Goal: Task Accomplishment & Management: Complete application form

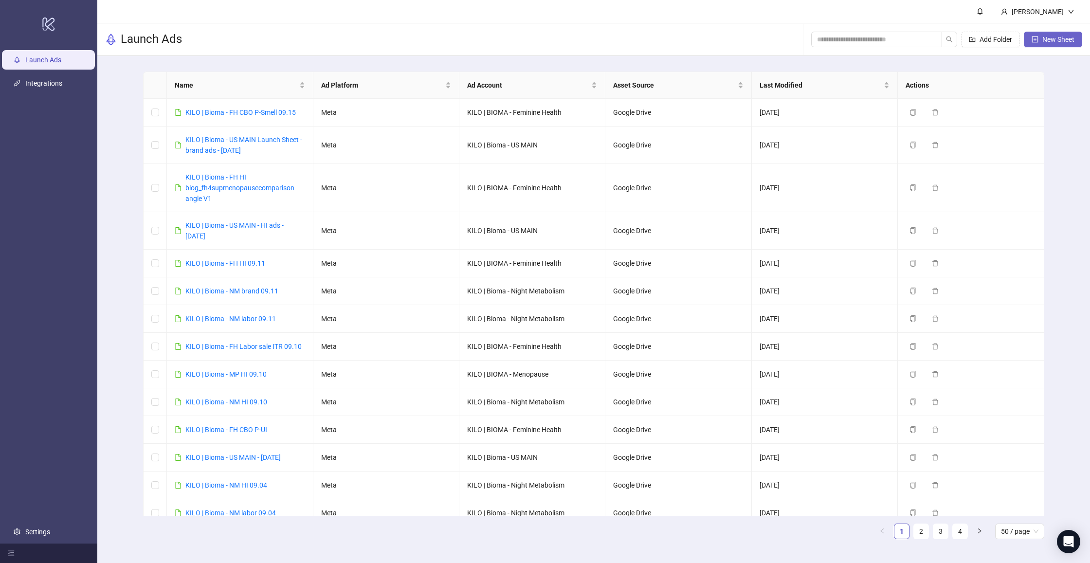
click at [1048, 40] on span "New Sheet" at bounding box center [1059, 40] width 32 height 8
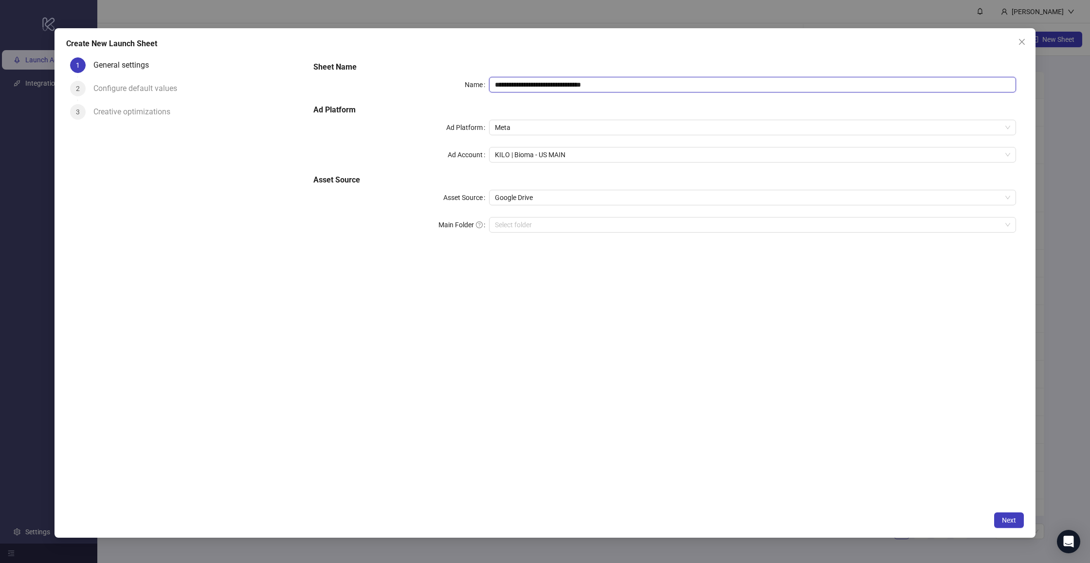
drag, startPoint x: 542, startPoint y: 84, endPoint x: 781, endPoint y: 93, distance: 239.7
click at [781, 93] on div "**********" at bounding box center [665, 152] width 711 height 191
click at [542, 152] on span "KILO | Bioma - US MAIN" at bounding box center [753, 155] width 516 height 15
type input "**********"
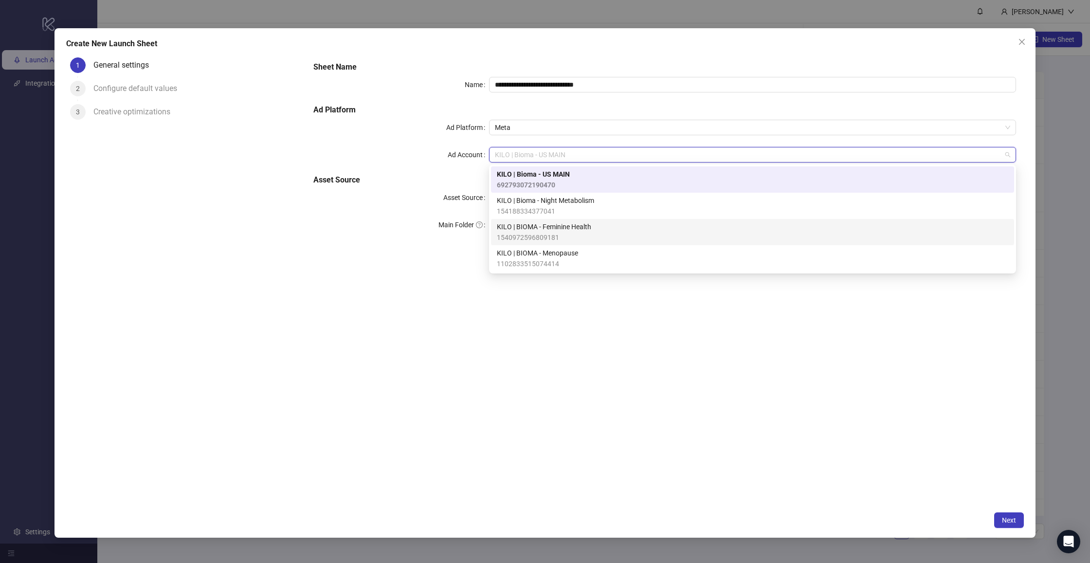
click at [559, 221] on div "KILO | BIOMA - Feminine Health 1540972596809181" at bounding box center [752, 232] width 523 height 26
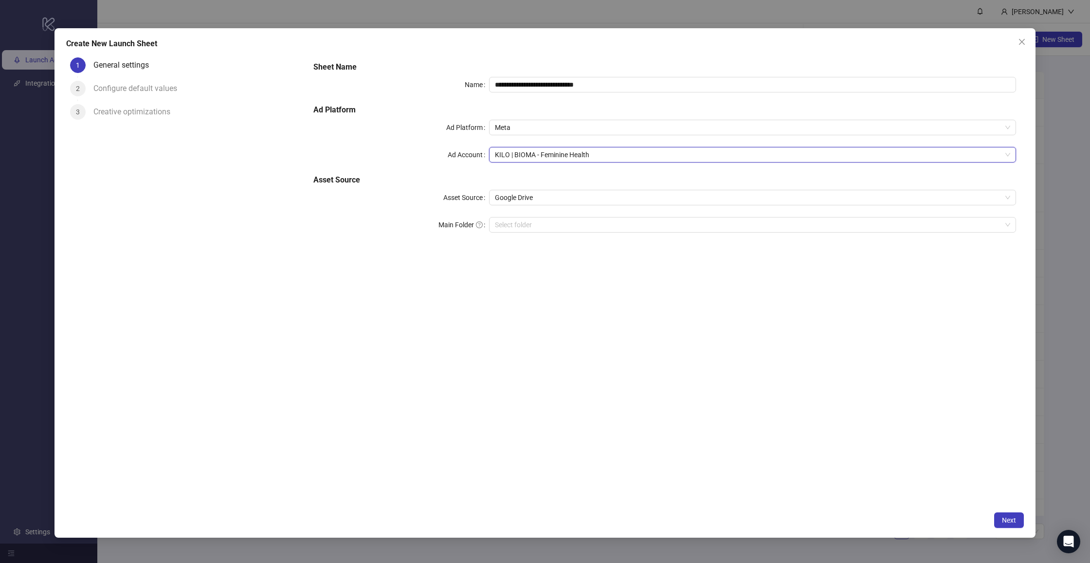
click at [544, 258] on div "**********" at bounding box center [665, 280] width 719 height 453
click at [1013, 518] on span "Next" at bounding box center [1009, 521] width 14 height 8
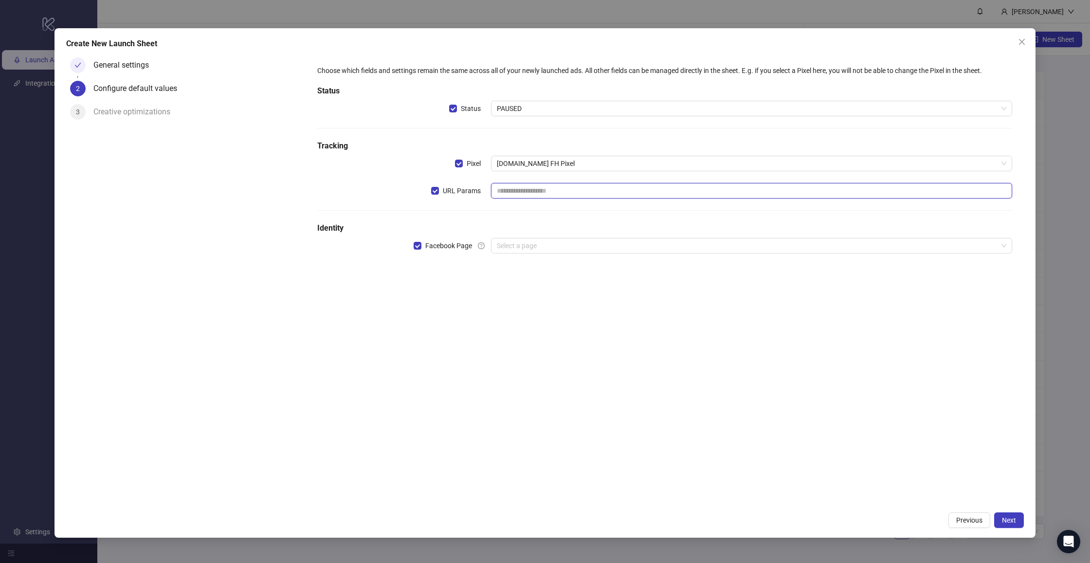
click at [564, 189] on input "text" at bounding box center [751, 191] width 521 height 16
click at [556, 218] on div "Choose which fields and settings remain the same across all of your newly launc…" at bounding box center [665, 165] width 703 height 208
click at [560, 194] on input "text" at bounding box center [751, 191] width 521 height 16
click at [564, 177] on div "Choose which fields and settings remain the same across all of your newly launc…" at bounding box center [665, 165] width 703 height 208
click at [486, 178] on div "Choose which fields and settings remain the same across all of your newly launc…" at bounding box center [665, 165] width 703 height 208
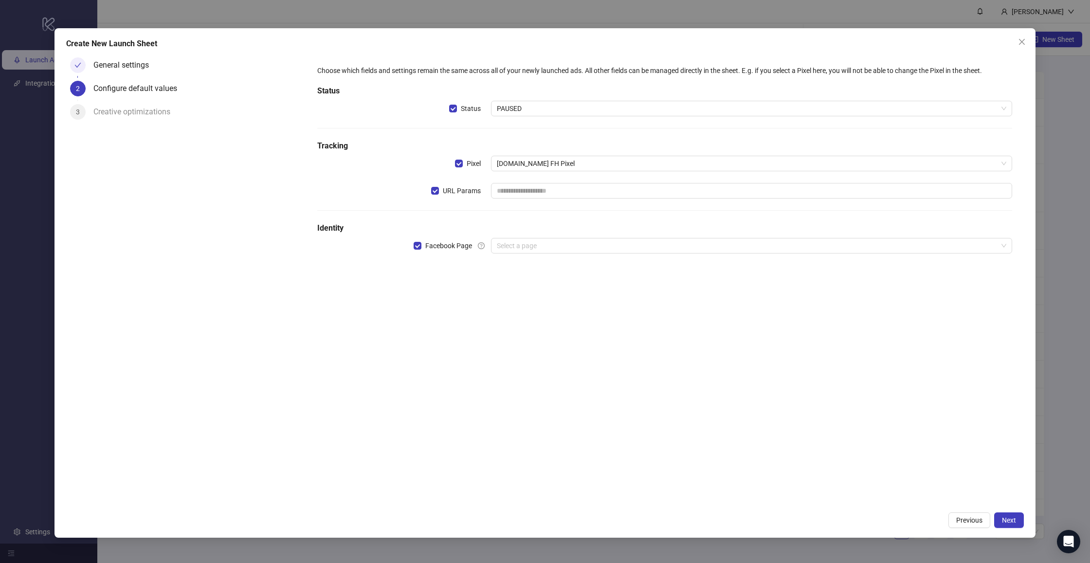
click at [536, 143] on h5 "Tracking" at bounding box center [664, 146] width 695 height 12
click at [522, 250] on input "search" at bounding box center [747, 246] width 501 height 15
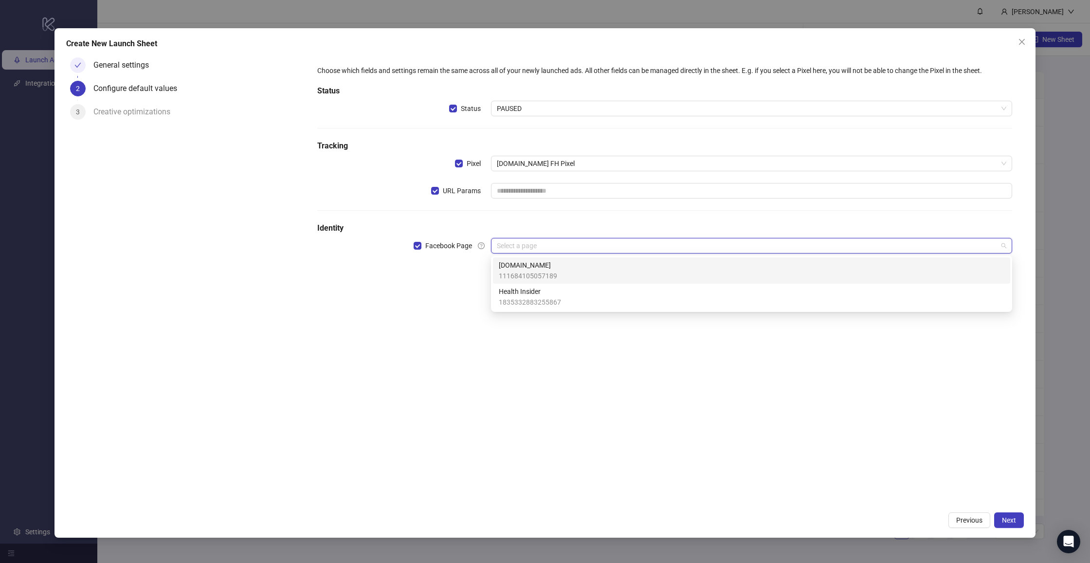
click at [524, 267] on span "[DOMAIN_NAME]" at bounding box center [528, 265] width 58 height 11
click at [541, 225] on h5 "Identity" at bounding box center [664, 228] width 695 height 12
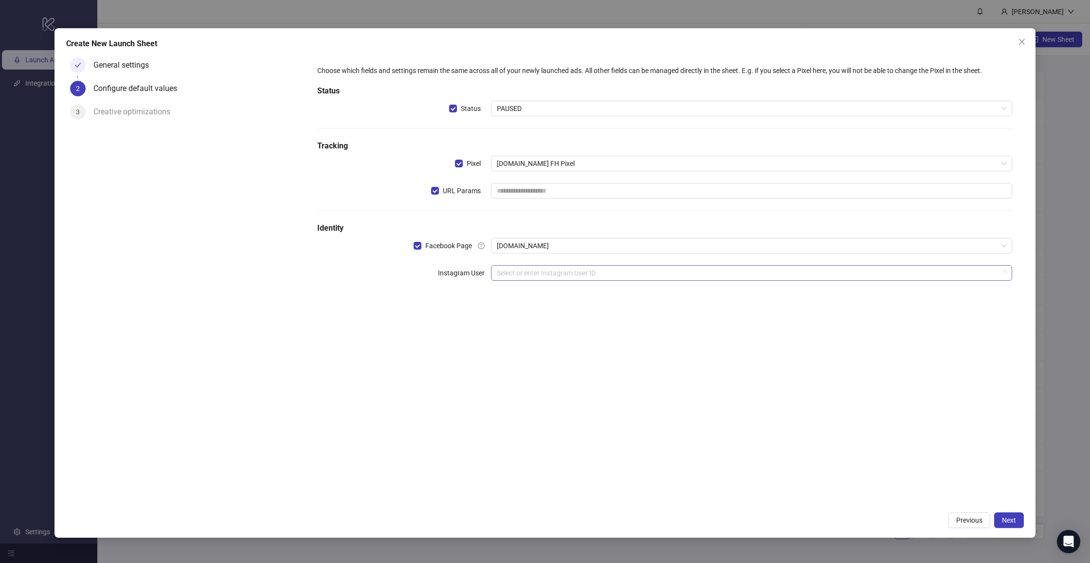
click at [530, 273] on input "search" at bounding box center [747, 273] width 501 height 15
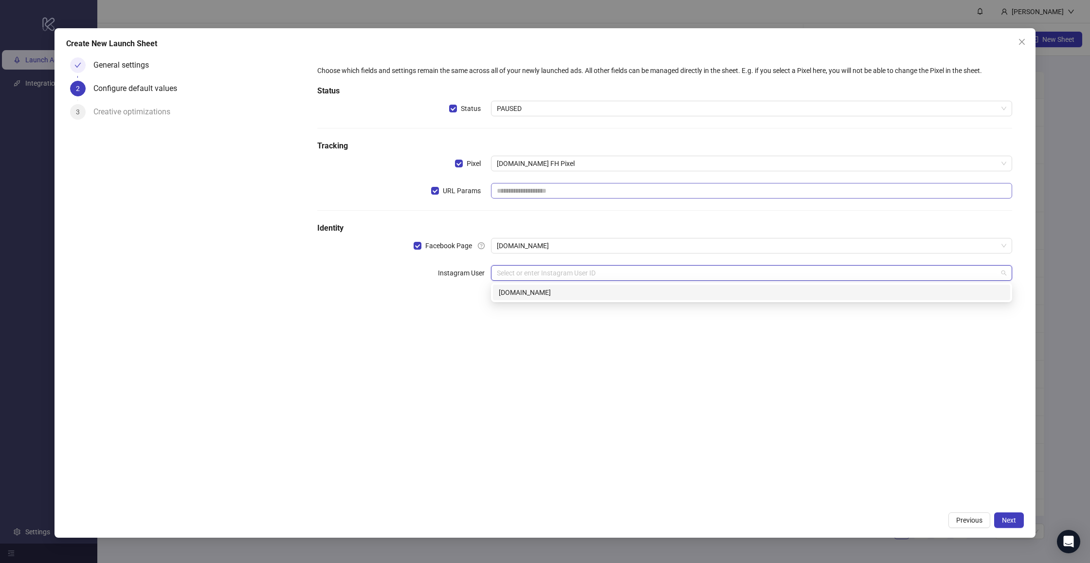
drag, startPoint x: 532, startPoint y: 293, endPoint x: 535, endPoint y: 186, distance: 106.7
click at [532, 293] on div "[DOMAIN_NAME]" at bounding box center [752, 292] width 506 height 11
click at [527, 193] on input "text" at bounding box center [751, 191] width 521 height 16
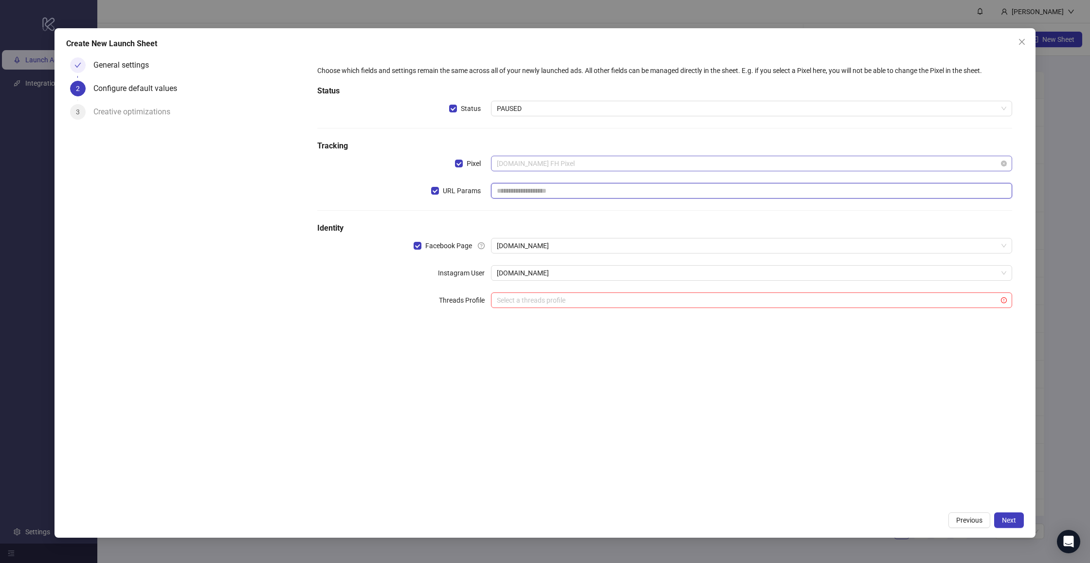
click at [539, 168] on span "[DOMAIN_NAME] FH Pixel" at bounding box center [752, 163] width 510 height 15
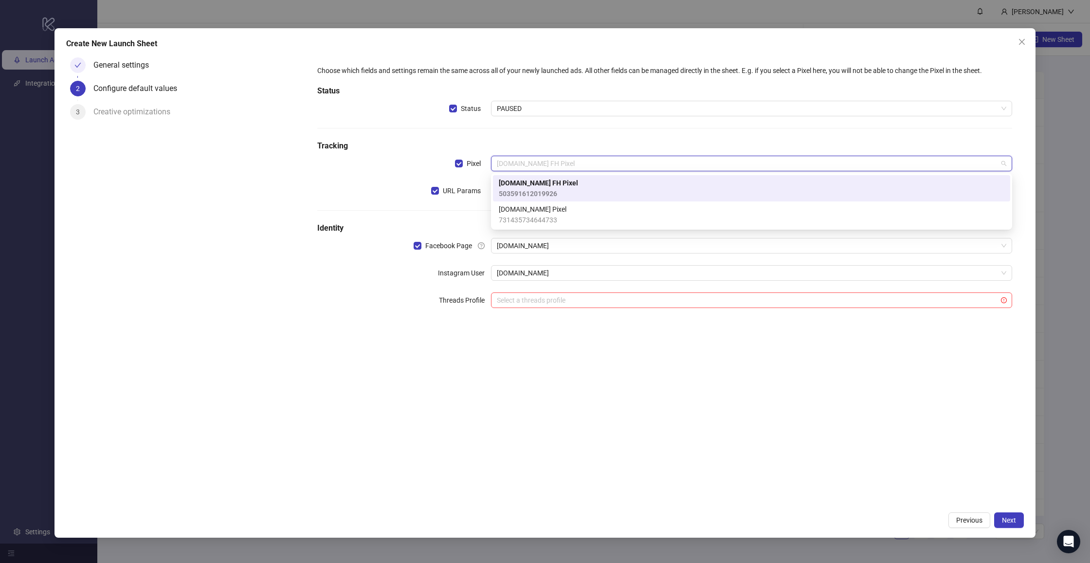
click at [548, 148] on h5 "Tracking" at bounding box center [664, 146] width 695 height 12
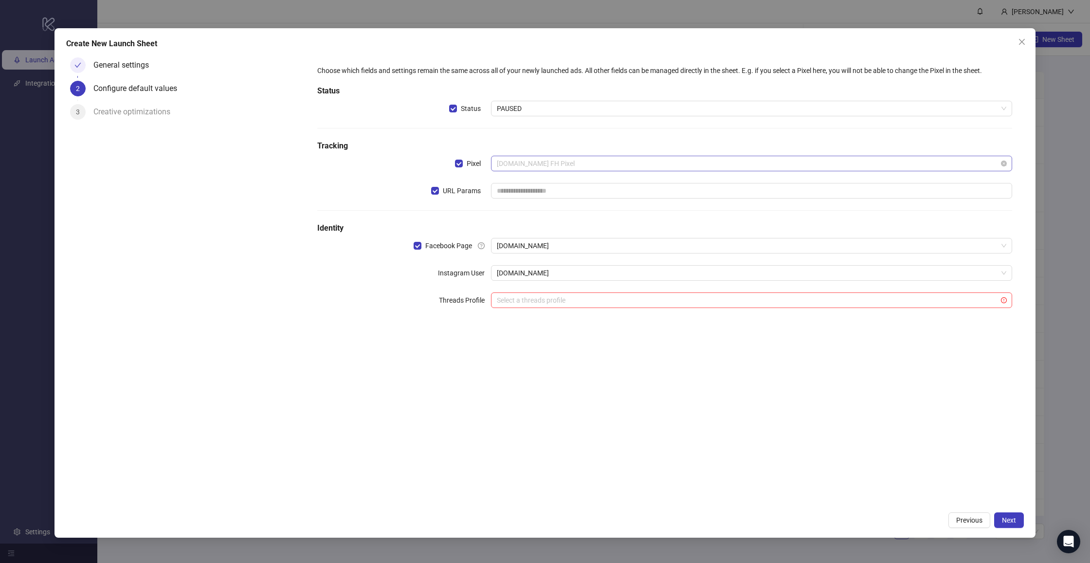
click at [541, 161] on span "[DOMAIN_NAME] FH Pixel" at bounding box center [752, 163] width 510 height 15
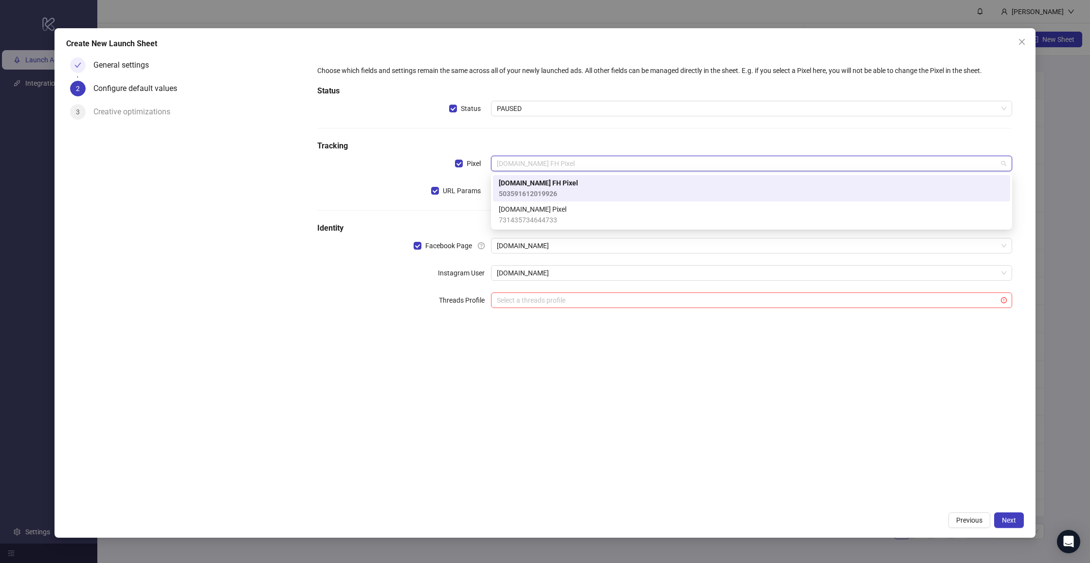
click at [536, 184] on span "[DOMAIN_NAME] FH Pixel" at bounding box center [538, 183] width 79 height 11
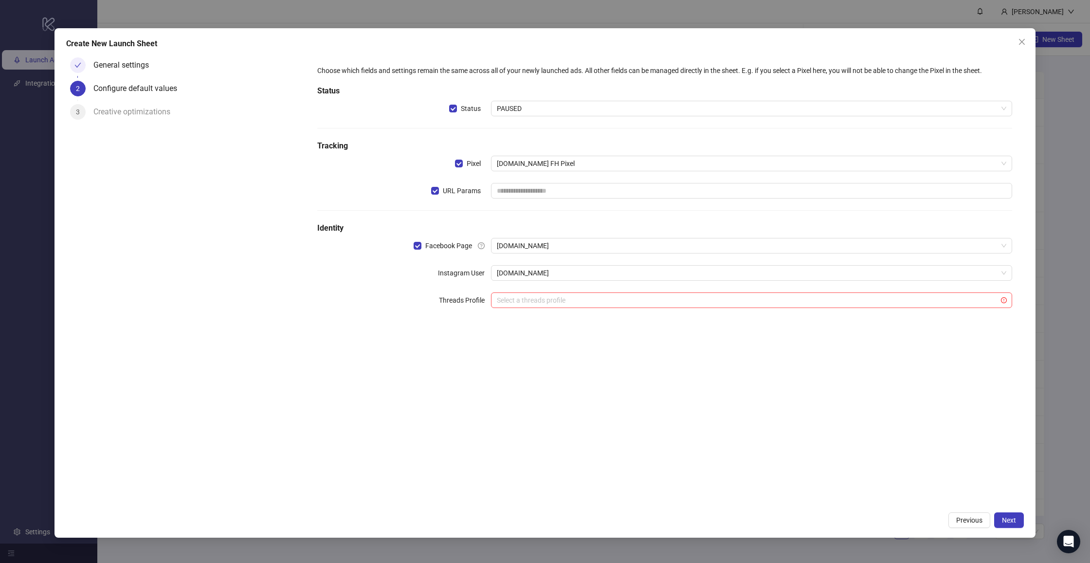
click at [549, 142] on h5 "Tracking" at bounding box center [664, 146] width 695 height 12
click at [543, 187] on input "text" at bounding box center [751, 191] width 521 height 16
click at [561, 142] on h5 "Tracking" at bounding box center [664, 146] width 695 height 12
click at [534, 188] on input "text" at bounding box center [751, 191] width 521 height 16
click at [456, 184] on label "URL Params" at bounding box center [461, 191] width 60 height 16
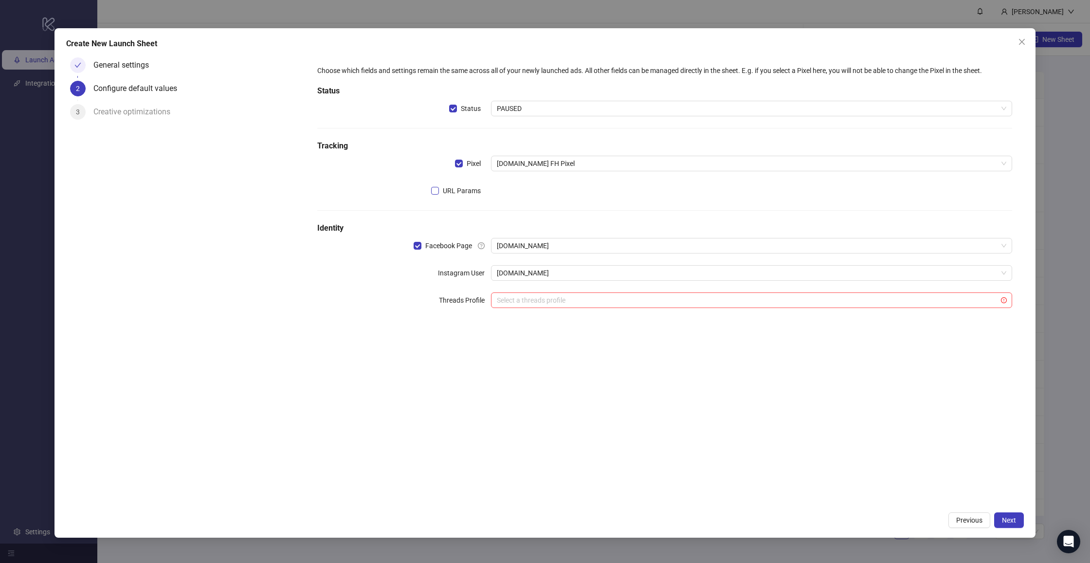
click at [455, 190] on span "URL Params" at bounding box center [462, 190] width 46 height 11
click at [526, 192] on input "text" at bounding box center [751, 191] width 521 height 16
click at [1024, 42] on icon "close" at bounding box center [1022, 42] width 8 height 8
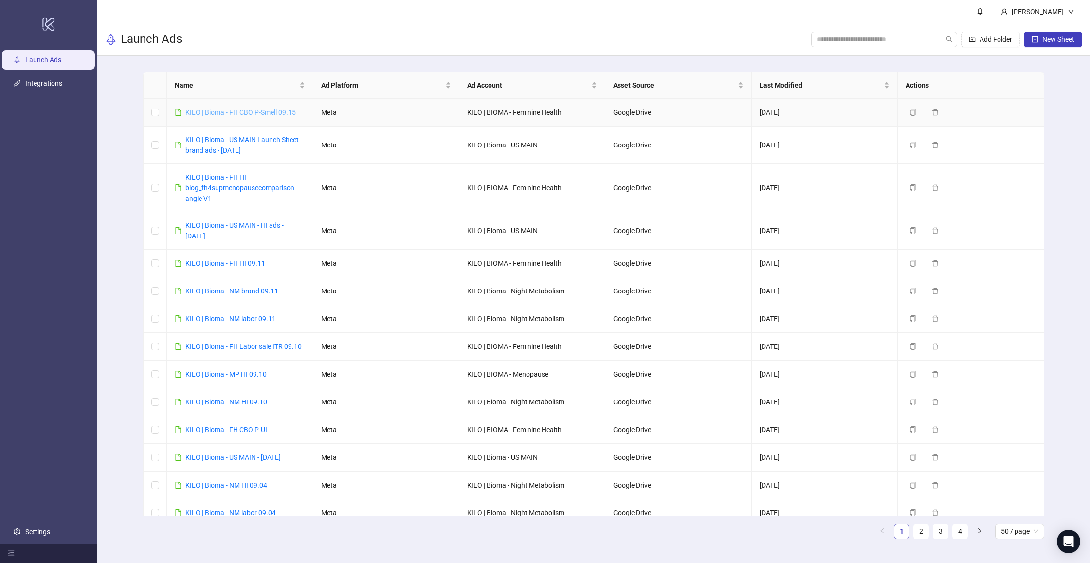
click at [259, 112] on link "KILO | Bioma - FH CBO P-Smell 09.15" at bounding box center [240, 113] width 111 height 8
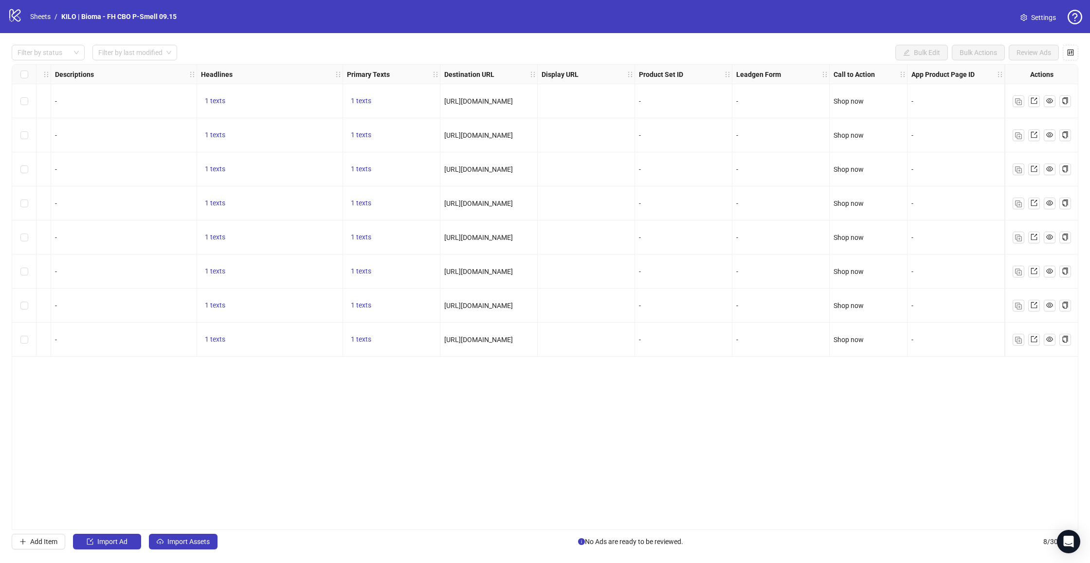
scroll to position [0, 526]
click at [15, 20] on icon "logo/logo-mobile" at bounding box center [15, 15] width 15 height 15
click at [34, 18] on link "Sheets" at bounding box center [40, 16] width 24 height 11
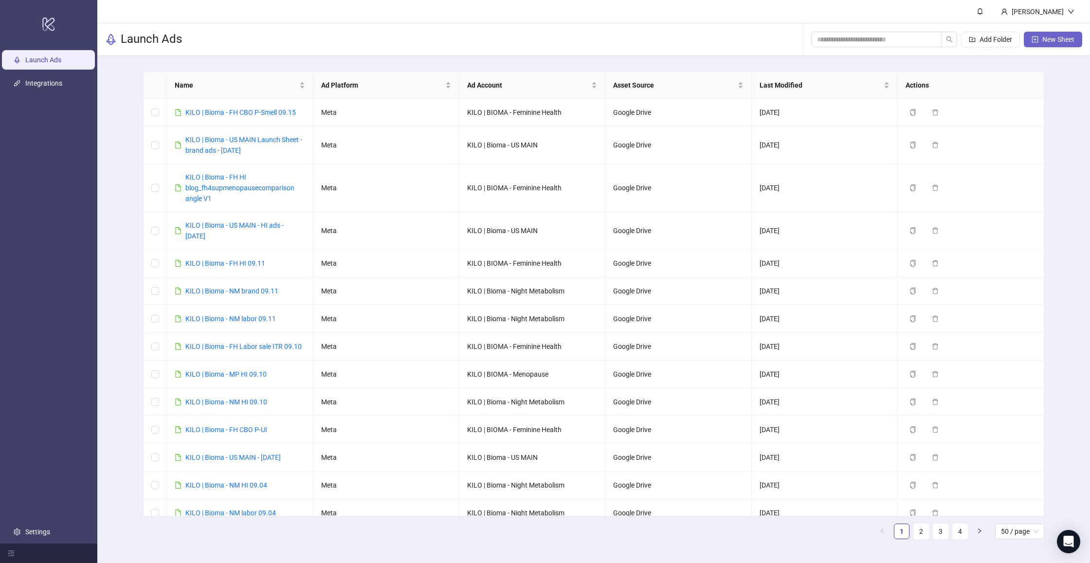
click at [1060, 41] on span "New Sheet" at bounding box center [1059, 40] width 32 height 8
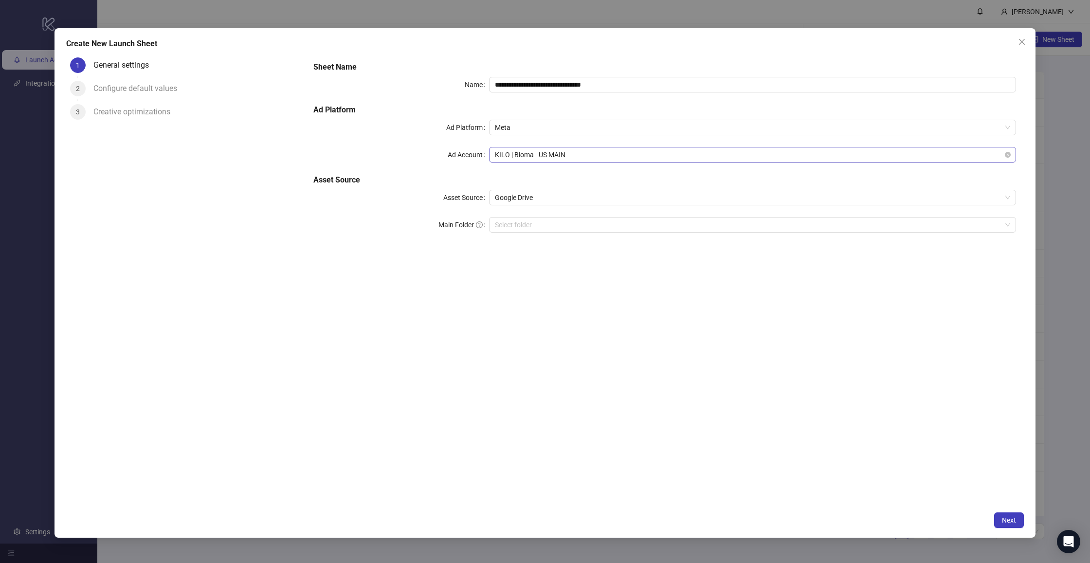
click at [553, 154] on span "KILO | Bioma - US MAIN" at bounding box center [753, 155] width 516 height 15
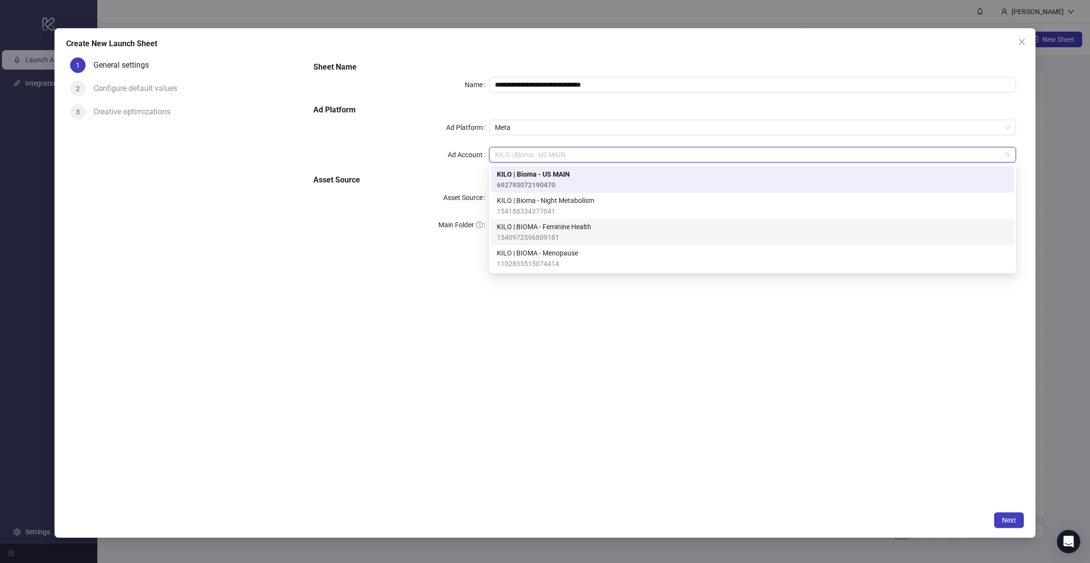
click at [552, 231] on span "KILO | BIOMA - Feminine Health" at bounding box center [544, 227] width 94 height 11
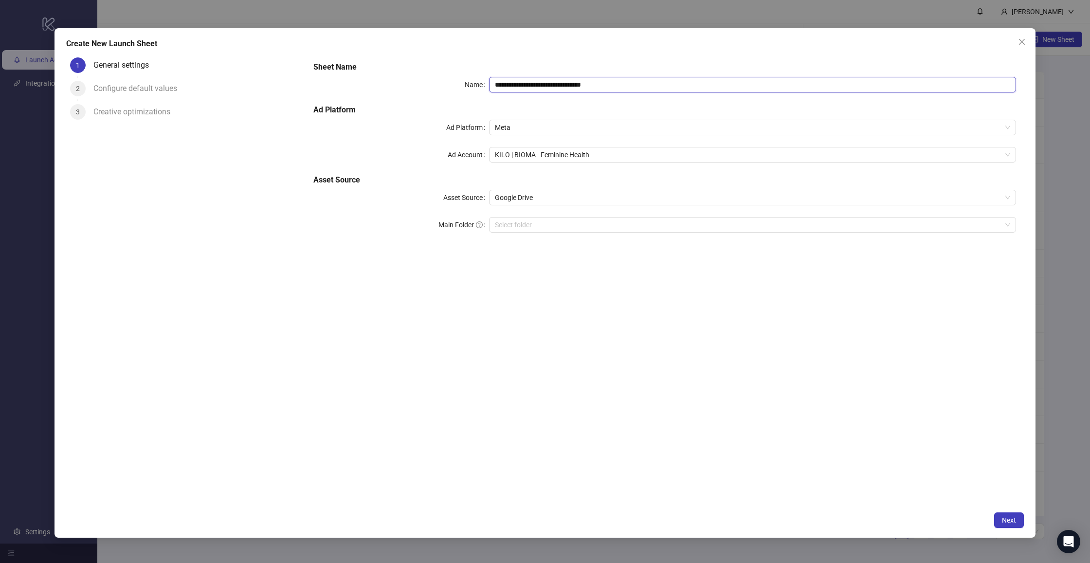
drag, startPoint x: 540, startPoint y: 84, endPoint x: 750, endPoint y: 89, distance: 209.4
click at [750, 89] on input "**********" at bounding box center [752, 85] width 527 height 16
type input "**********"
click at [1012, 455] on div "**********" at bounding box center [665, 280] width 719 height 453
click at [1010, 517] on span "Next" at bounding box center [1009, 521] width 14 height 8
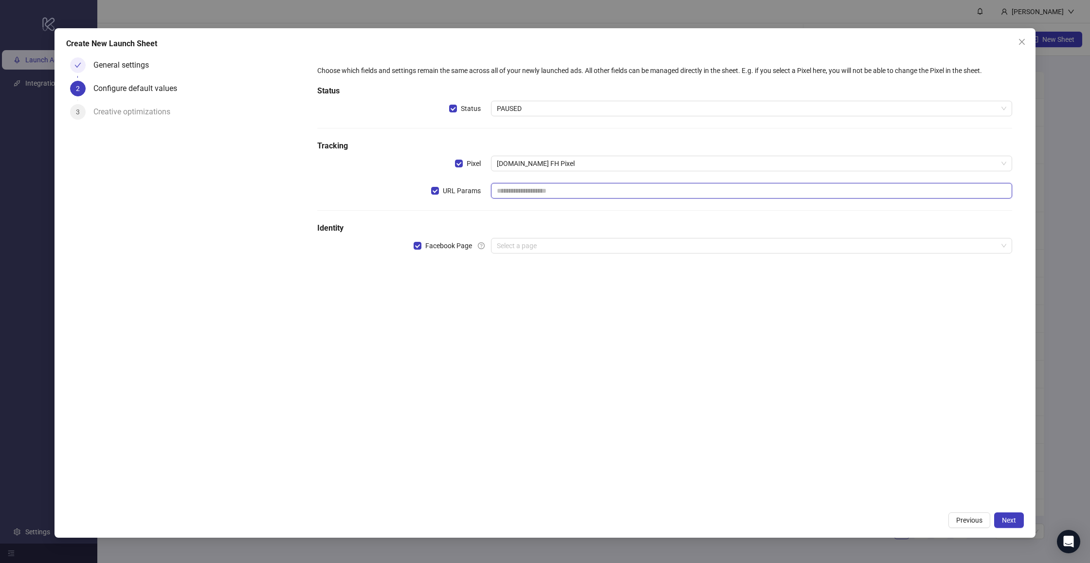
click at [536, 184] on input "text" at bounding box center [751, 191] width 521 height 16
click at [532, 173] on div "Choose which fields and settings remain the same across all of your newly launc…" at bounding box center [665, 165] width 703 height 208
click at [536, 248] on input "search" at bounding box center [747, 246] width 501 height 15
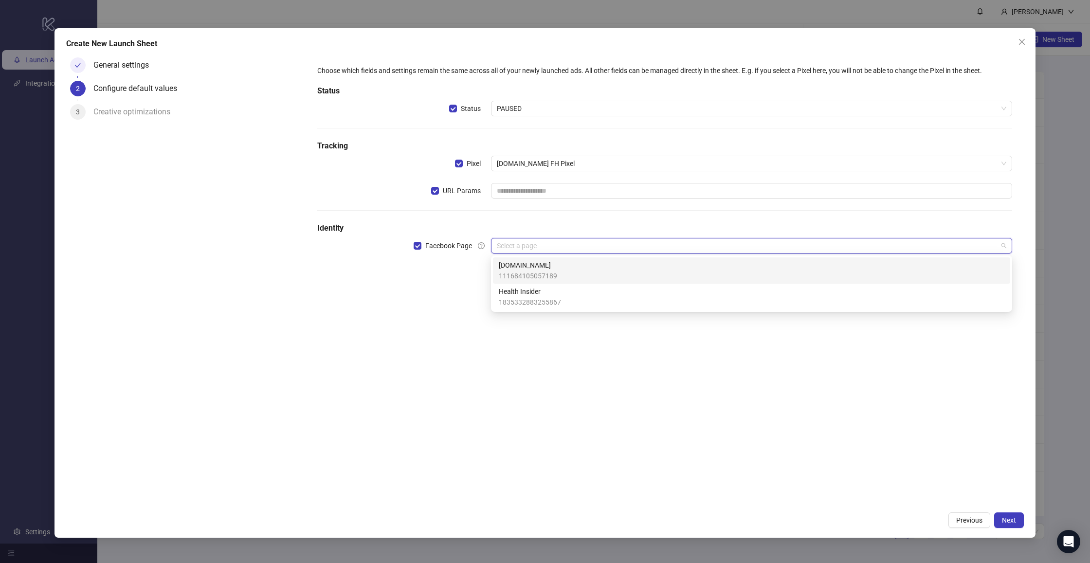
click at [534, 269] on span "[DOMAIN_NAME]" at bounding box center [528, 265] width 58 height 11
click at [538, 275] on input "search" at bounding box center [747, 273] width 501 height 15
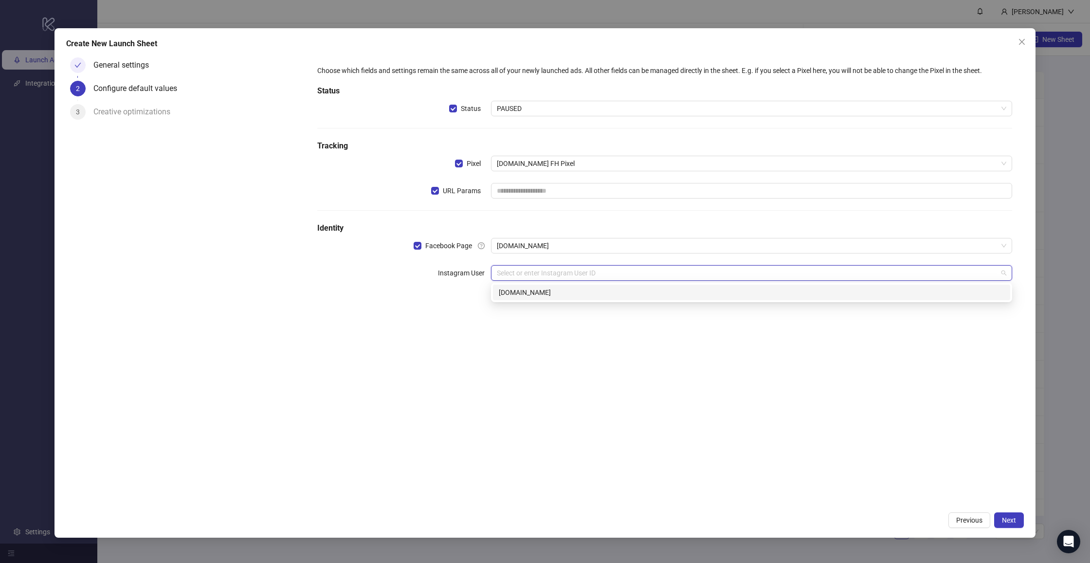
click at [538, 292] on div "[DOMAIN_NAME]" at bounding box center [752, 292] width 506 height 11
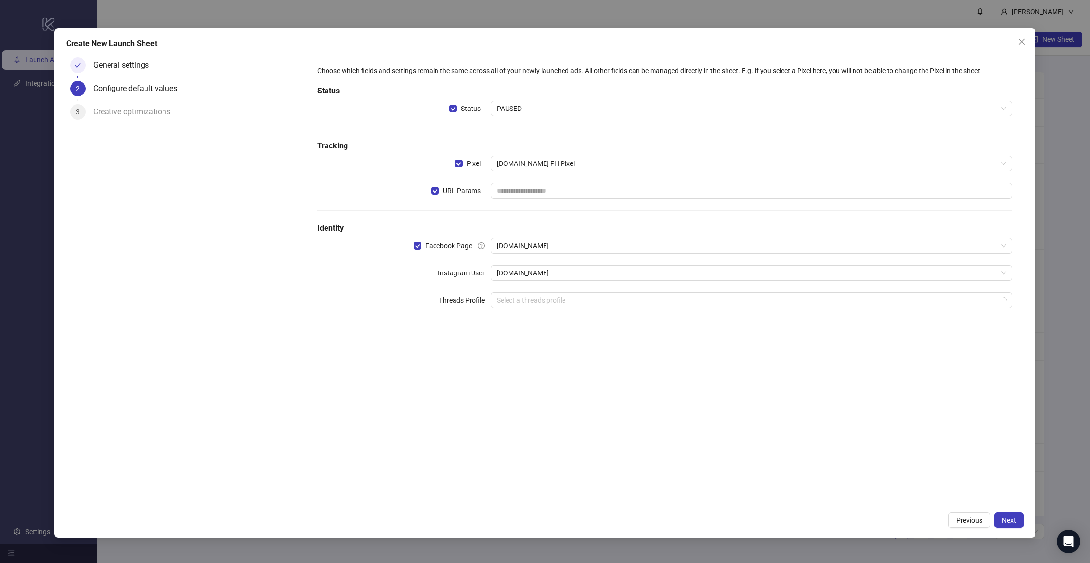
click at [509, 322] on div "Choose which fields and settings remain the same across all of your newly launc…" at bounding box center [665, 192] width 703 height 262
click at [1026, 41] on span "Close" at bounding box center [1023, 42] width 16 height 8
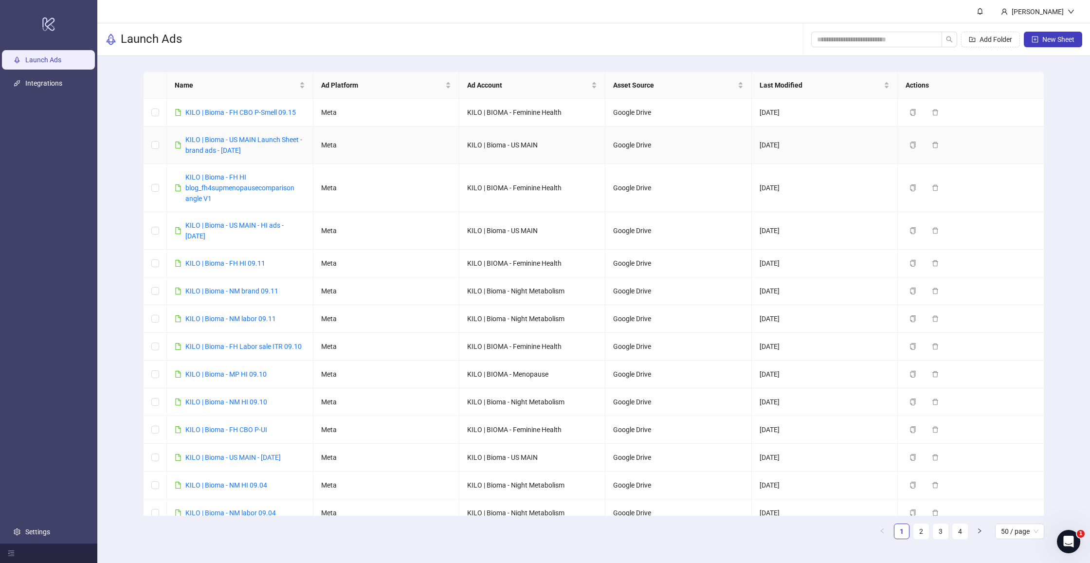
click at [220, 145] on div "KILO | Bioma - US MAIN Launch Sheet - brand ads - [DATE]" at bounding box center [244, 144] width 119 height 21
click at [227, 149] on link "KILO | Bioma - US MAIN Launch Sheet - brand ads - [DATE]" at bounding box center [243, 145] width 117 height 18
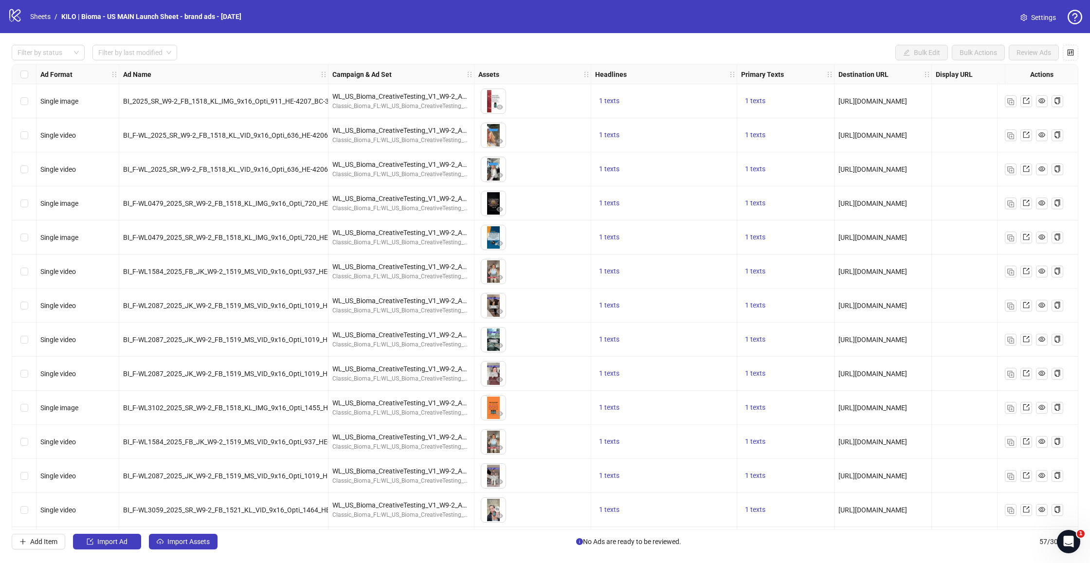
click at [22, 17] on div "logo/logo-mobile Sheets / KILO | Bioma - US MAIN Launch Sheet - brand ads - 202…" at bounding box center [127, 17] width 238 height 18
click at [36, 17] on link "Sheets" at bounding box center [40, 16] width 24 height 11
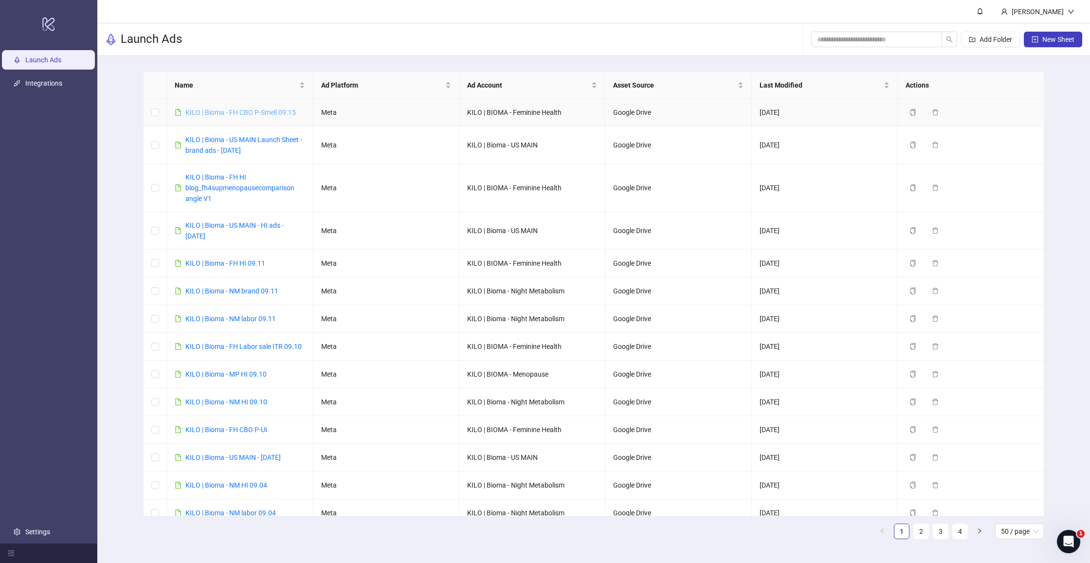
click at [256, 115] on link "KILO | Bioma - FH CBO P-Smell 09.15" at bounding box center [240, 113] width 111 height 8
click at [1059, 40] on span "New Sheet" at bounding box center [1059, 40] width 32 height 8
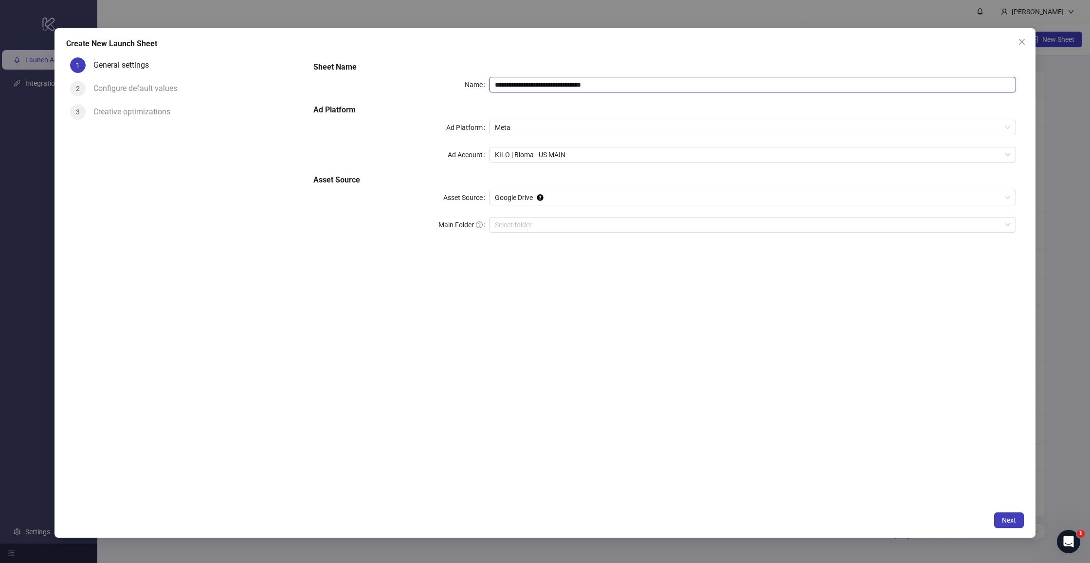
drag, startPoint x: 538, startPoint y: 84, endPoint x: 890, endPoint y: 91, distance: 352.0
click at [890, 91] on input "**********" at bounding box center [752, 85] width 527 height 16
click at [535, 155] on span "KILO | Bioma - US MAIN" at bounding box center [753, 155] width 516 height 15
type input "**********"
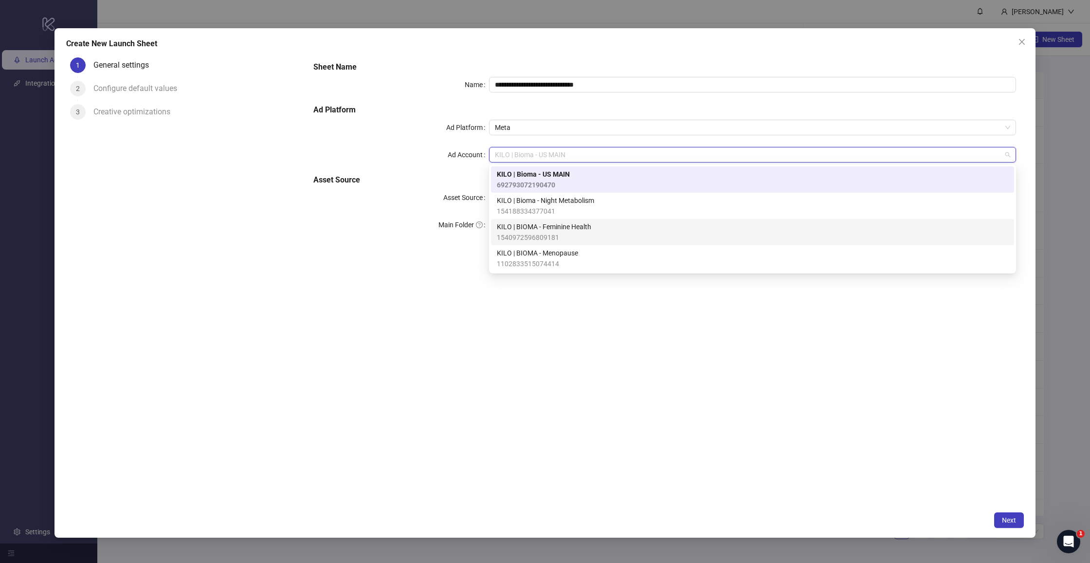
click at [552, 226] on span "KILO | BIOMA - Feminine Health" at bounding box center [544, 227] width 94 height 11
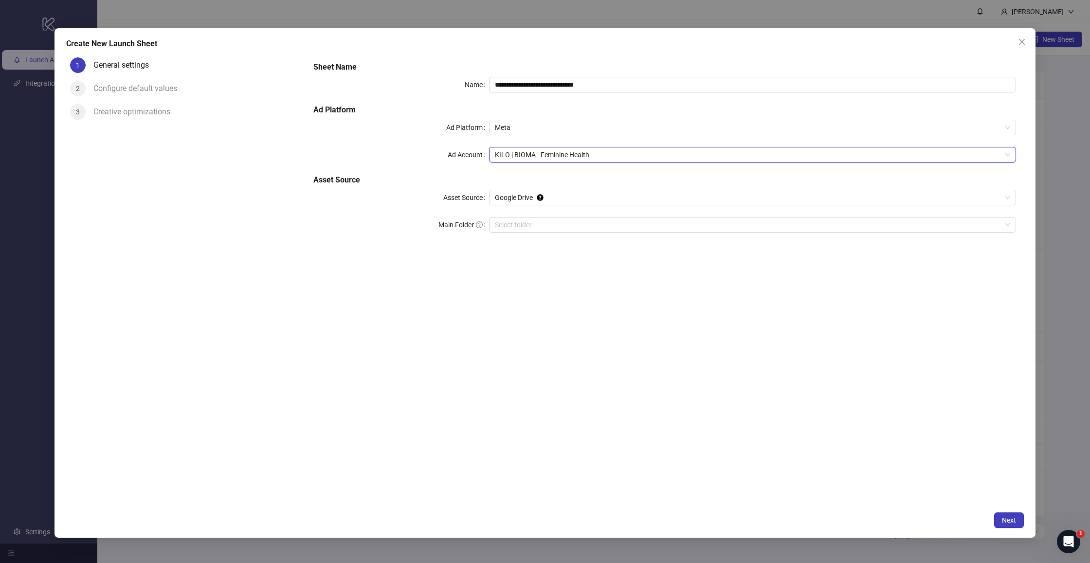
click at [542, 255] on div "**********" at bounding box center [665, 280] width 719 height 453
click at [1009, 522] on span "Next" at bounding box center [1009, 521] width 14 height 8
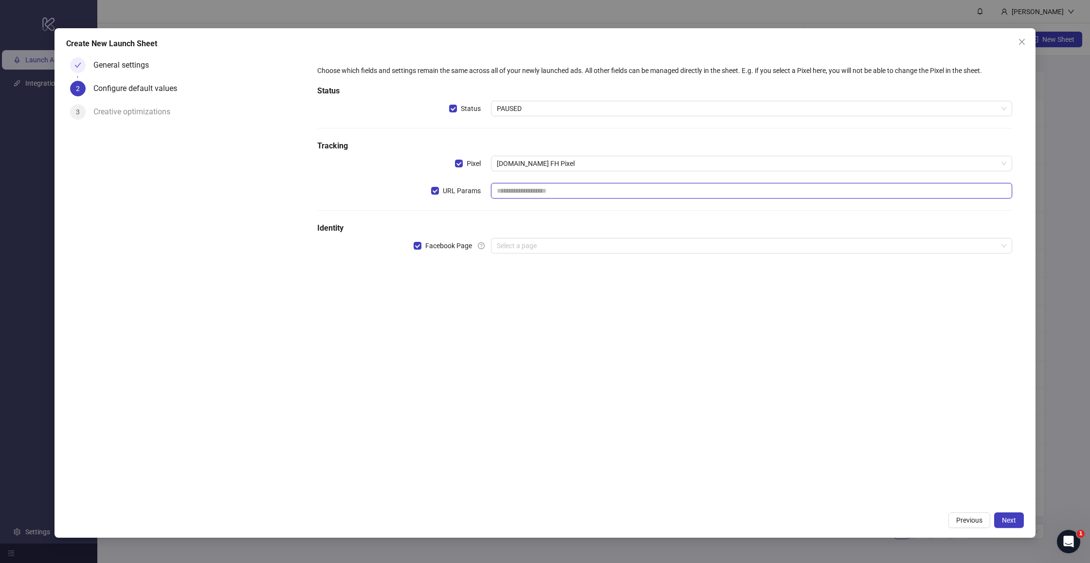
click at [518, 187] on input "text" at bounding box center [751, 191] width 521 height 16
click at [515, 174] on div "Choose which fields and settings remain the same across all of your newly launc…" at bounding box center [665, 165] width 703 height 208
click at [510, 189] on input "text" at bounding box center [751, 191] width 521 height 16
click at [523, 239] on input "search" at bounding box center [747, 246] width 501 height 15
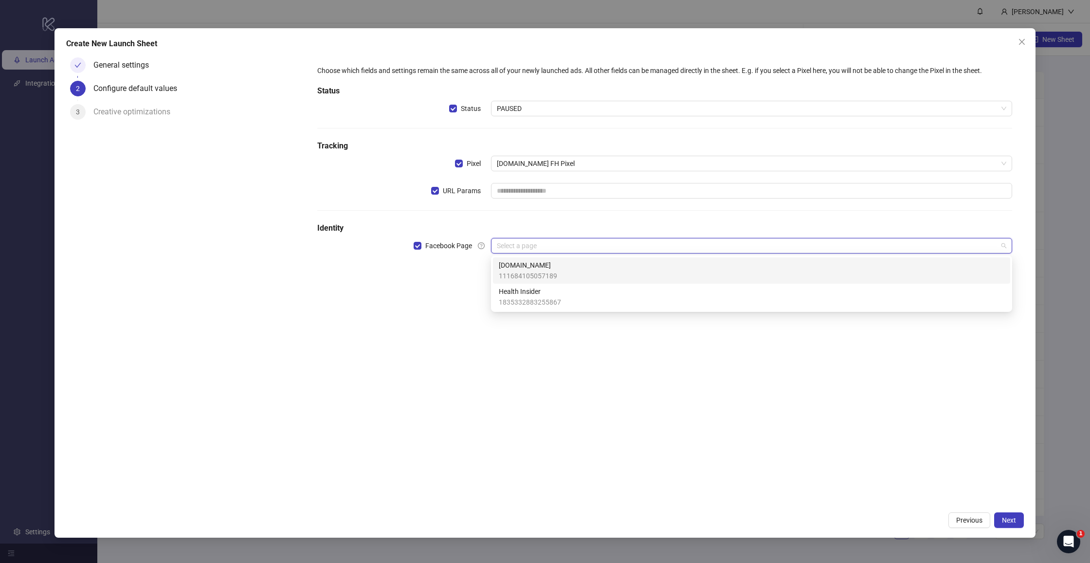
click at [526, 267] on span "[DOMAIN_NAME]" at bounding box center [528, 265] width 58 height 11
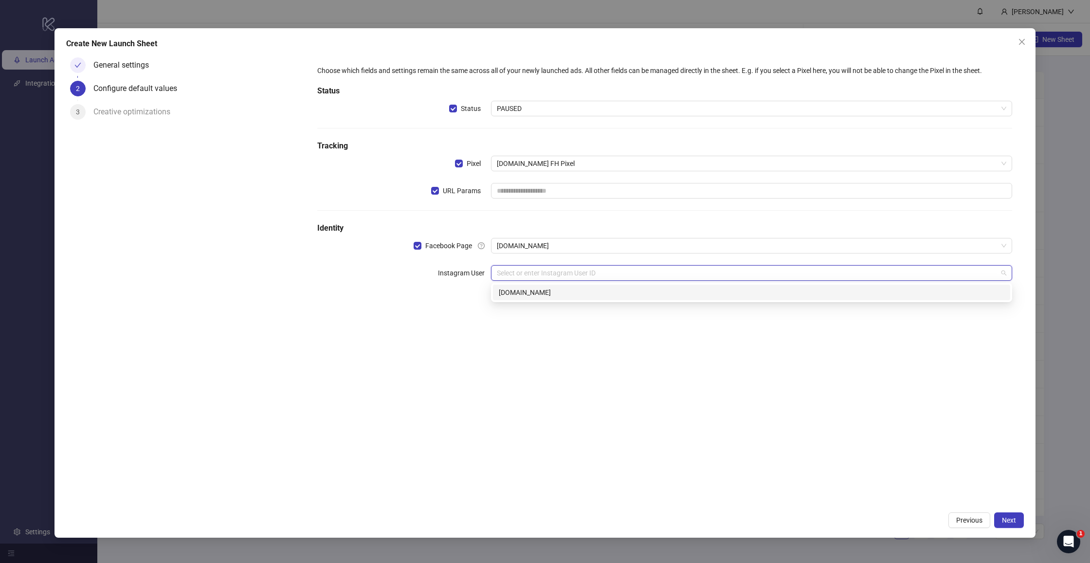
click at [532, 276] on input "search" at bounding box center [747, 273] width 501 height 15
click at [532, 295] on div "[DOMAIN_NAME]" at bounding box center [752, 292] width 506 height 11
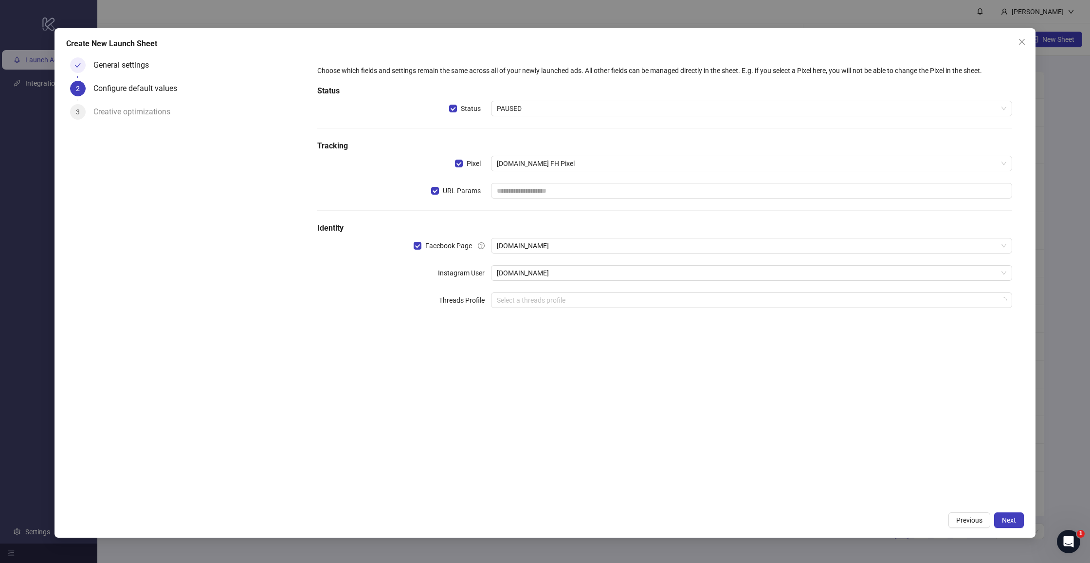
click at [385, 323] on div "Choose which fields and settings remain the same across all of your newly launc…" at bounding box center [665, 192] width 703 height 262
click at [1011, 523] on span "Next" at bounding box center [1009, 521] width 14 height 8
click at [561, 211] on div "Choose which fields and settings remain the same across all of your newly launc…" at bounding box center [665, 192] width 703 height 262
click at [549, 189] on input "text" at bounding box center [751, 191] width 521 height 16
click at [1028, 44] on span "Close" at bounding box center [1023, 42] width 16 height 8
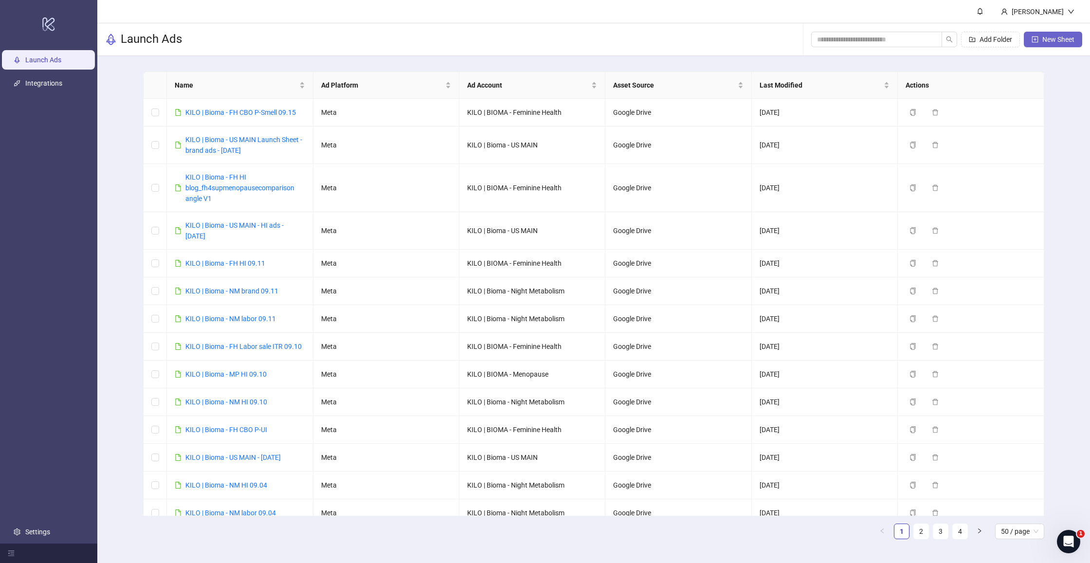
click at [1052, 39] on span "New Sheet" at bounding box center [1059, 40] width 32 height 8
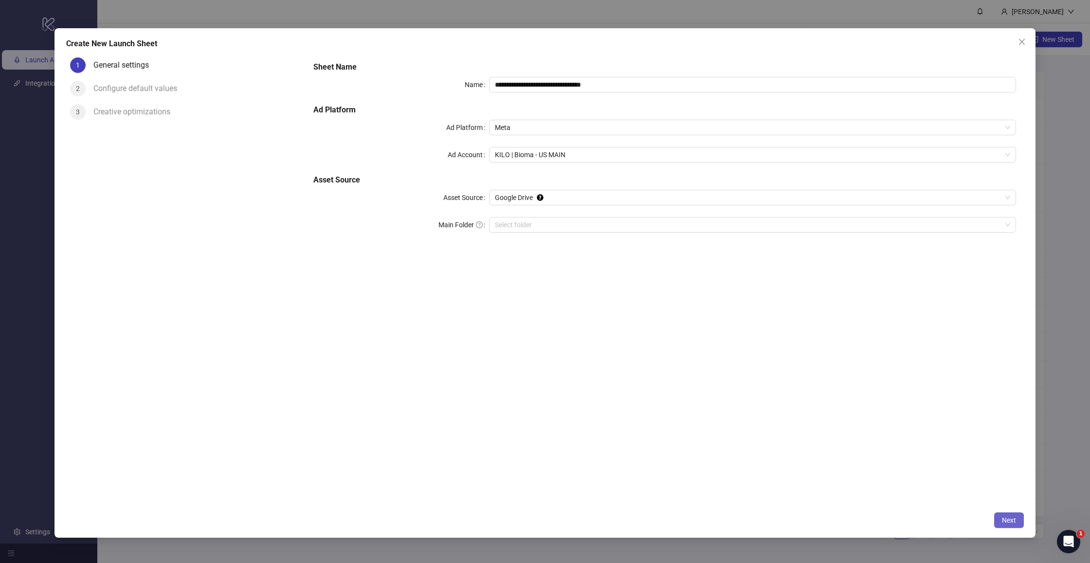
click at [1016, 519] on button "Next" at bounding box center [1010, 521] width 30 height 16
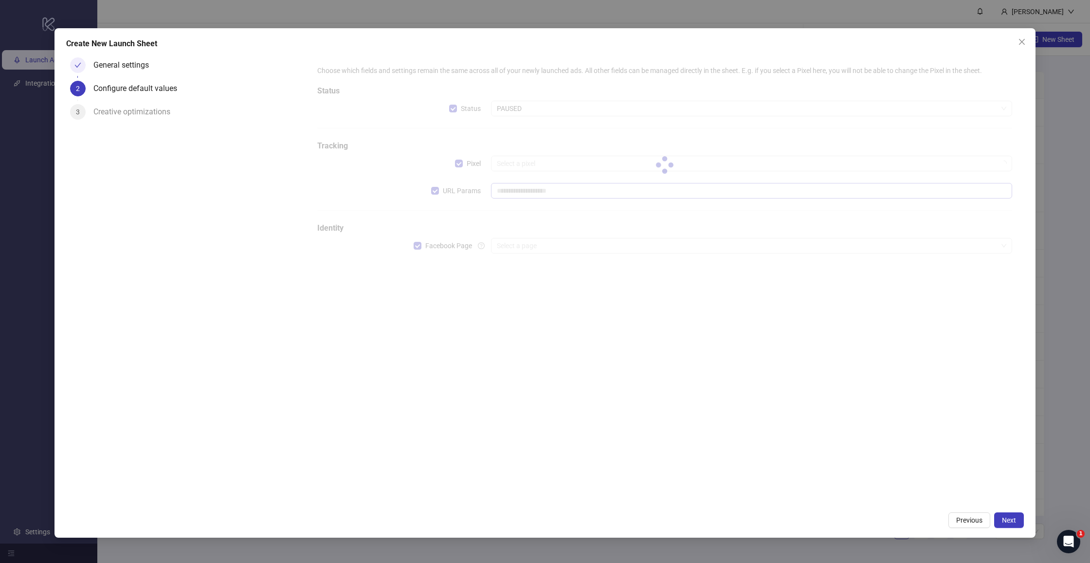
type input "**********"
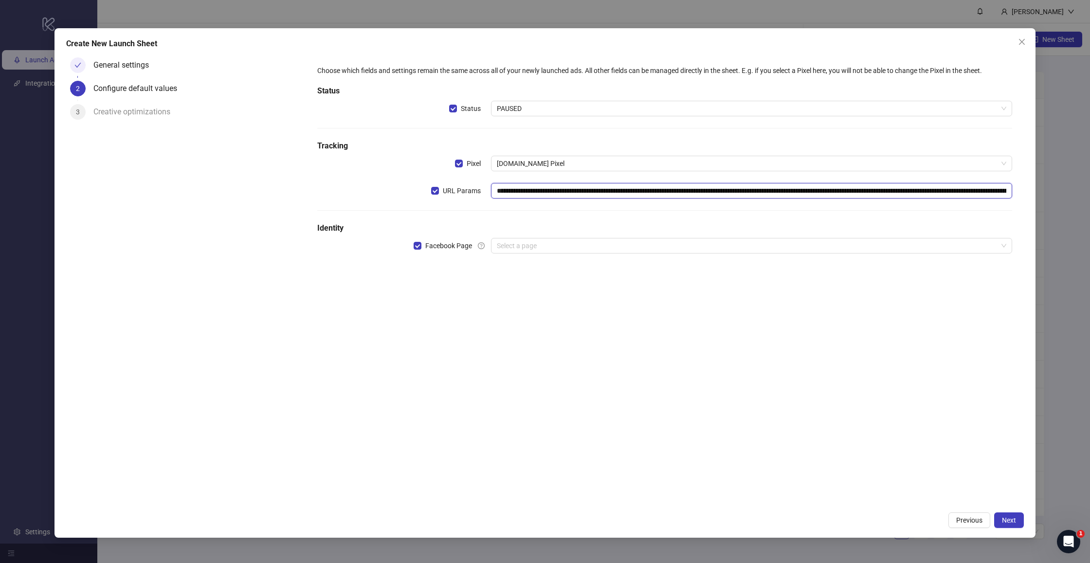
click at [523, 195] on input "**********" at bounding box center [751, 191] width 521 height 16
click at [1022, 39] on icon "close" at bounding box center [1022, 42] width 8 height 8
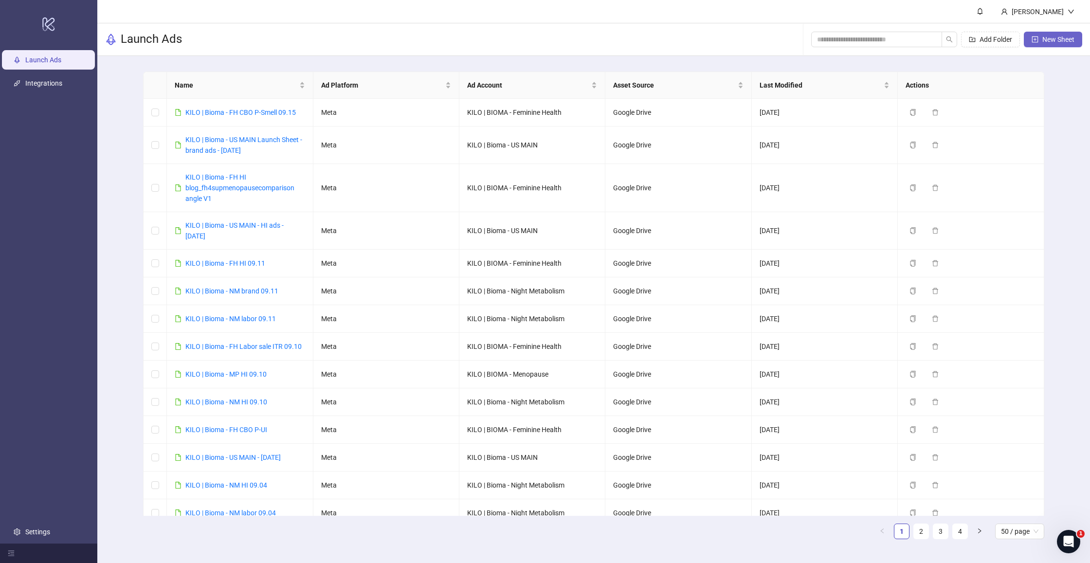
click at [1052, 37] on span "New Sheet" at bounding box center [1059, 40] width 32 height 8
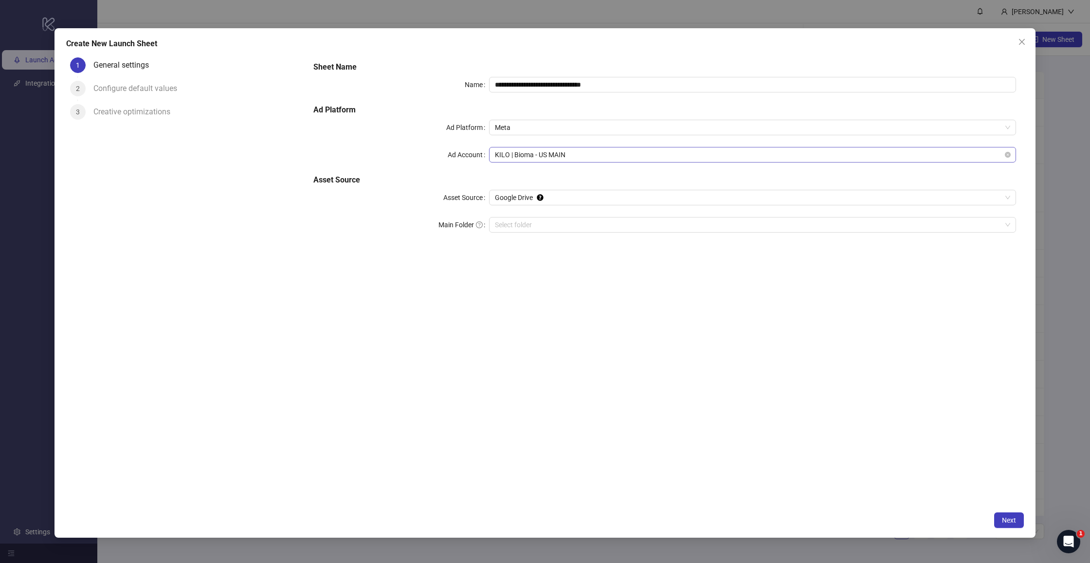
click at [550, 152] on span "KILO | Bioma - US MAIN" at bounding box center [753, 155] width 516 height 15
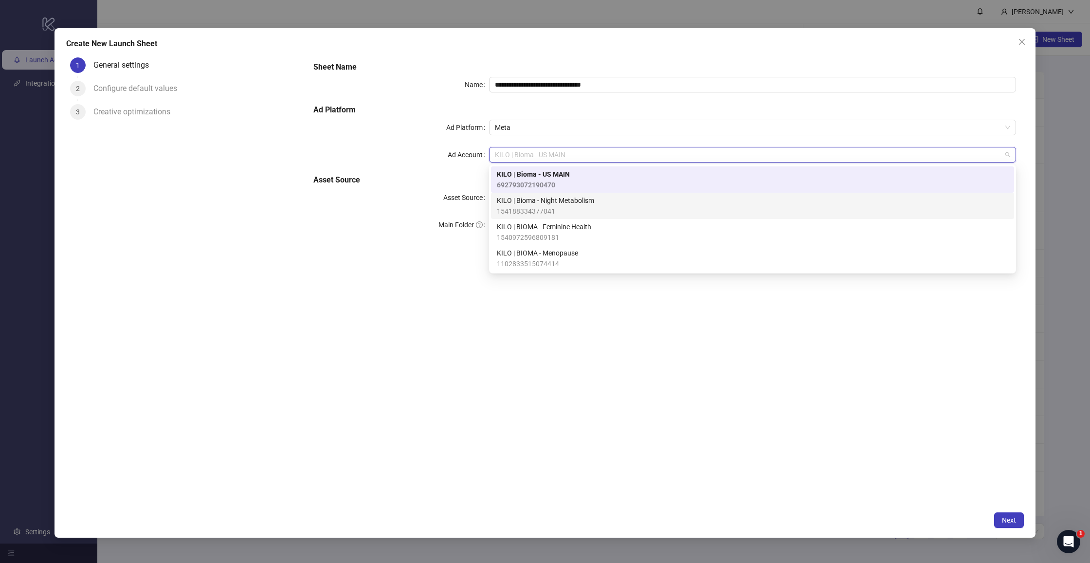
click at [559, 202] on span "KILO | Bioma - Night Metabolism" at bounding box center [545, 200] width 97 height 11
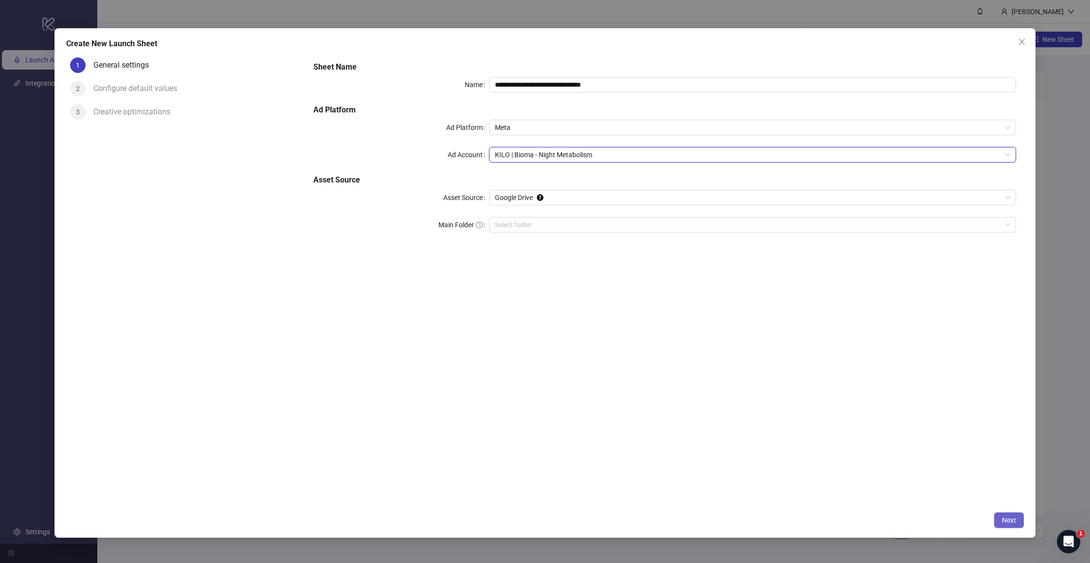
click at [1016, 517] on button "Next" at bounding box center [1010, 521] width 30 height 16
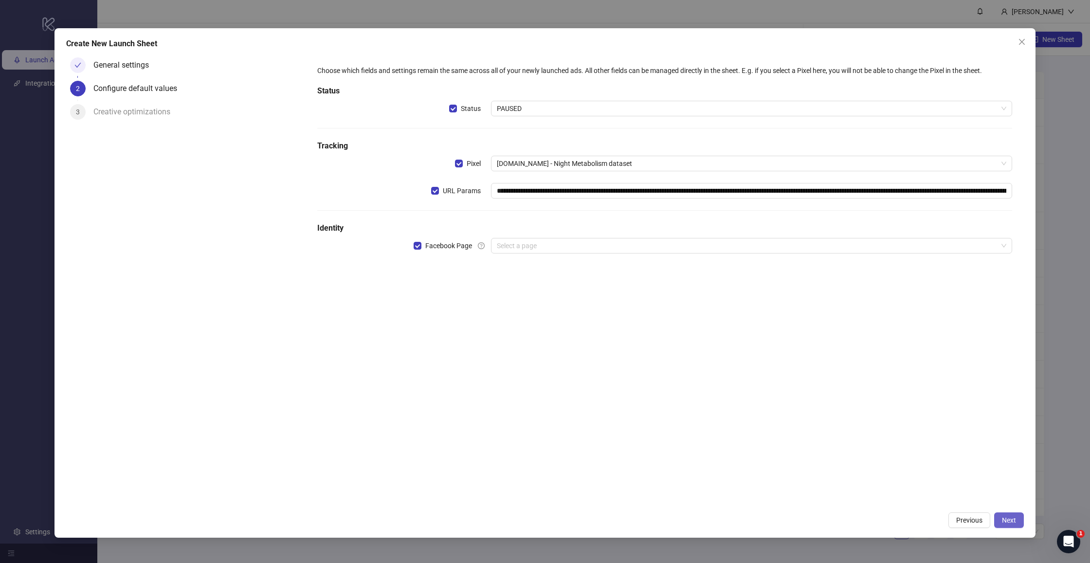
type input "**********"
click at [1022, 37] on button "Close" at bounding box center [1023, 42] width 16 height 16
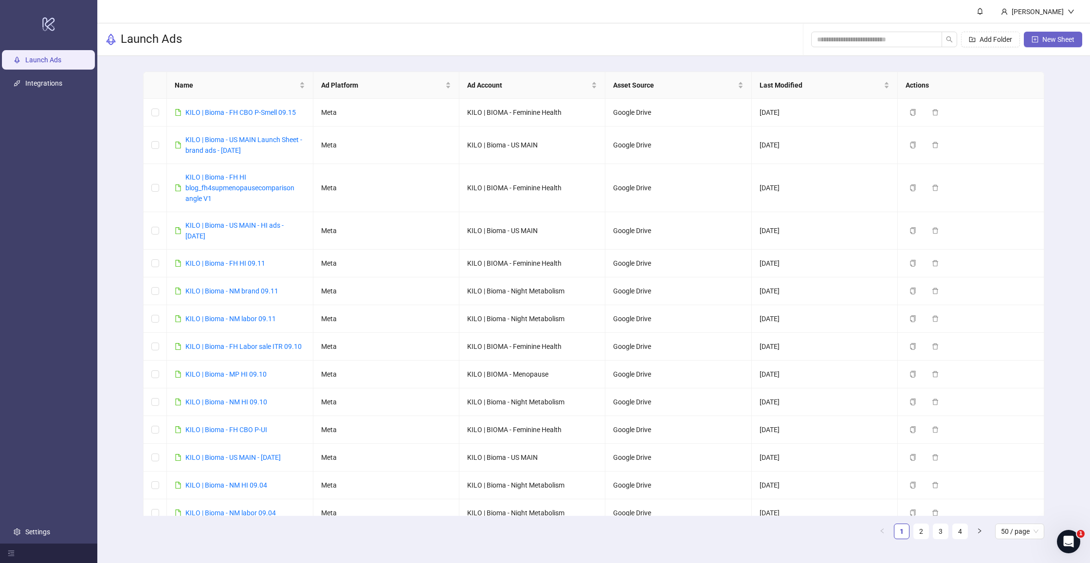
click at [1050, 36] on span "New Sheet" at bounding box center [1059, 40] width 32 height 8
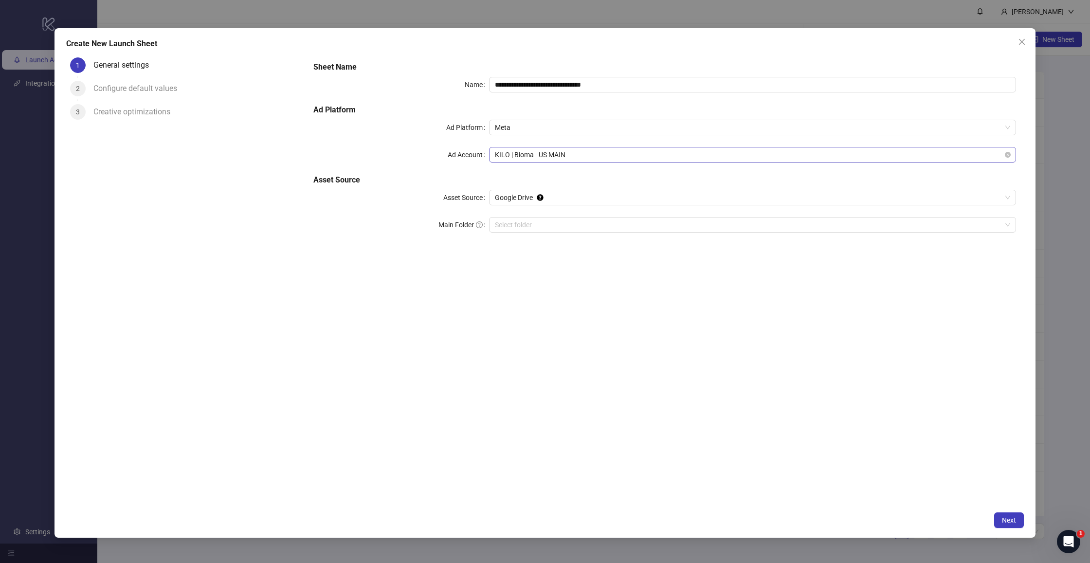
click at [563, 153] on span "KILO | Bioma - US MAIN" at bounding box center [753, 155] width 516 height 15
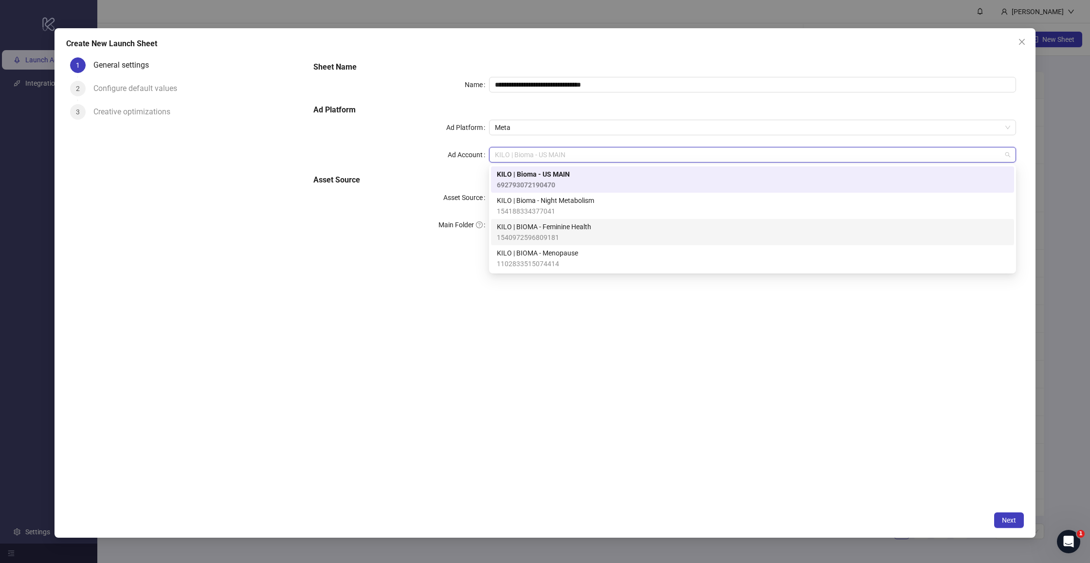
click at [551, 229] on span "KILO | BIOMA - Feminine Health" at bounding box center [544, 227] width 94 height 11
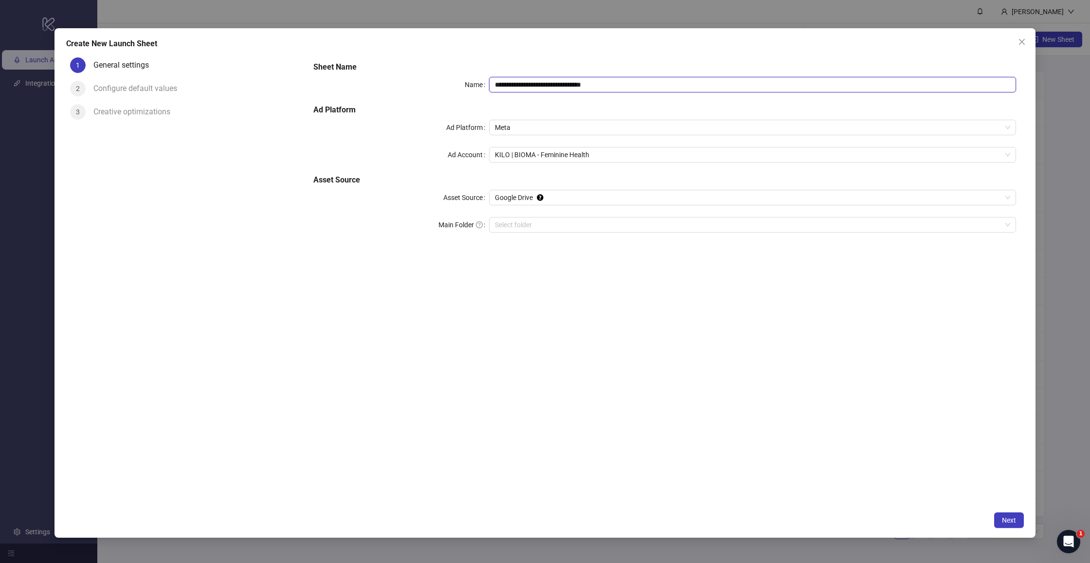
drag, startPoint x: 618, startPoint y: 86, endPoint x: 758, endPoint y: 92, distance: 140.8
click at [758, 92] on input "**********" at bounding box center [752, 85] width 527 height 16
click at [550, 84] on input "**********" at bounding box center [752, 85] width 527 height 16
type input "**********"
click at [558, 303] on div "**********" at bounding box center [665, 280] width 719 height 453
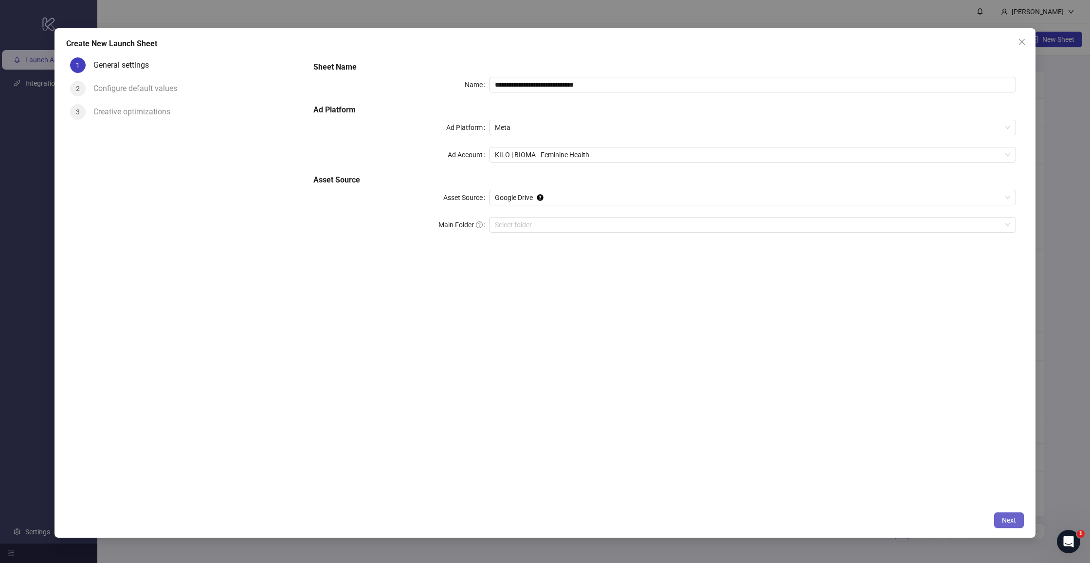
click at [1006, 522] on span "Next" at bounding box center [1009, 521] width 14 height 8
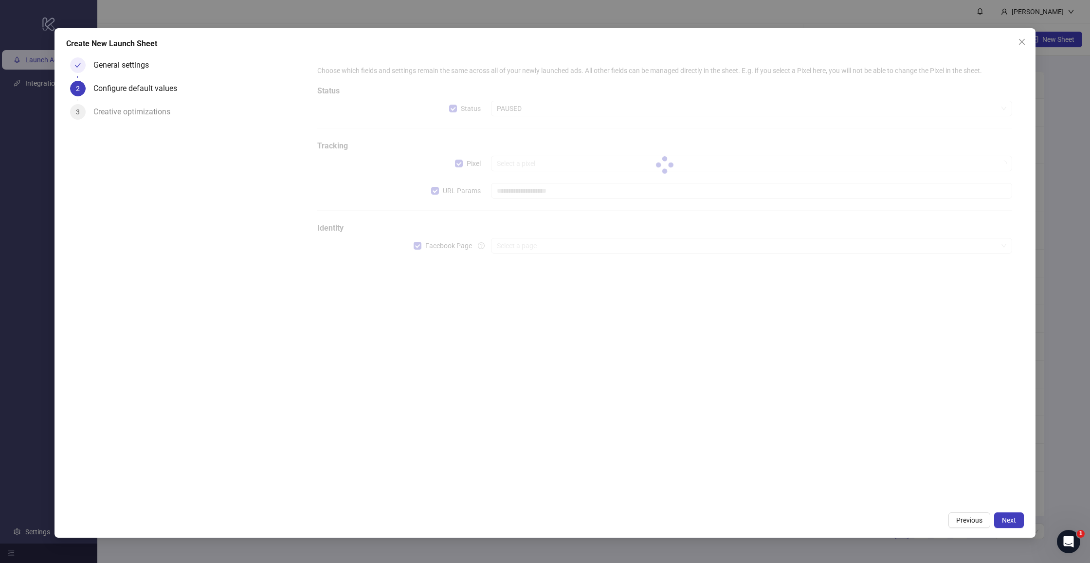
scroll to position [0, 0]
type input "**********"
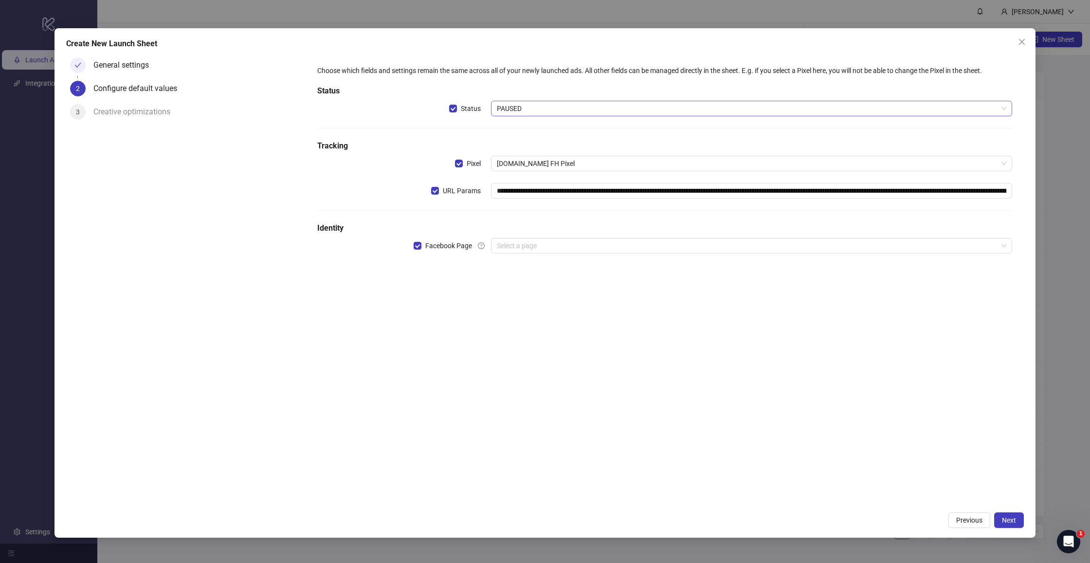
scroll to position [0, 0]
drag, startPoint x: 1022, startPoint y: 41, endPoint x: 419, endPoint y: 35, distance: 603.2
click at [1021, 41] on icon "close" at bounding box center [1022, 42] width 8 height 8
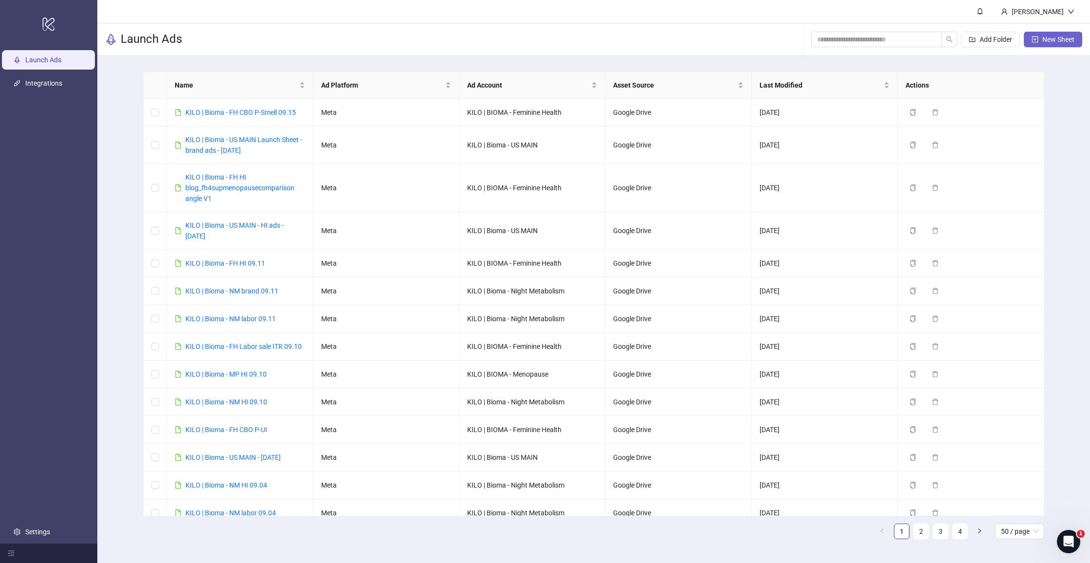
click at [1056, 38] on span "New Sheet" at bounding box center [1059, 40] width 32 height 8
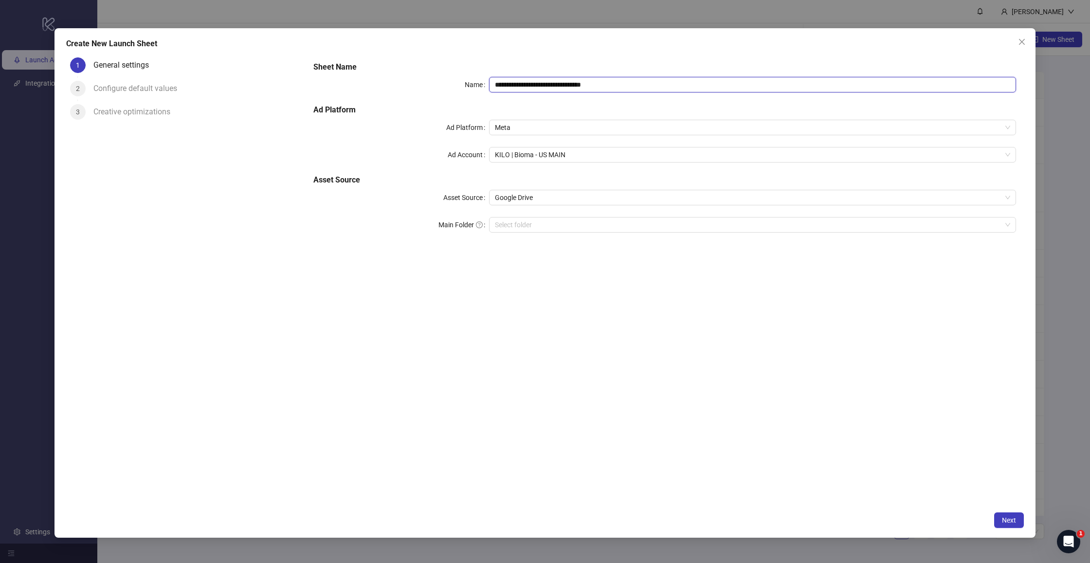
click at [594, 90] on input "**********" at bounding box center [752, 85] width 527 height 16
click at [593, 87] on input "**********" at bounding box center [752, 85] width 527 height 16
click at [605, 84] on input "**********" at bounding box center [752, 85] width 527 height 16
click at [587, 111] on h5 "Ad Platform" at bounding box center [665, 110] width 703 height 12
drag, startPoint x: 540, startPoint y: 86, endPoint x: 784, endPoint y: 97, distance: 244.6
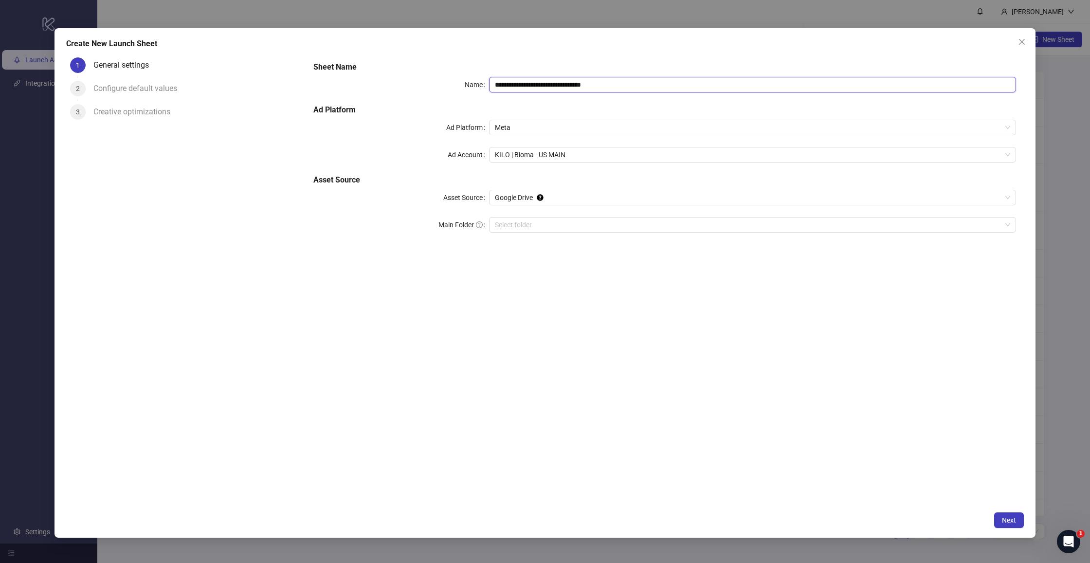
click at [784, 97] on div "**********" at bounding box center [665, 152] width 711 height 191
type input "**********"
click at [658, 58] on div "**********" at bounding box center [665, 152] width 711 height 191
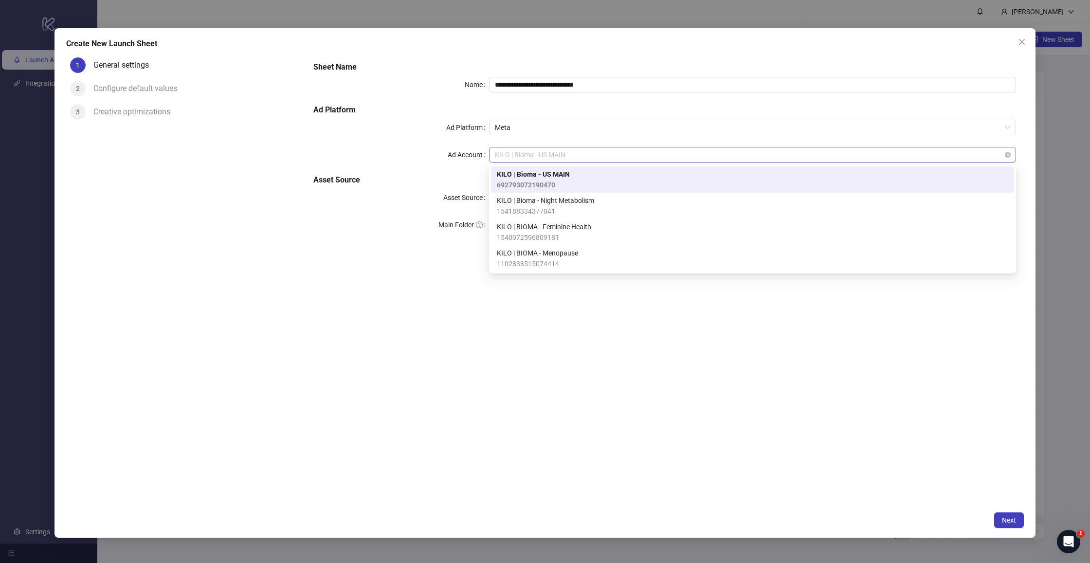
click at [615, 149] on span "KILO | Bioma - US MAIN" at bounding box center [753, 155] width 516 height 15
click at [577, 229] on span "KILO | BIOMA - Feminine Health" at bounding box center [544, 227] width 94 height 11
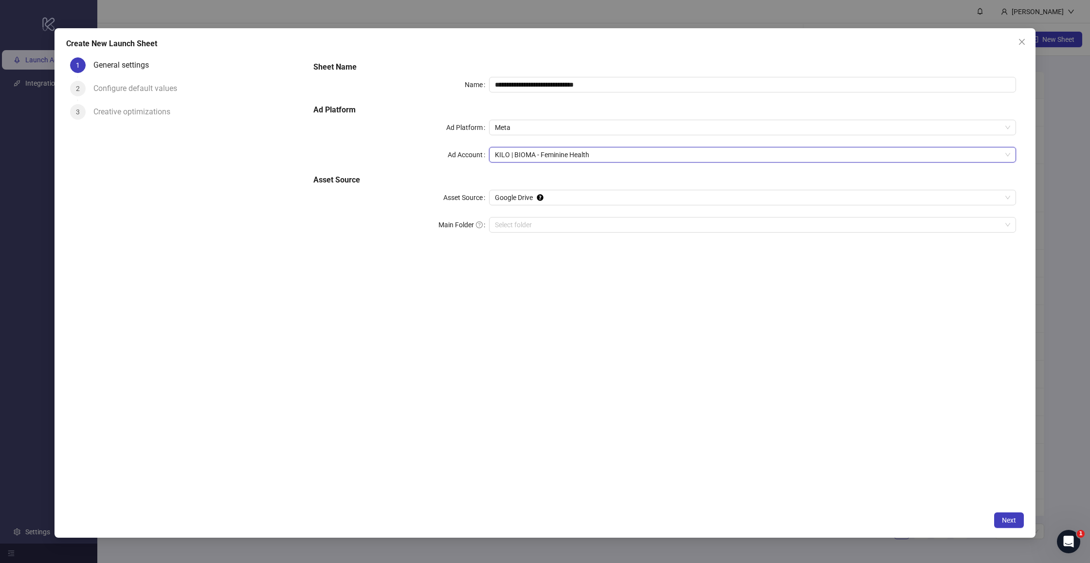
click at [562, 276] on div "**********" at bounding box center [665, 280] width 719 height 453
click at [1017, 518] on button "Next" at bounding box center [1010, 521] width 30 height 16
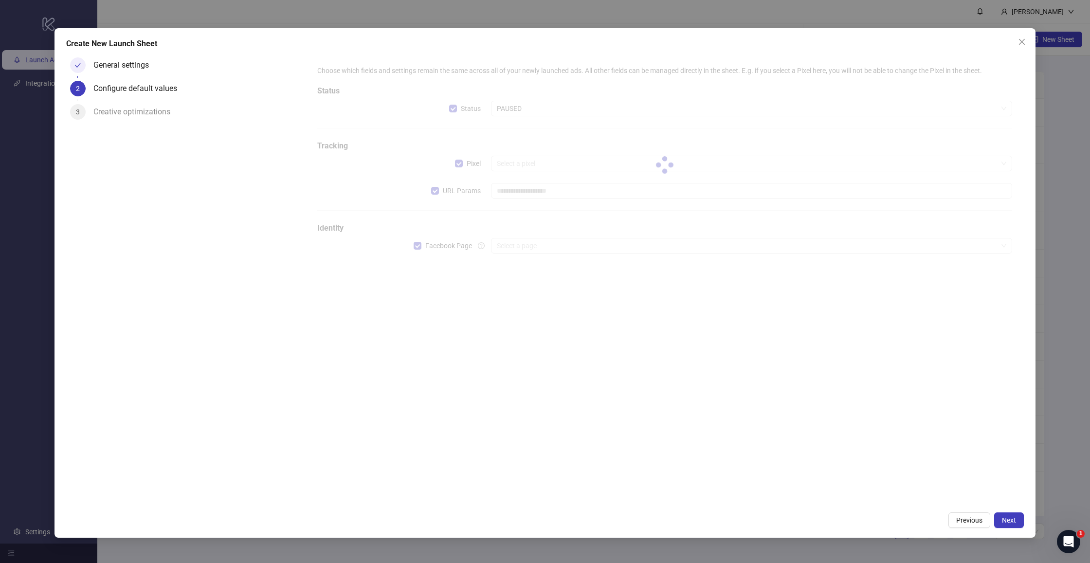
type input "**********"
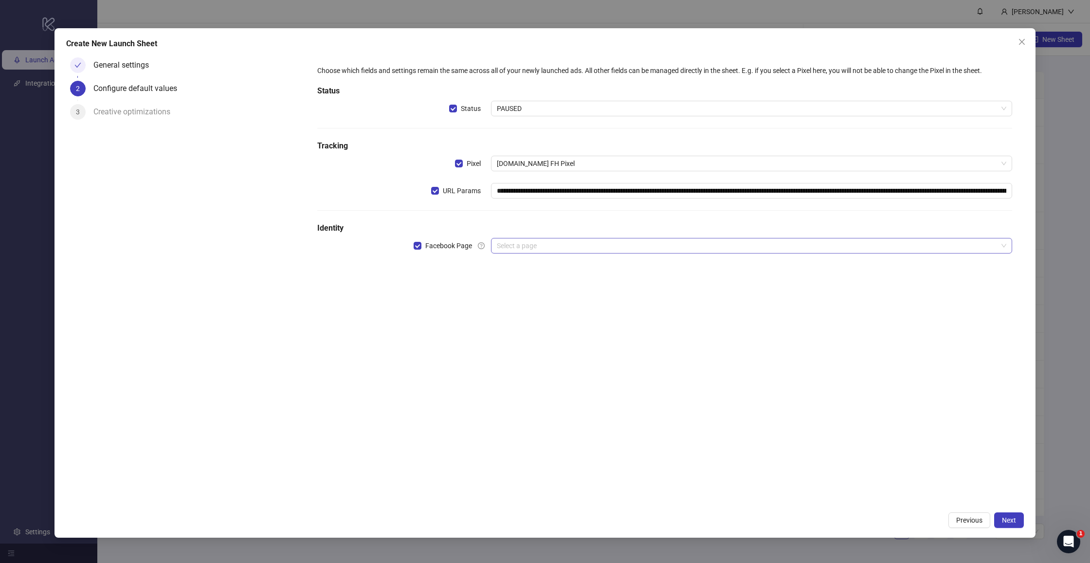
click at [565, 248] on input "search" at bounding box center [747, 246] width 501 height 15
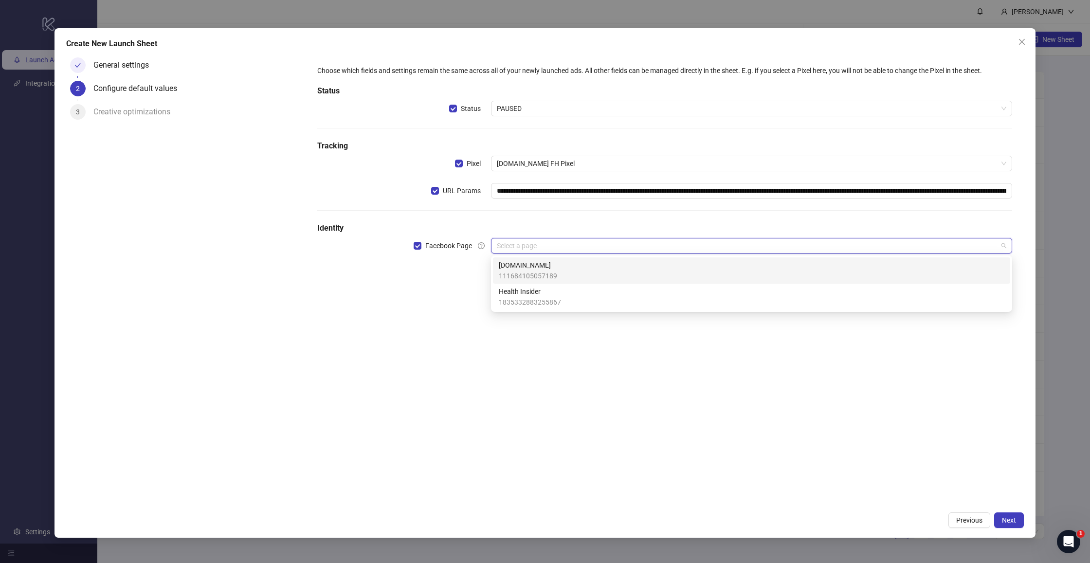
click at [554, 268] on span "[DOMAIN_NAME]" at bounding box center [528, 265] width 58 height 11
click at [553, 277] on input "search" at bounding box center [747, 273] width 501 height 15
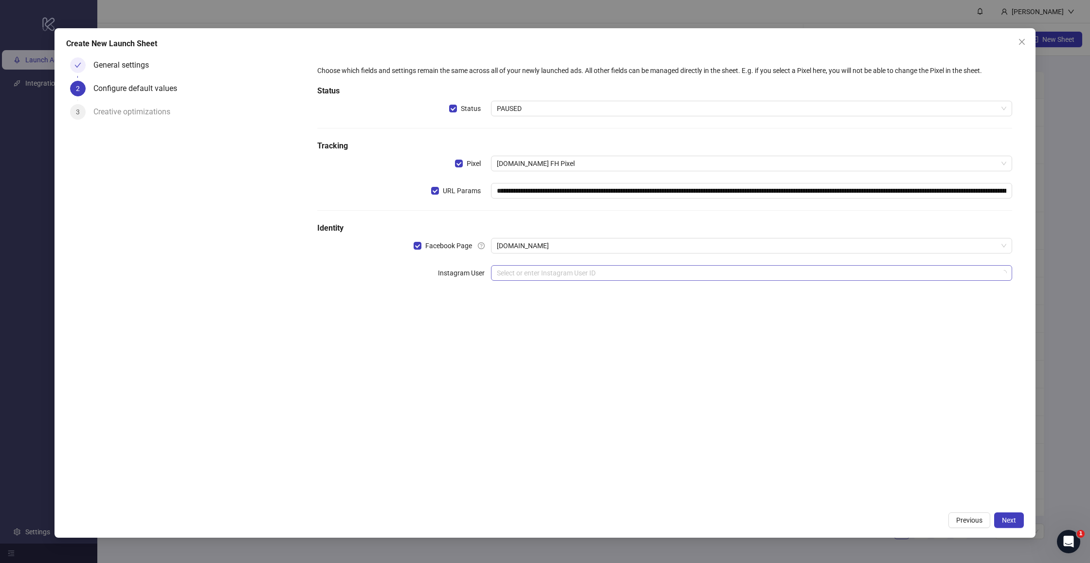
drag, startPoint x: 449, startPoint y: 316, endPoint x: 505, endPoint y: 279, distance: 66.8
click at [449, 316] on div "**********" at bounding box center [665, 280] width 719 height 453
click at [517, 272] on input "search" at bounding box center [747, 273] width 501 height 15
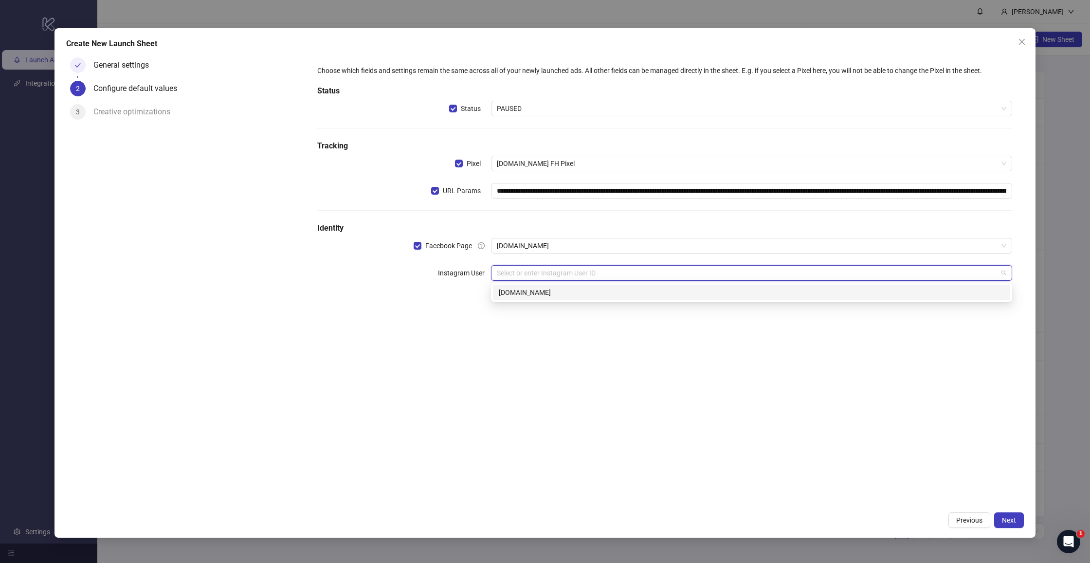
click at [532, 295] on div "[DOMAIN_NAME]" at bounding box center [752, 292] width 506 height 11
click at [507, 354] on div "**********" at bounding box center [665, 280] width 719 height 453
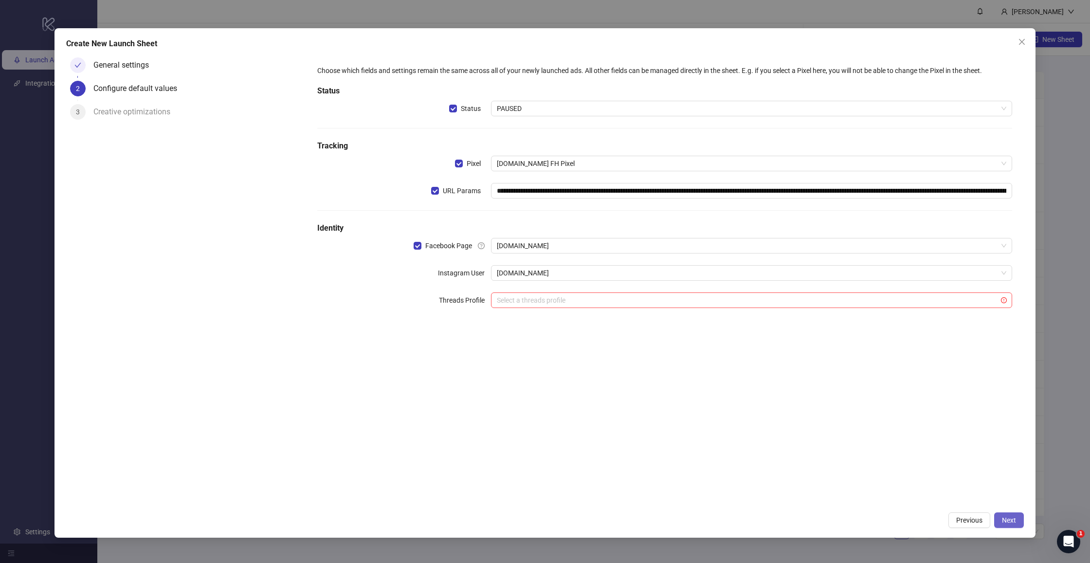
click at [1016, 520] on span "Next" at bounding box center [1009, 521] width 14 height 8
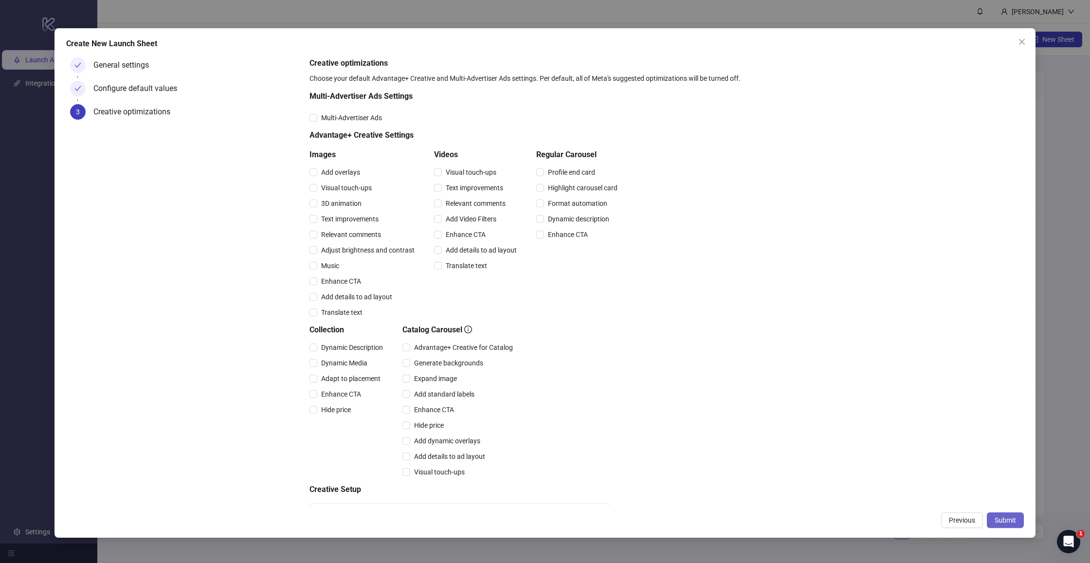
click at [1015, 524] on span "Submit" at bounding box center [1005, 521] width 21 height 8
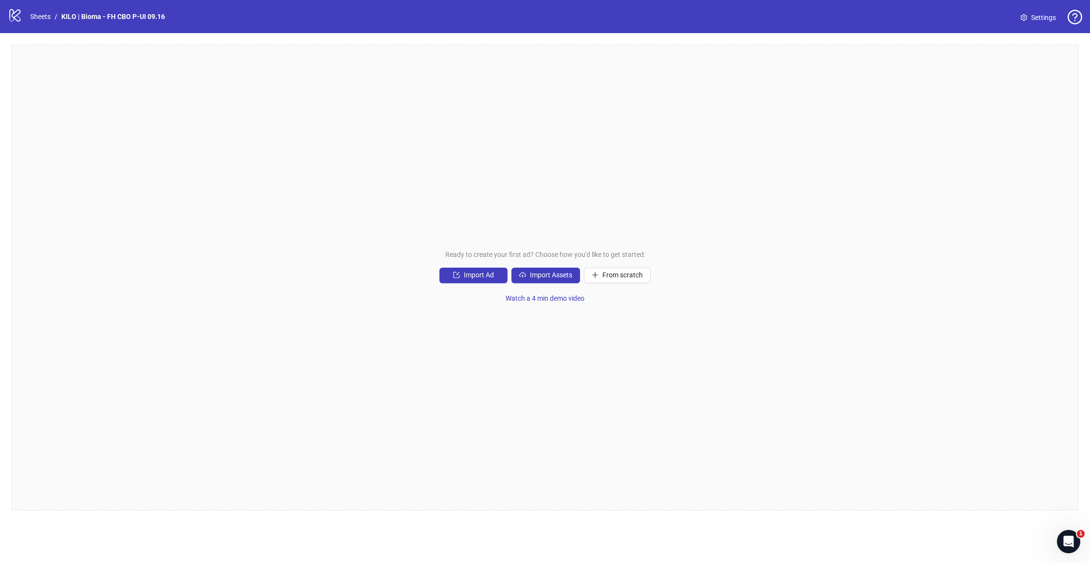
click at [524, 264] on div "Ready to create your first ad? Choose how you'd like to get started: Import Ad …" at bounding box center [545, 278] width 1067 height 466
click at [532, 273] on span "Import Assets" at bounding box center [551, 275] width 42 height 8
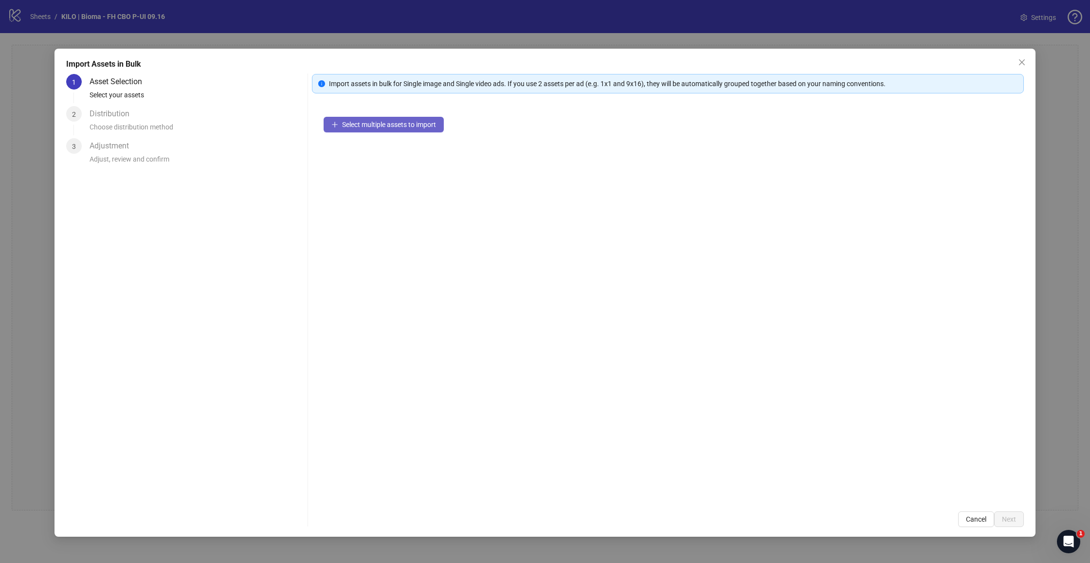
click at [364, 124] on span "Select multiple assets to import" at bounding box center [389, 125] width 94 height 8
click at [1005, 516] on span "Next" at bounding box center [1009, 520] width 14 height 8
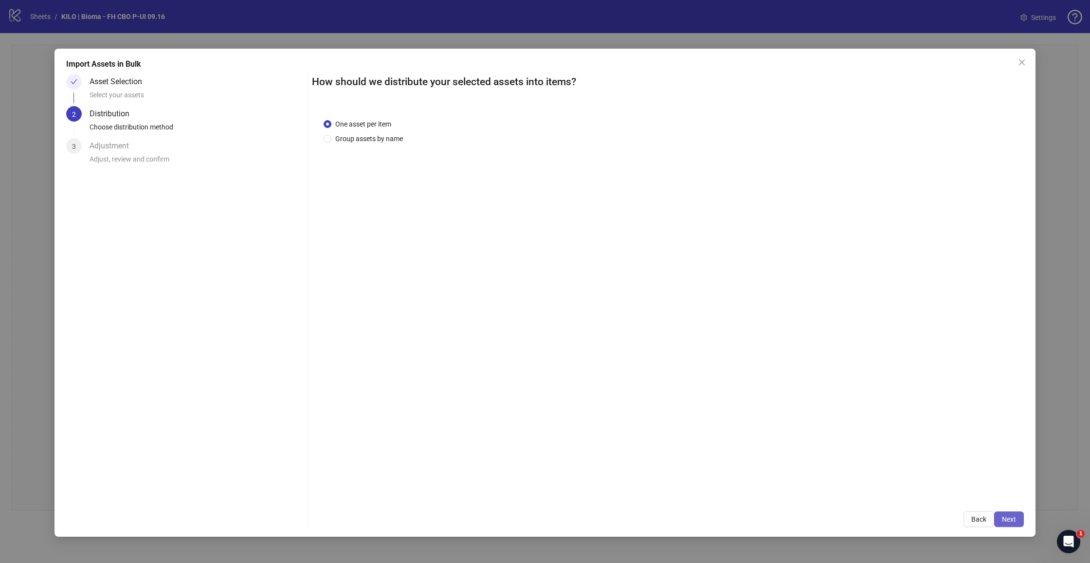
click at [1006, 518] on span "Next" at bounding box center [1009, 520] width 14 height 8
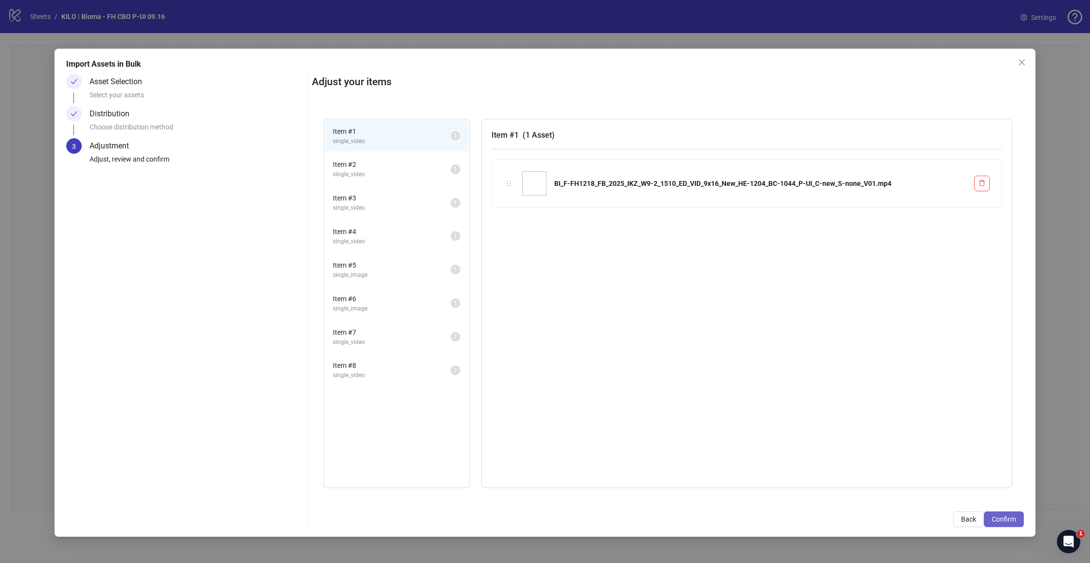
click at [1005, 519] on span "Confirm" at bounding box center [1004, 520] width 24 height 8
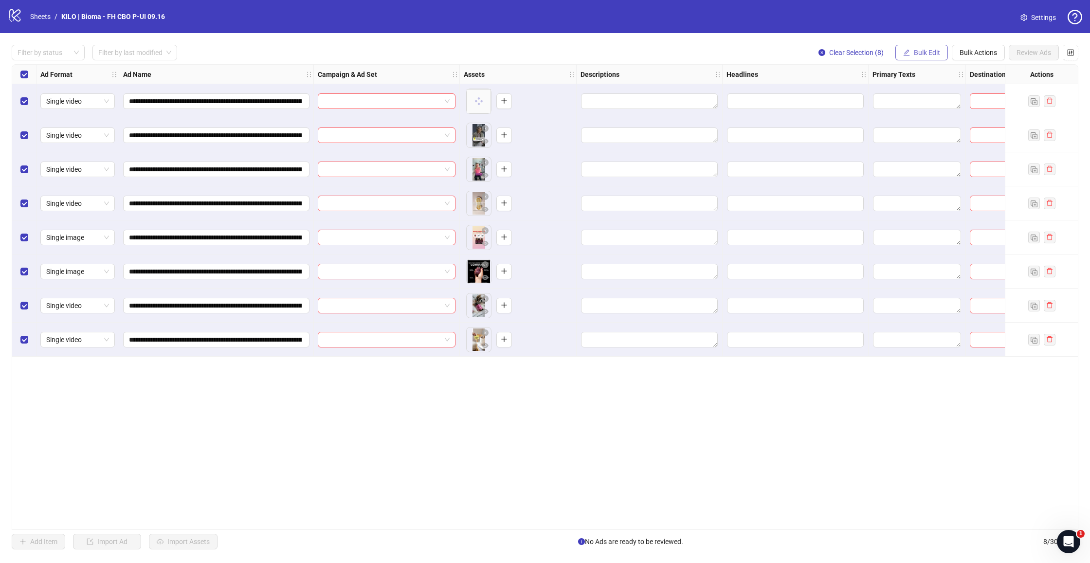
click at [919, 53] on span "Bulk Edit" at bounding box center [927, 53] width 26 height 8
click at [928, 102] on span "Campaign & Ad Set" at bounding box center [932, 103] width 58 height 11
click at [868, 100] on input "search" at bounding box center [890, 94] width 174 height 15
click at [608, 54] on div "Filter by status Filter by last modified Clear Selection (8) Bulk Edit Bulk Act…" at bounding box center [545, 53] width 1067 height 16
click at [418, 103] on input "search" at bounding box center [382, 101] width 117 height 15
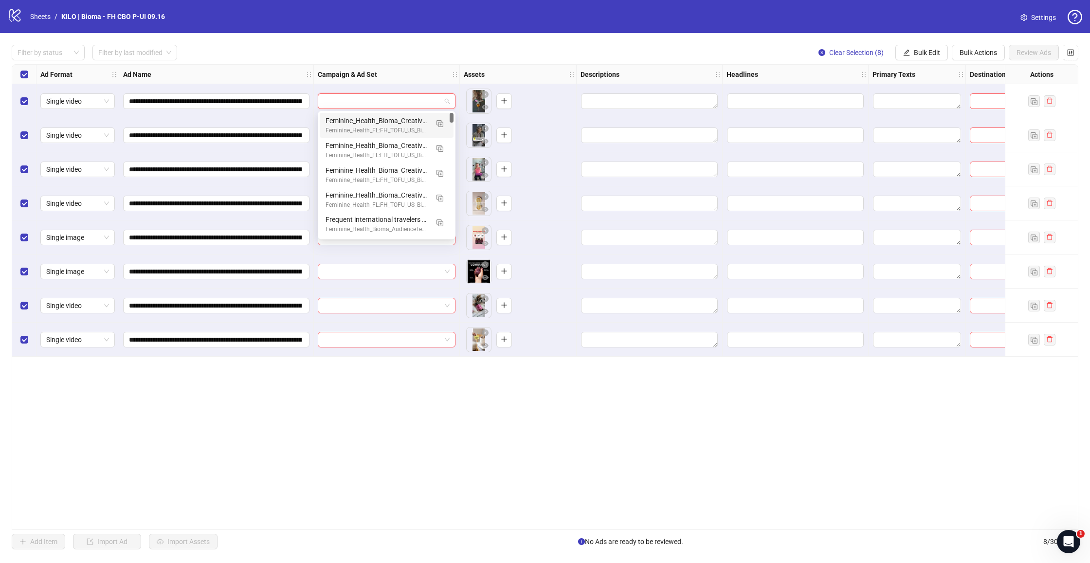
drag, startPoint x: 548, startPoint y: 51, endPoint x: 720, endPoint y: 57, distance: 171.9
click at [548, 51] on div "Filter by status Filter by last modified Clear Selection (8) Bulk Edit Bulk Act…" at bounding box center [545, 53] width 1067 height 16
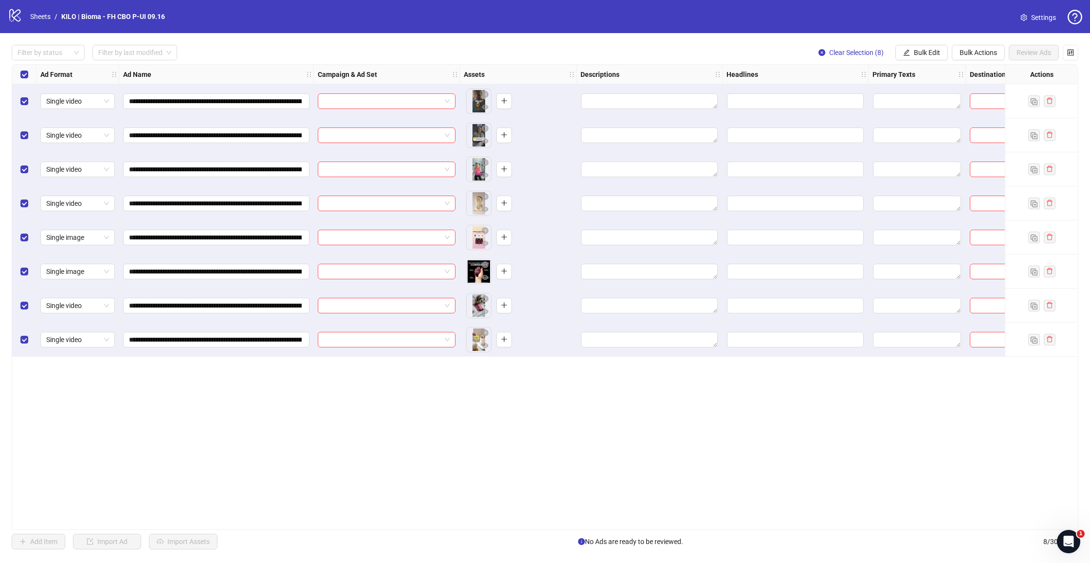
drag, startPoint x: 935, startPoint y: 56, endPoint x: 931, endPoint y: 62, distance: 7.7
click at [935, 56] on span "Bulk Edit" at bounding box center [927, 53] width 26 height 8
drag, startPoint x: 919, startPoint y: 100, endPoint x: 885, endPoint y: 113, distance: 37.0
click at [919, 100] on span "Campaign & Ad Set" at bounding box center [932, 103] width 58 height 11
drag, startPoint x: 857, startPoint y: 97, endPoint x: 843, endPoint y: 115, distance: 23.0
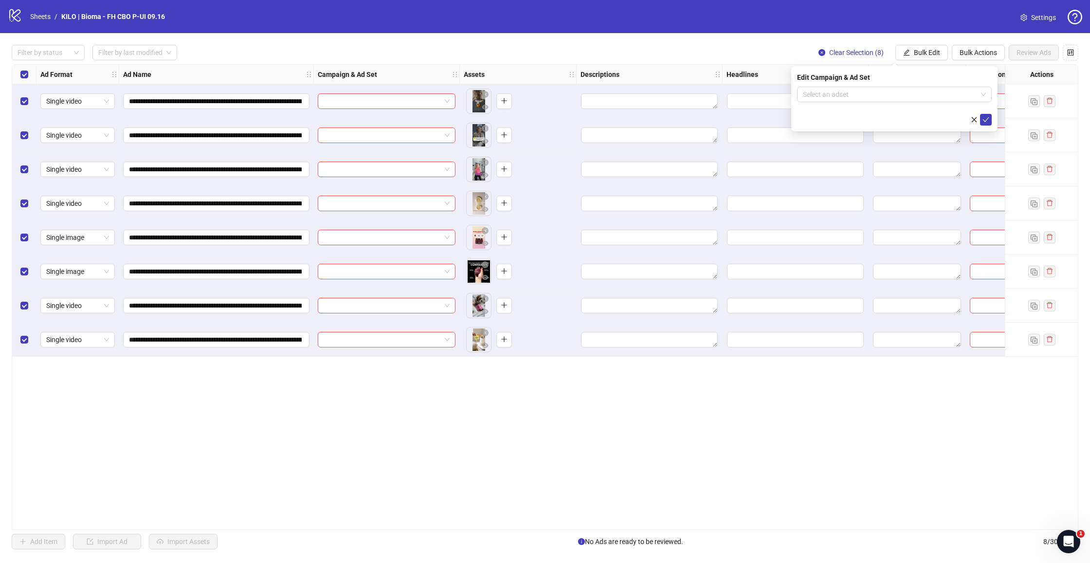
click at [857, 97] on input "search" at bounding box center [890, 94] width 174 height 15
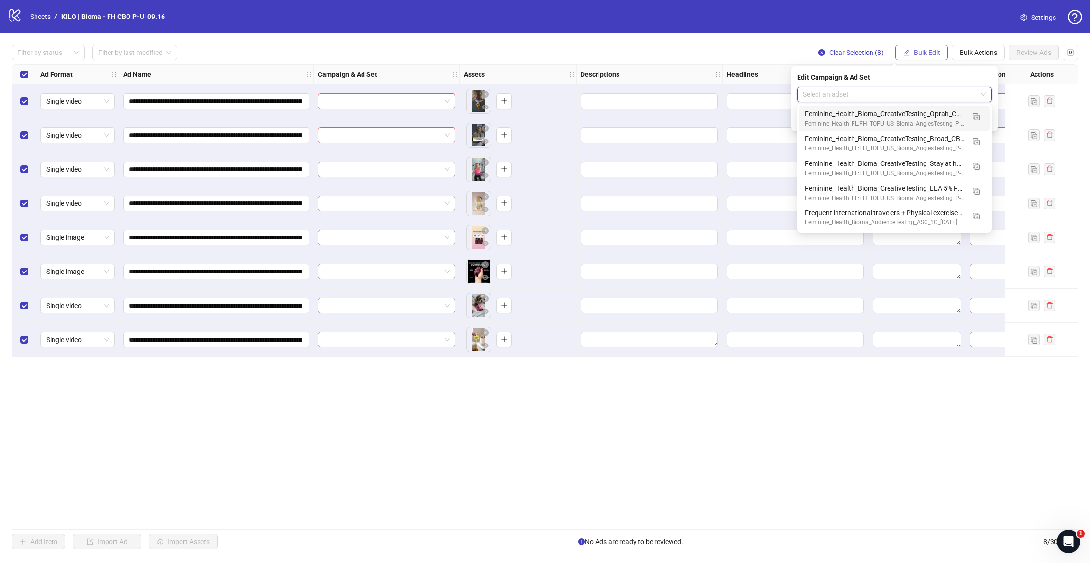
drag, startPoint x: 783, startPoint y: 38, endPoint x: 900, endPoint y: 45, distance: 117.0
click at [783, 38] on div "**********" at bounding box center [545, 297] width 1090 height 528
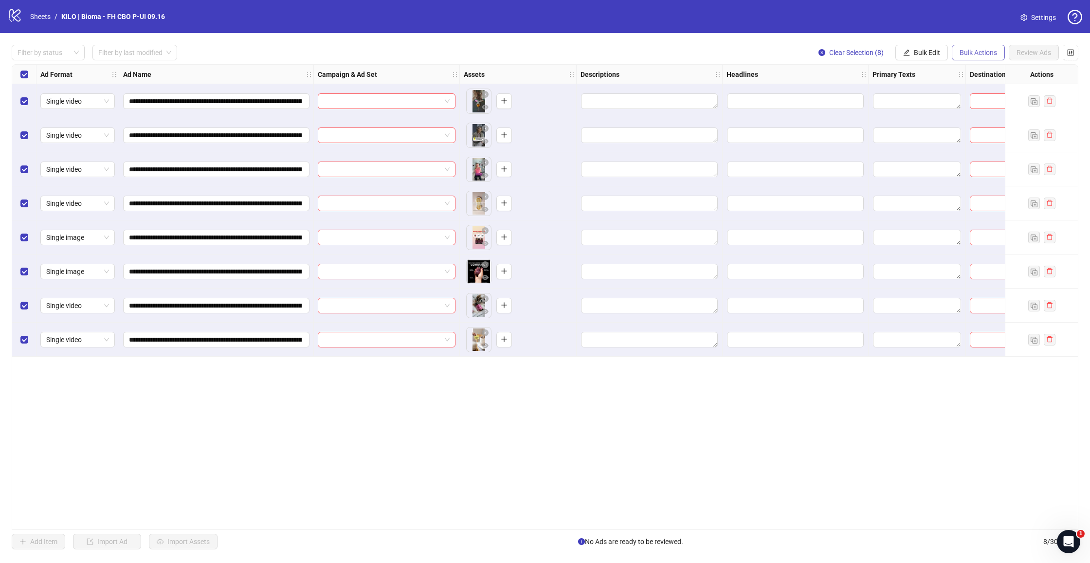
click at [978, 50] on span "Bulk Actions" at bounding box center [978, 53] width 37 height 8
click at [934, 51] on span "Bulk Edit" at bounding box center [927, 53] width 26 height 8
drag, startPoint x: 917, startPoint y: 103, endPoint x: 898, endPoint y: 110, distance: 20.2
click at [917, 103] on span "Campaign & Ad Set" at bounding box center [932, 103] width 58 height 11
drag, startPoint x: 876, startPoint y: 97, endPoint x: 868, endPoint y: 112, distance: 16.8
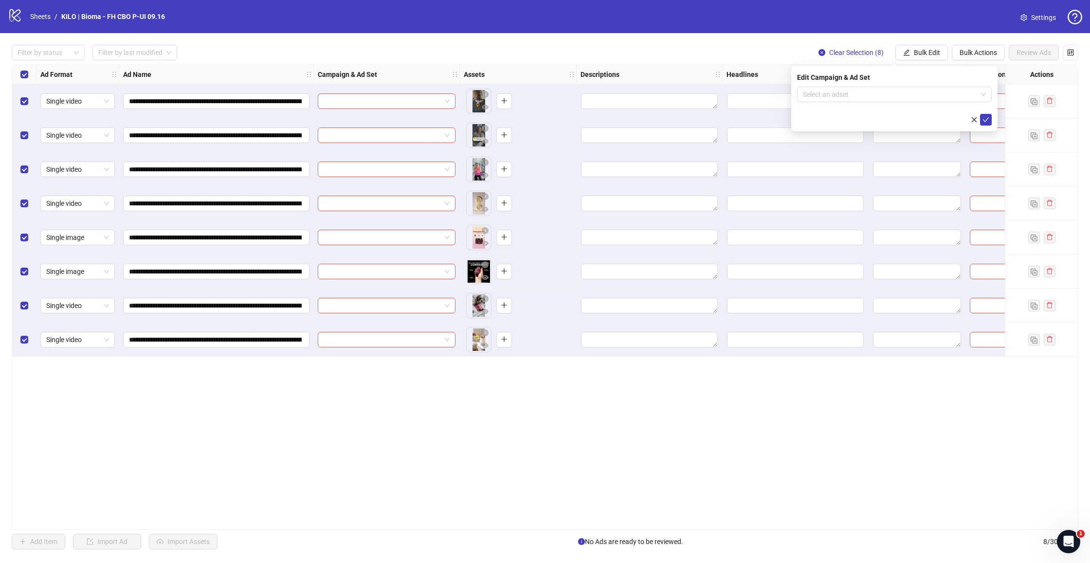
click at [876, 97] on input "search" at bounding box center [890, 94] width 174 height 15
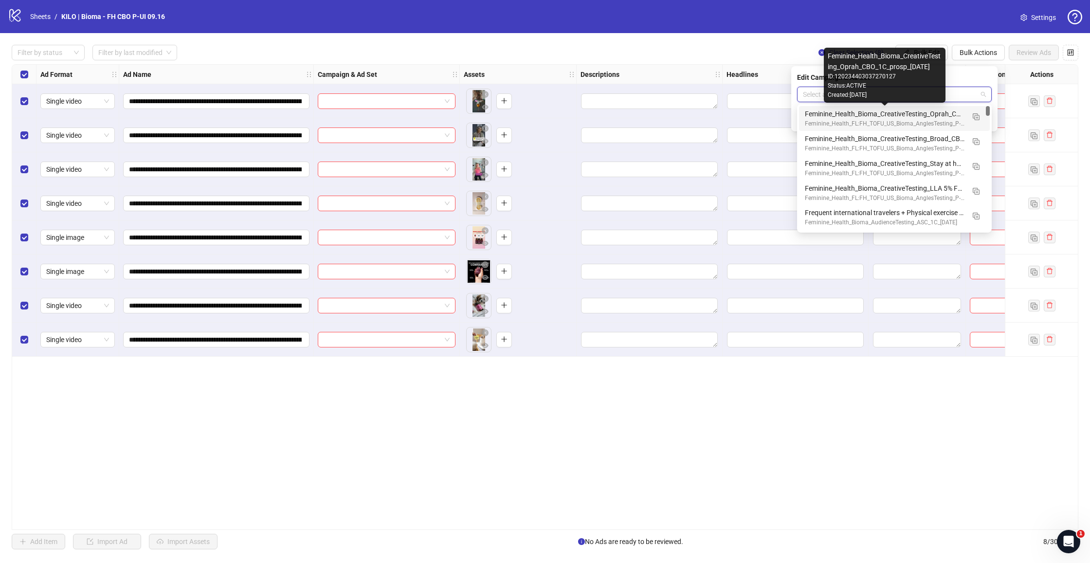
scroll to position [0, 0]
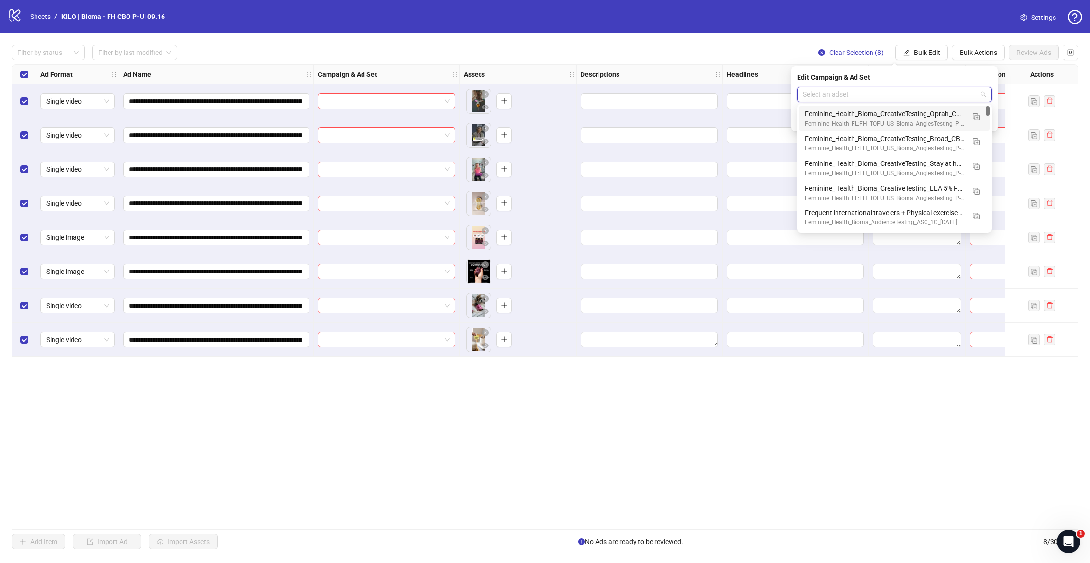
click at [451, 37] on div "**********" at bounding box center [545, 297] width 1090 height 528
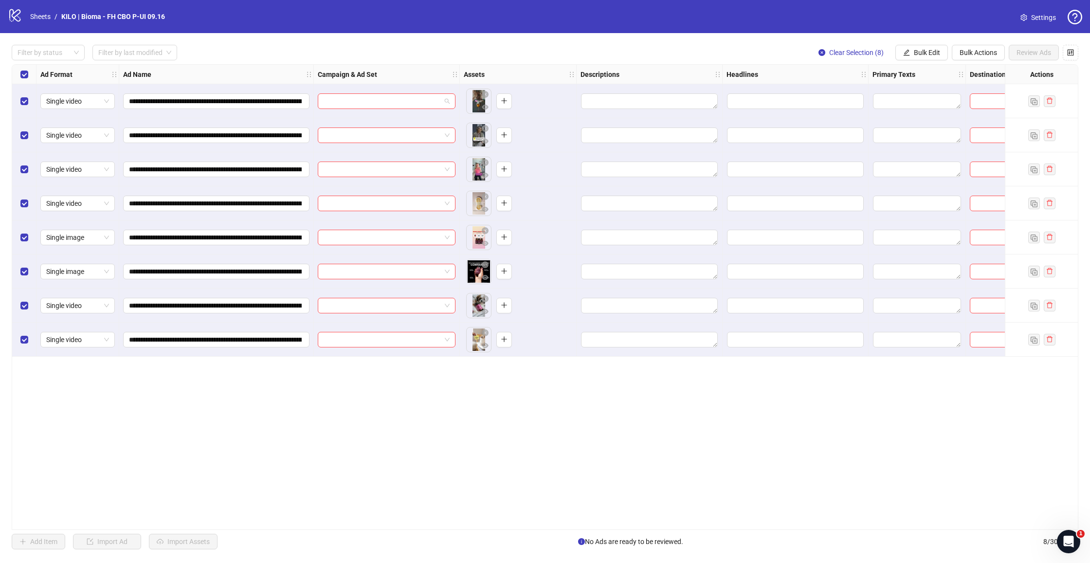
click at [390, 101] on input "search" at bounding box center [382, 101] width 117 height 15
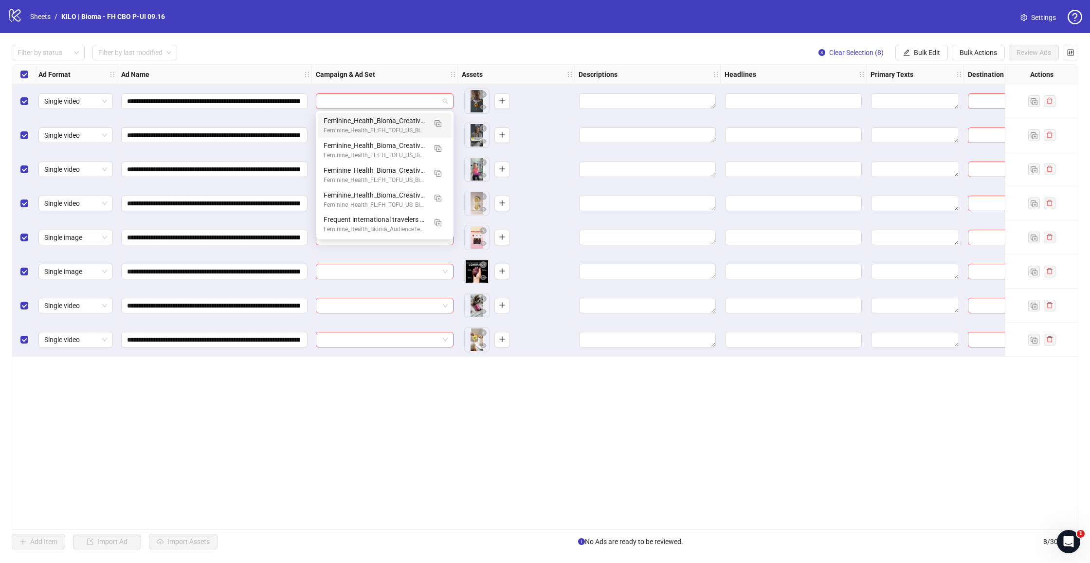
drag, startPoint x: 495, startPoint y: 52, endPoint x: 416, endPoint y: 96, distance: 90.9
click at [495, 52] on div "Filter by status Filter by last modified Clear Selection (8) Bulk Edit Bulk Act…" at bounding box center [545, 53] width 1067 height 16
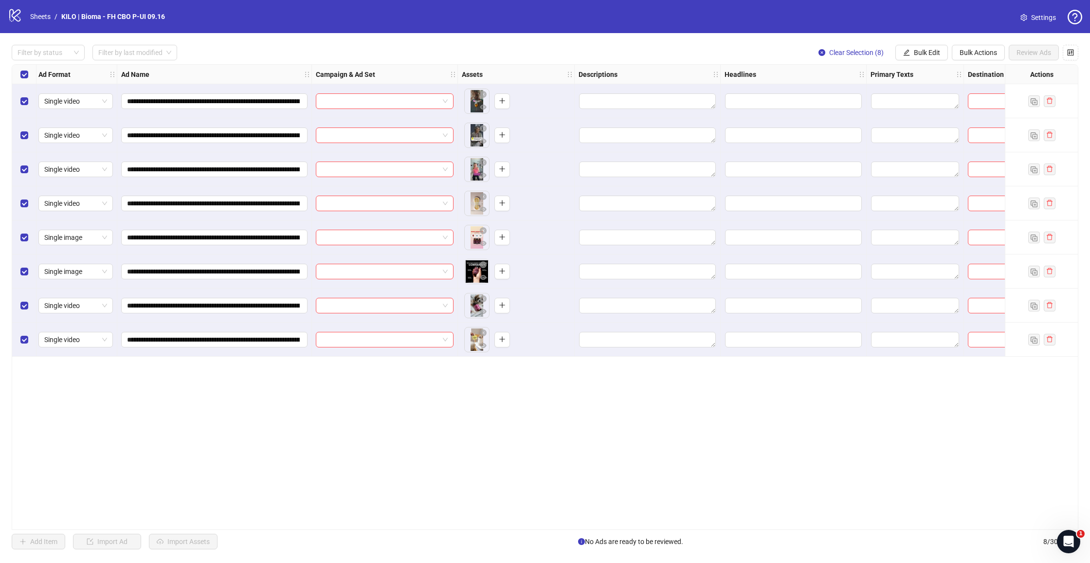
click at [388, 105] on div "**********" at bounding box center [545, 297] width 1067 height 466
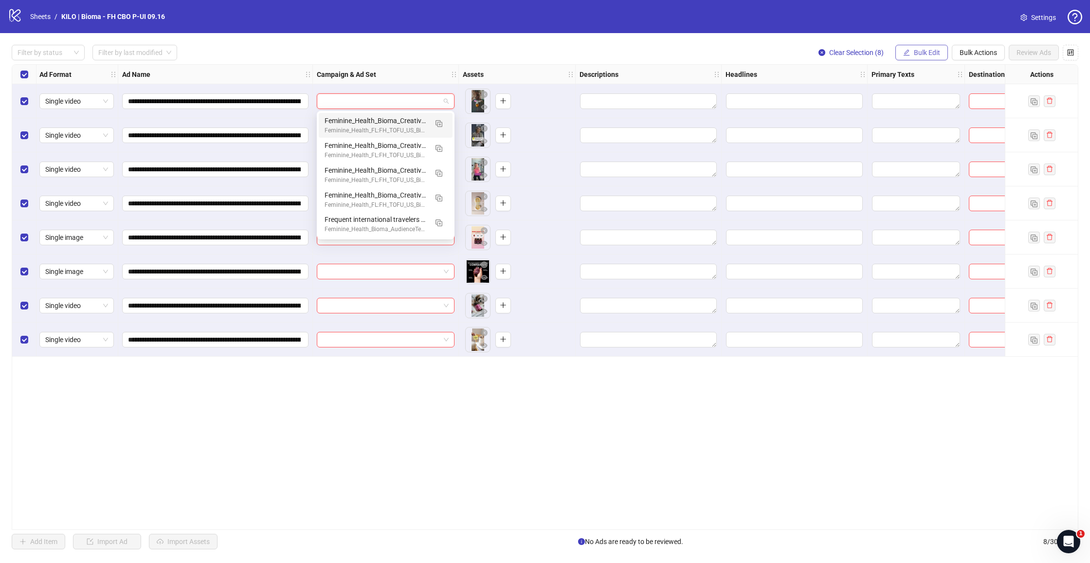
click at [923, 51] on span "Bulk Edit" at bounding box center [927, 53] width 26 height 8
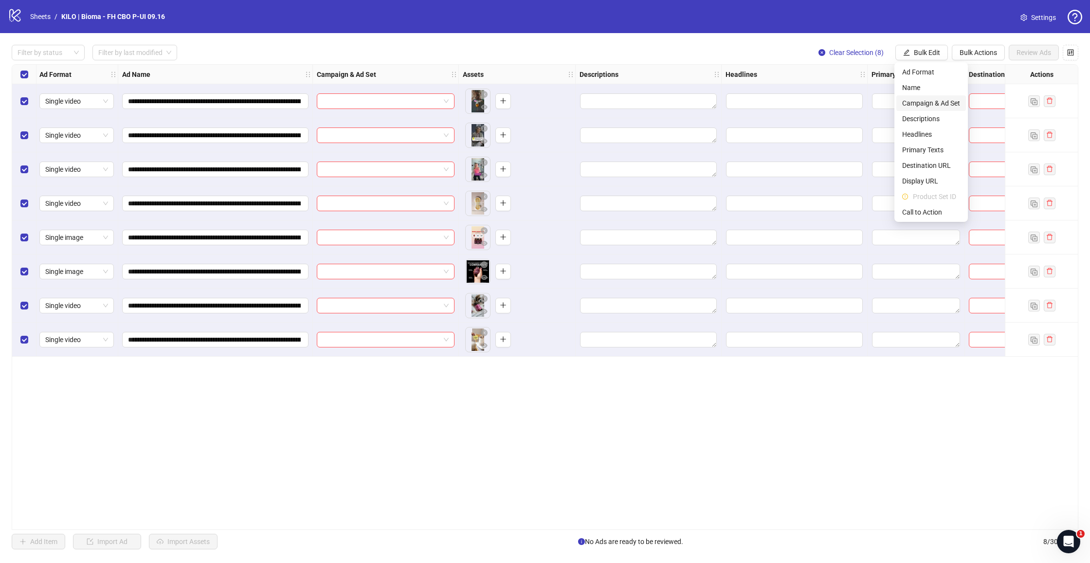
drag, startPoint x: 911, startPoint y: 103, endPoint x: 903, endPoint y: 99, distance: 9.6
click at [911, 103] on span "Campaign & Ad Set" at bounding box center [932, 103] width 58 height 11
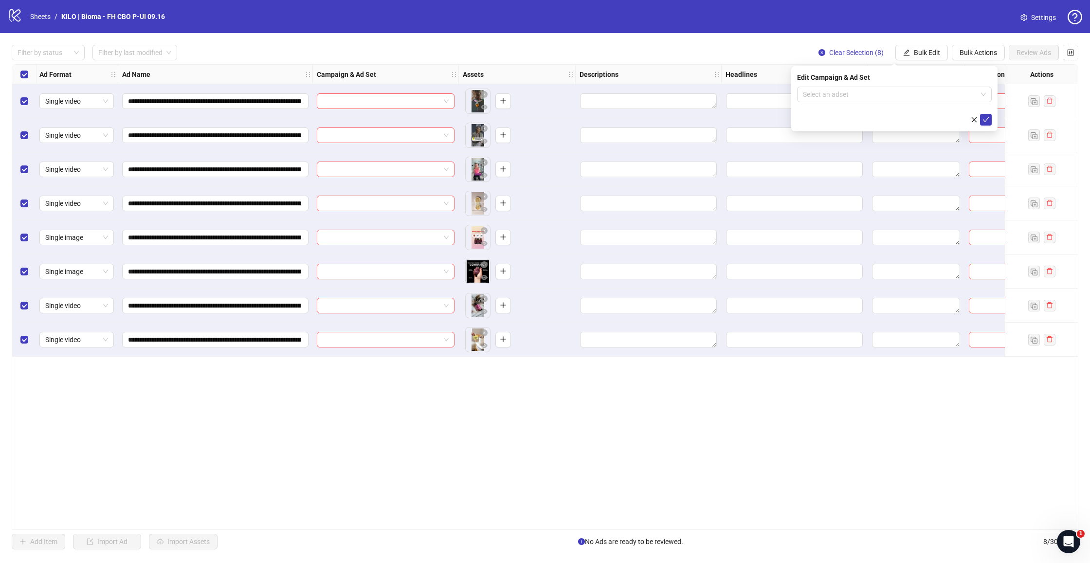
scroll to position [1, 0]
click at [894, 101] on form "Select an adset" at bounding box center [894, 106] width 195 height 39
drag, startPoint x: 888, startPoint y: 99, endPoint x: 862, endPoint y: 117, distance: 31.9
click at [887, 99] on input "search" at bounding box center [890, 94] width 174 height 15
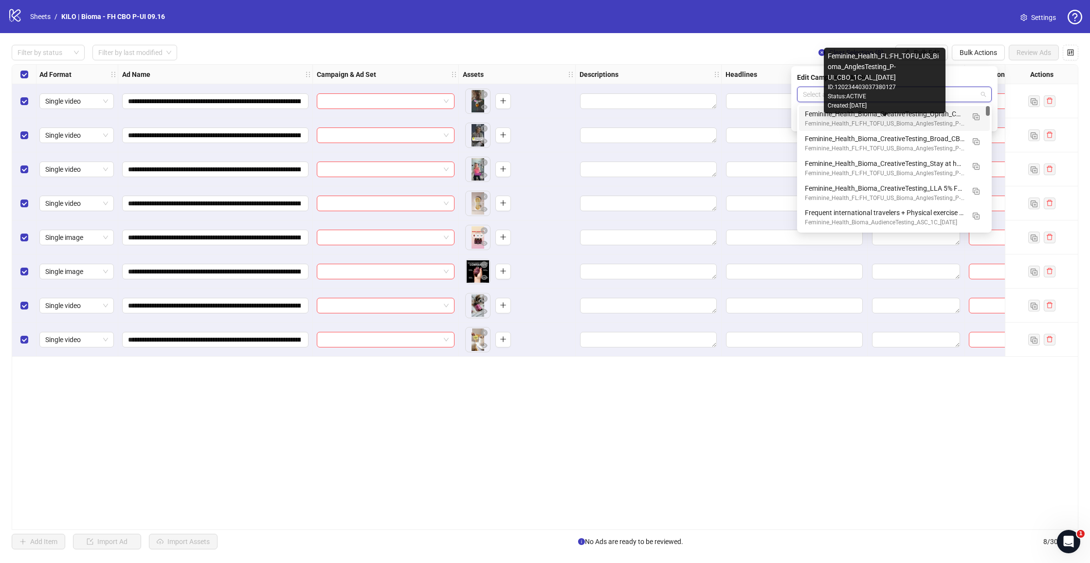
scroll to position [0, 0]
click at [857, 120] on div "Feminine_Health_FL:FH_TOFU_US_Bioma_AnglesTesting_P-UI_CBO_1C_AL_2025.09.16" at bounding box center [885, 123] width 160 height 9
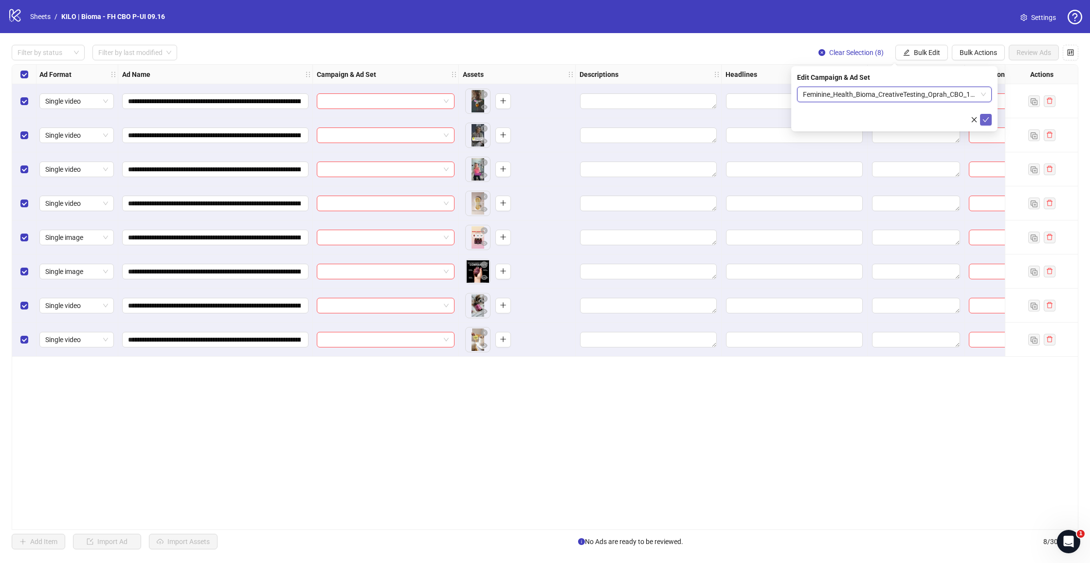
click at [986, 121] on icon "check" at bounding box center [986, 119] width 6 height 5
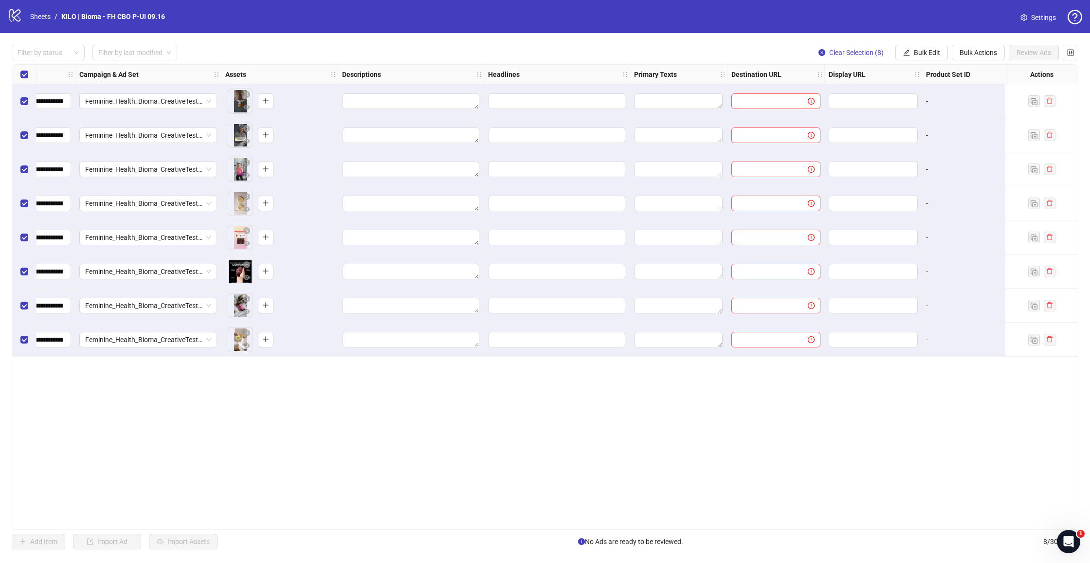
scroll to position [0, 239]
click at [931, 55] on span "Bulk Edit" at bounding box center [927, 53] width 26 height 8
click at [919, 151] on span "Primary Texts" at bounding box center [932, 150] width 58 height 11
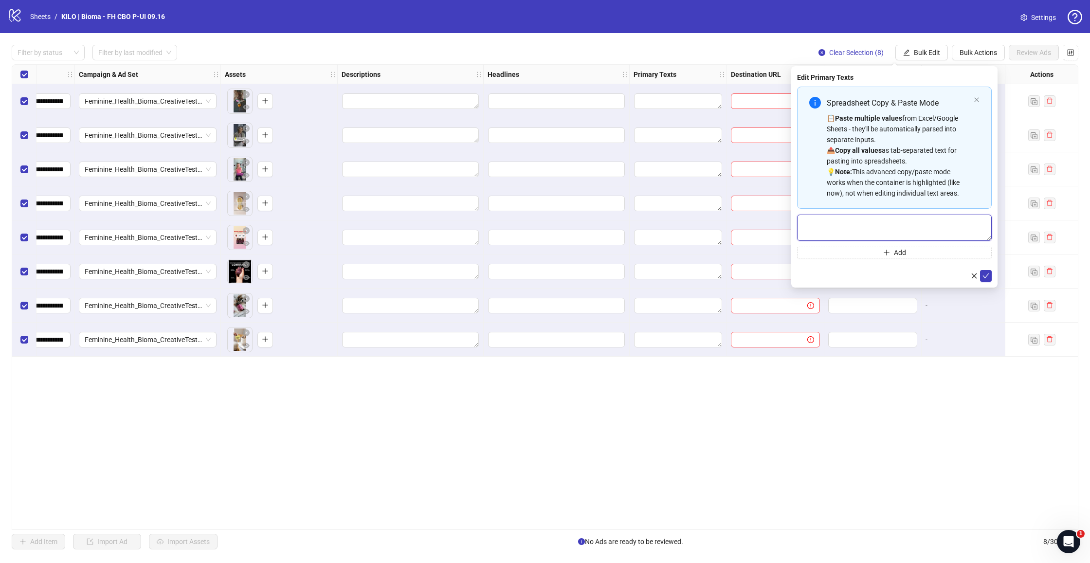
click at [854, 221] on textarea "Multi-text input container - paste or copy values" at bounding box center [894, 228] width 195 height 26
paste textarea "**********"
type textarea "**********"
click at [987, 276] on icon "check" at bounding box center [986, 276] width 6 height 5
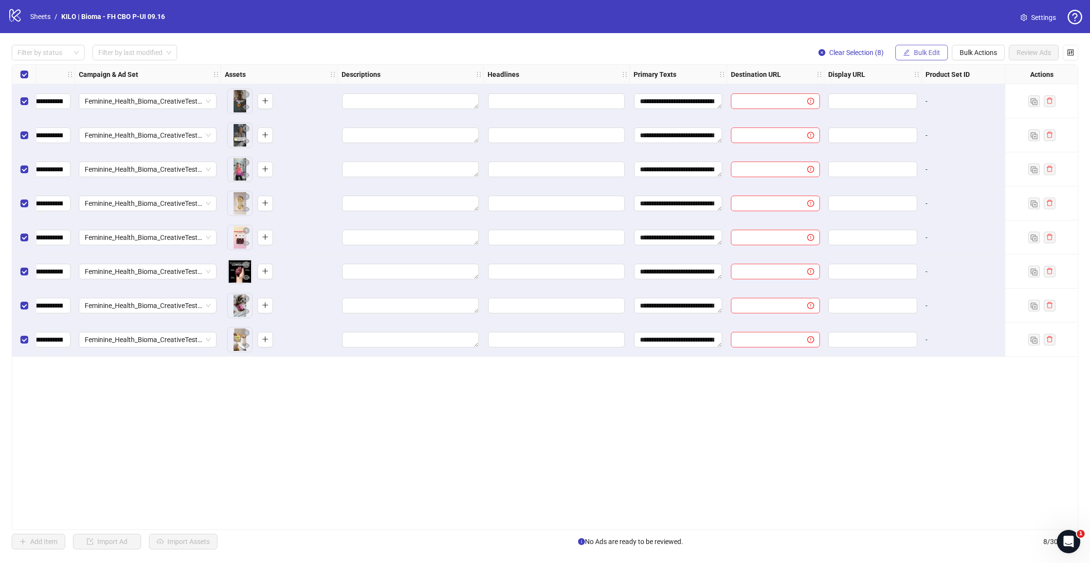
click at [936, 51] on span "Bulk Edit" at bounding box center [927, 53] width 26 height 8
click at [917, 134] on span "Headlines" at bounding box center [932, 134] width 58 height 11
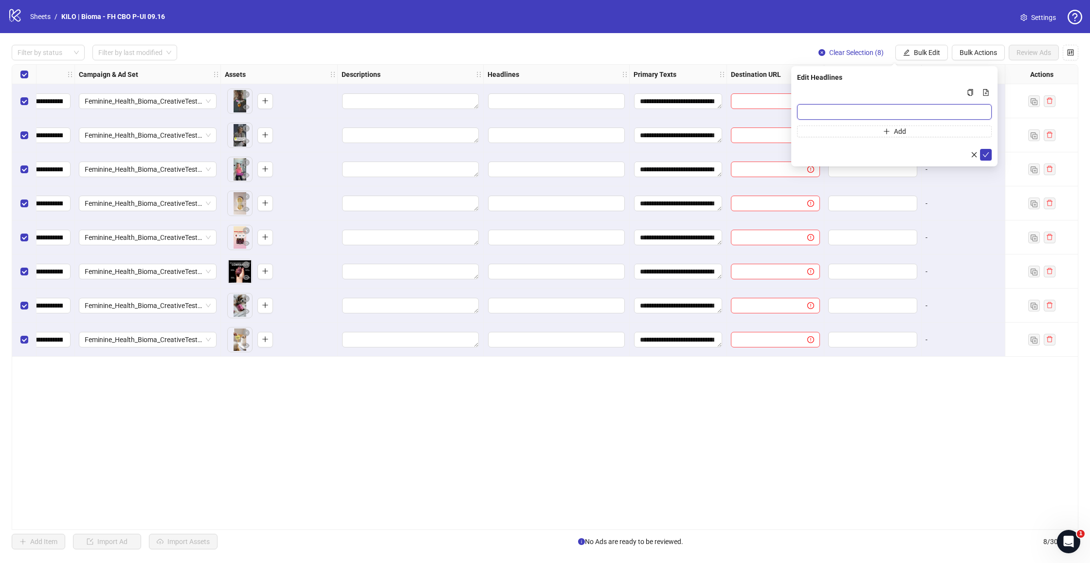
click at [914, 113] on input "Multi-input container - paste or copy values" at bounding box center [894, 112] width 195 height 16
paste input "**********"
type input "**********"
click at [982, 151] on button "submit" at bounding box center [986, 155] width 12 height 12
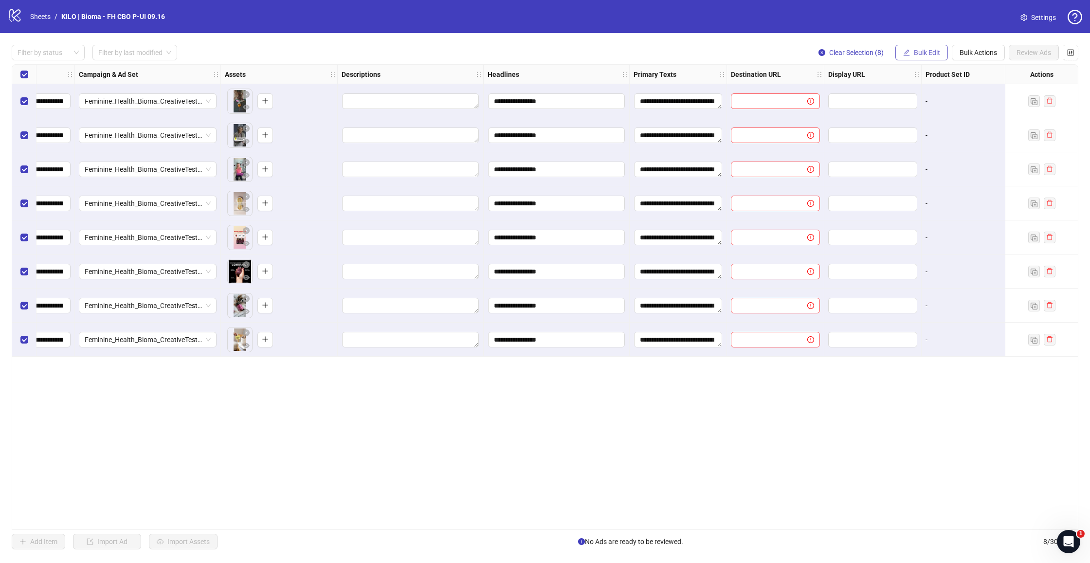
click at [930, 54] on span "Bulk Edit" at bounding box center [927, 53] width 26 height 8
click at [931, 166] on span "Destination URL" at bounding box center [932, 165] width 58 height 11
click at [870, 98] on input "text" at bounding box center [890, 94] width 175 height 11
paste input "**********"
type input "**********"
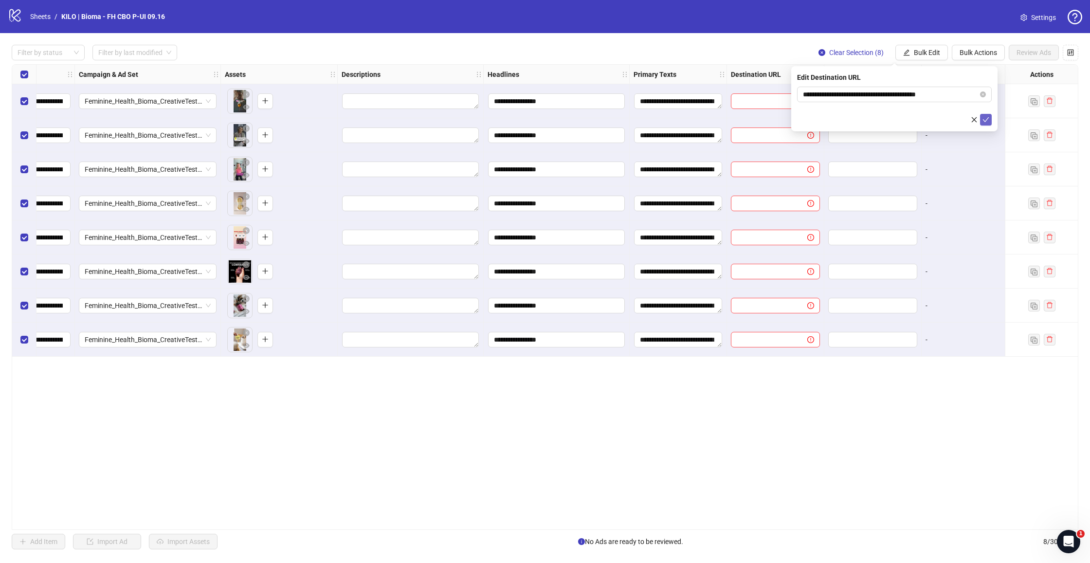
click at [982, 119] on button "submit" at bounding box center [986, 120] width 12 height 12
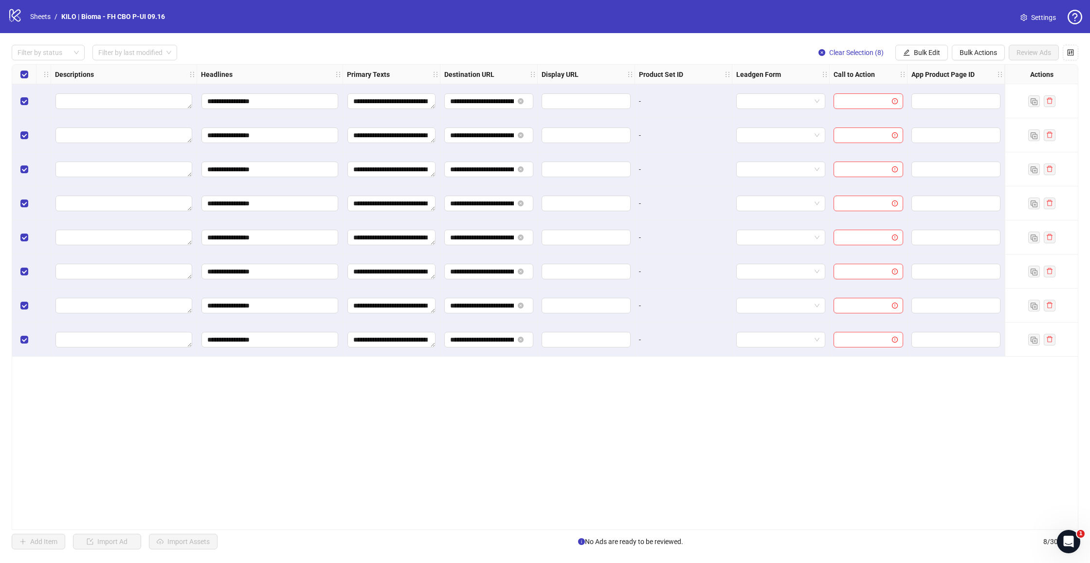
scroll to position [0, 0]
click at [919, 47] on button "Bulk Edit" at bounding box center [922, 53] width 53 height 16
click at [922, 213] on span "Call to Action" at bounding box center [932, 212] width 58 height 11
click at [886, 92] on input "search" at bounding box center [890, 94] width 174 height 15
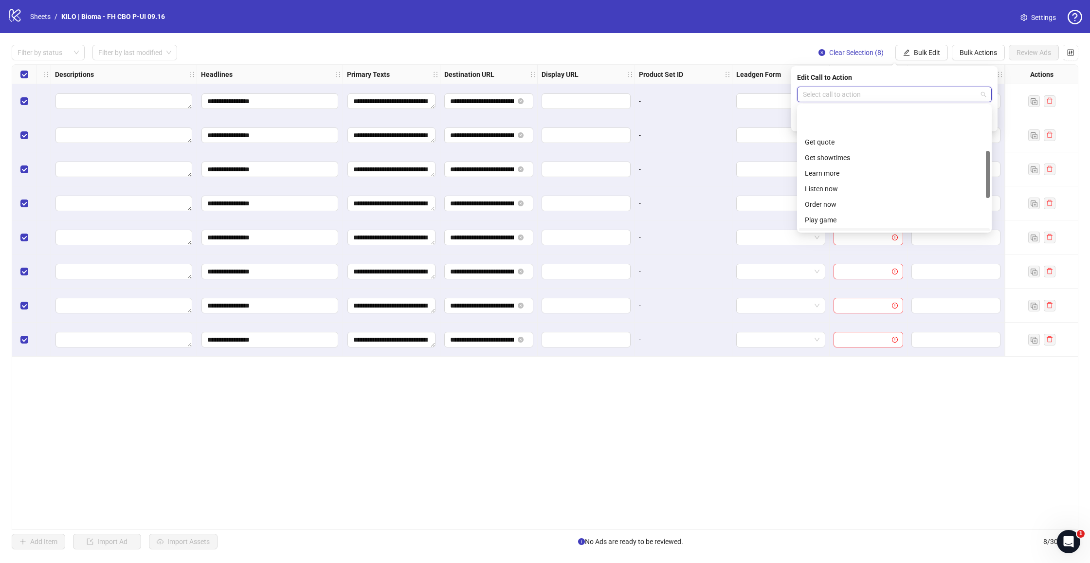
scroll to position [129, 0]
drag, startPoint x: 829, startPoint y: 219, endPoint x: 835, endPoint y: 216, distance: 7.2
click at [828, 219] on div "Shop now" at bounding box center [894, 218] width 179 height 11
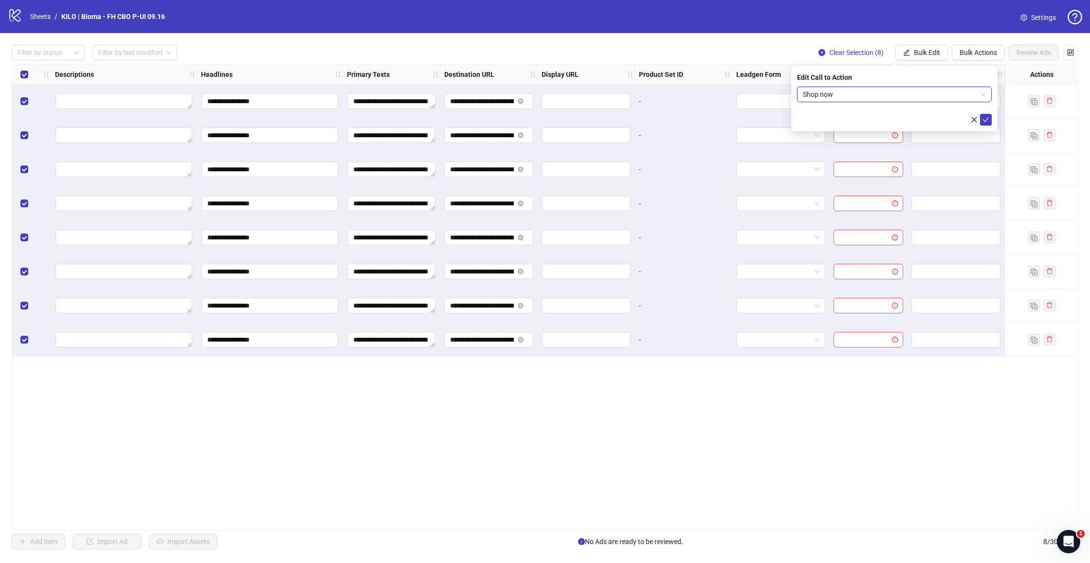
drag, startPoint x: 986, startPoint y: 121, endPoint x: 969, endPoint y: 120, distance: 17.6
click at [986, 121] on icon "check" at bounding box center [986, 119] width 7 height 7
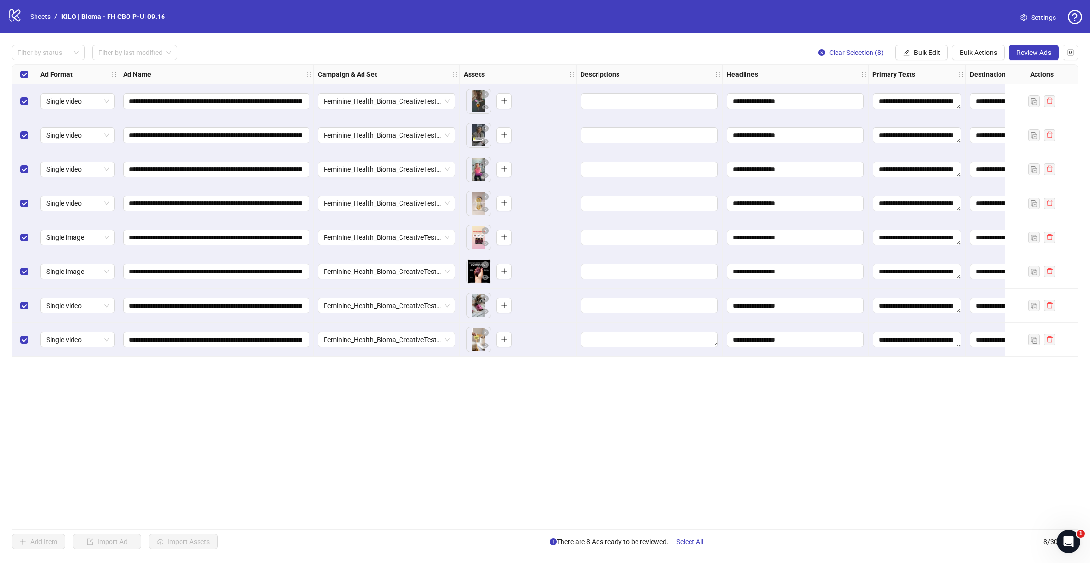
scroll to position [0, 0]
click at [1034, 53] on span "Review Ads" at bounding box center [1034, 53] width 35 height 8
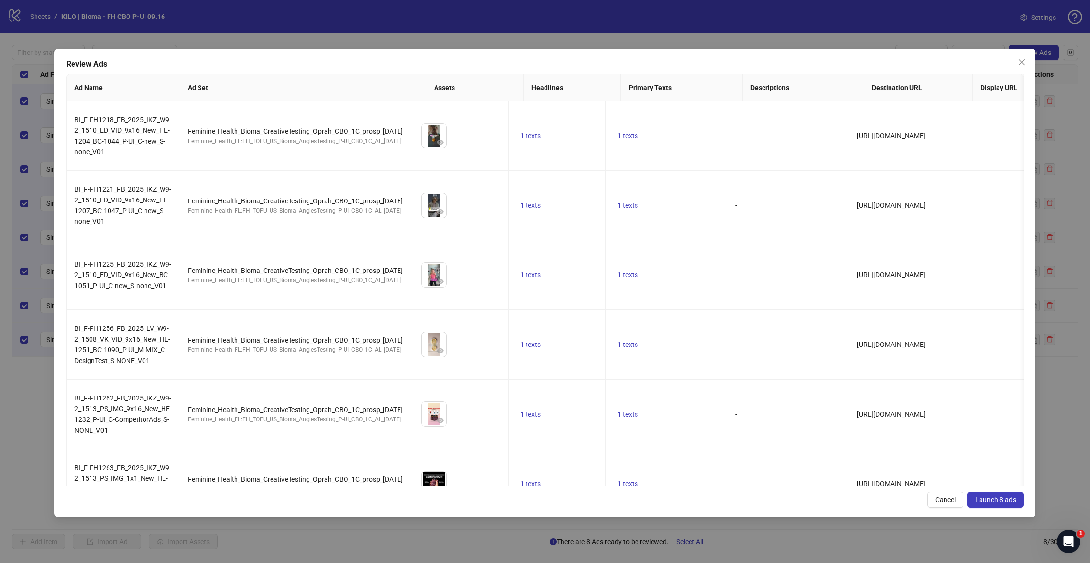
click at [991, 504] on span "Launch 8 ads" at bounding box center [996, 500] width 41 height 8
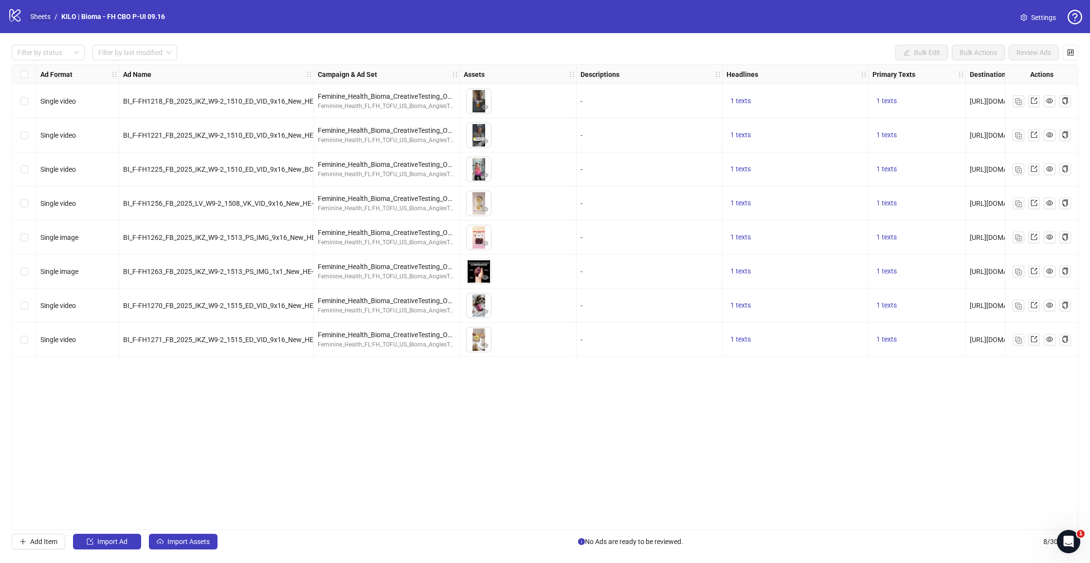
click at [38, 15] on link "Sheets" at bounding box center [40, 16] width 24 height 11
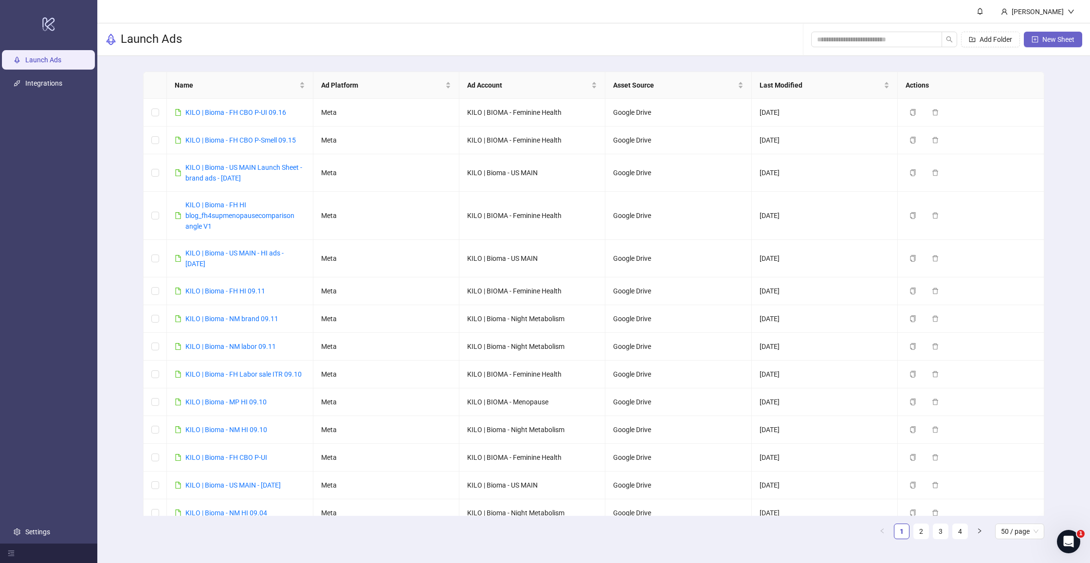
click at [1066, 39] on span "New Sheet" at bounding box center [1059, 40] width 32 height 8
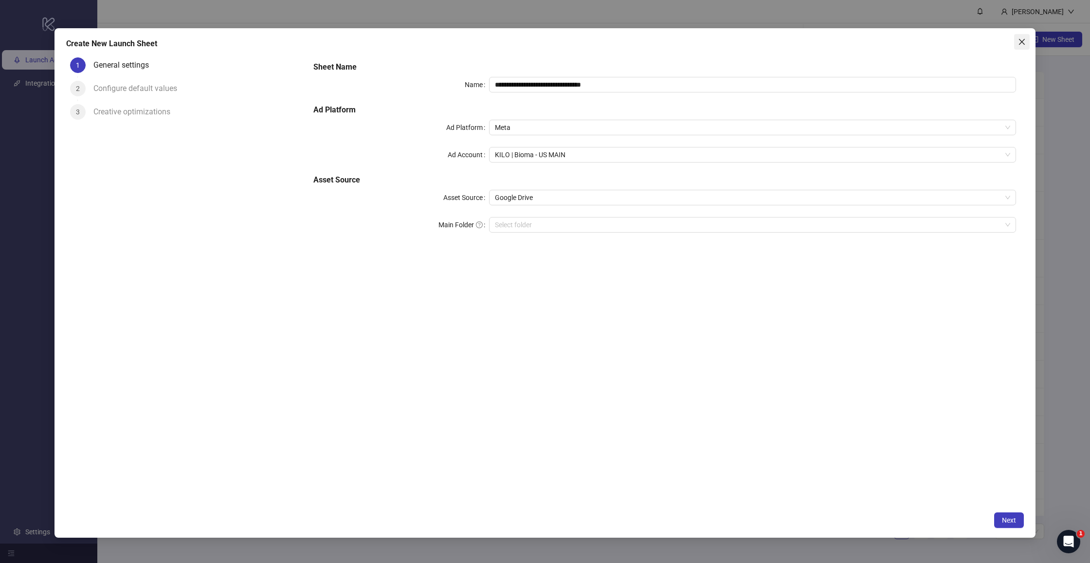
click at [1023, 43] on icon "close" at bounding box center [1022, 42] width 8 height 8
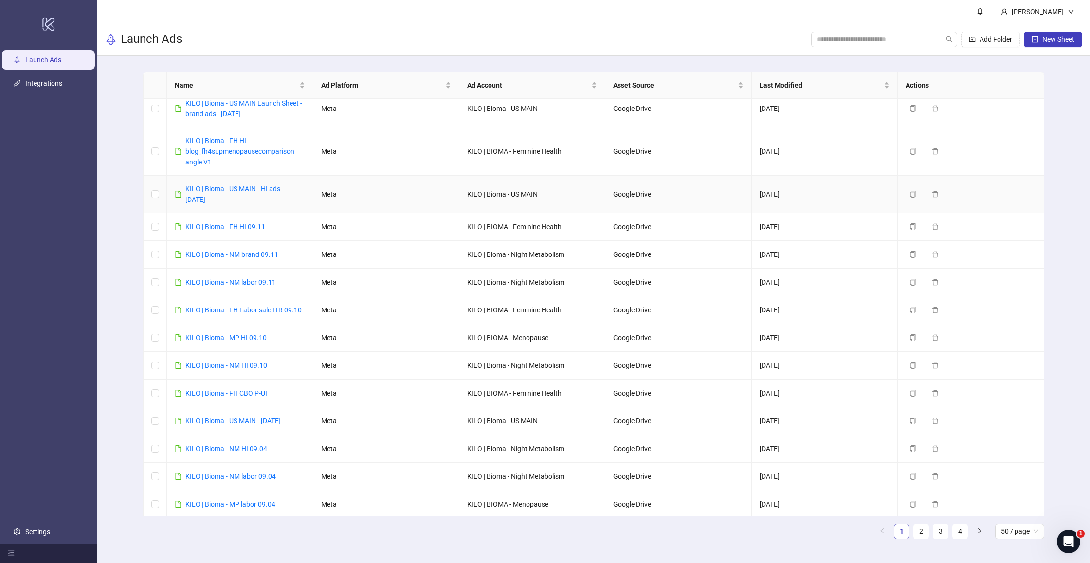
scroll to position [18, 0]
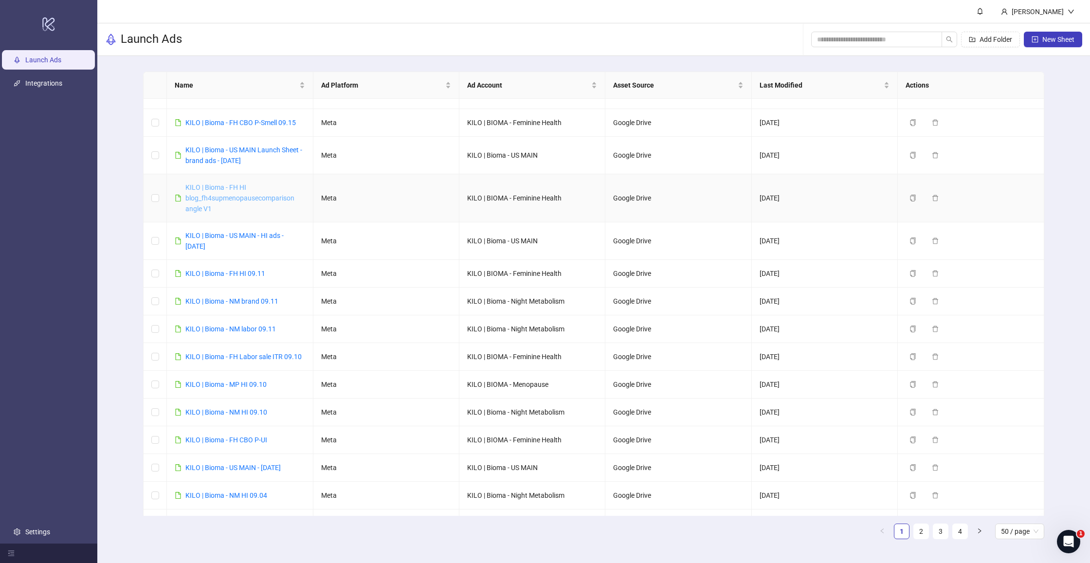
click at [288, 198] on link "KILO | Bioma - FH HI blog_fh4supmenopausecomparison angle V1" at bounding box center [239, 198] width 109 height 29
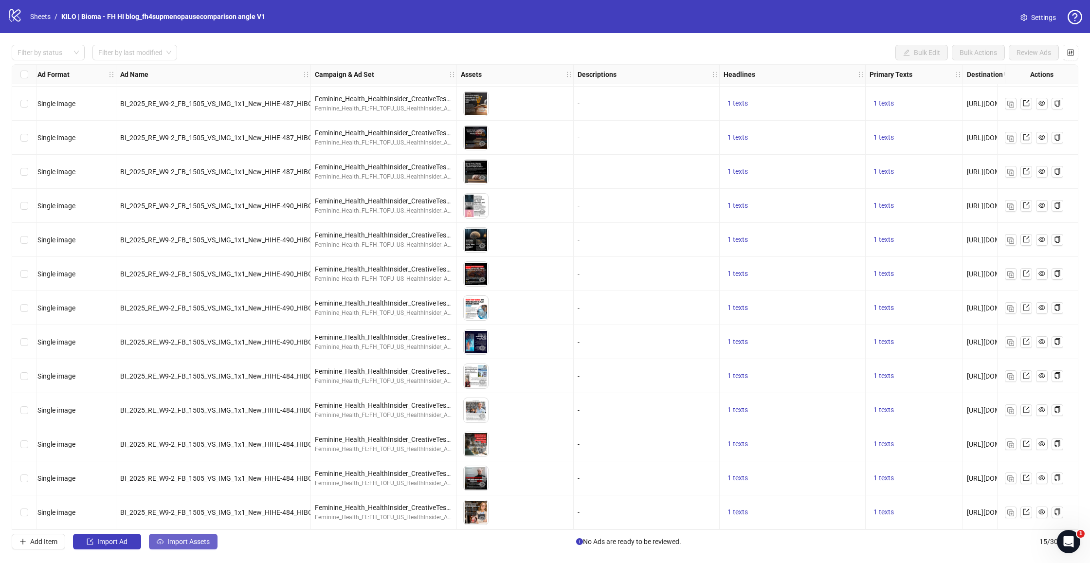
click at [190, 544] on span "Import Assets" at bounding box center [188, 542] width 42 height 8
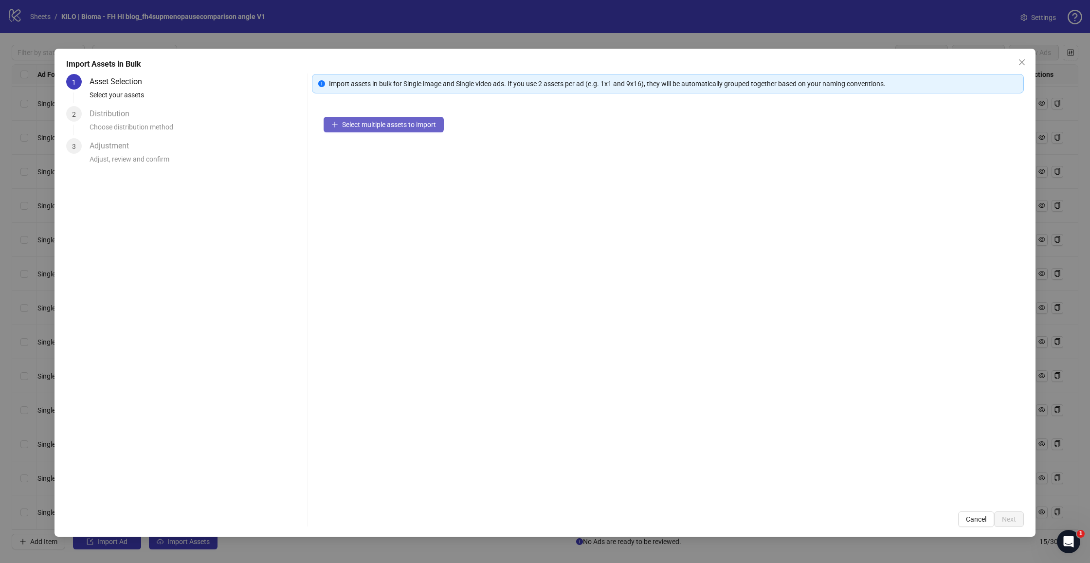
click at [393, 125] on span "Select multiple assets to import" at bounding box center [389, 125] width 94 height 8
click at [1007, 522] on span "Next" at bounding box center [1009, 520] width 14 height 8
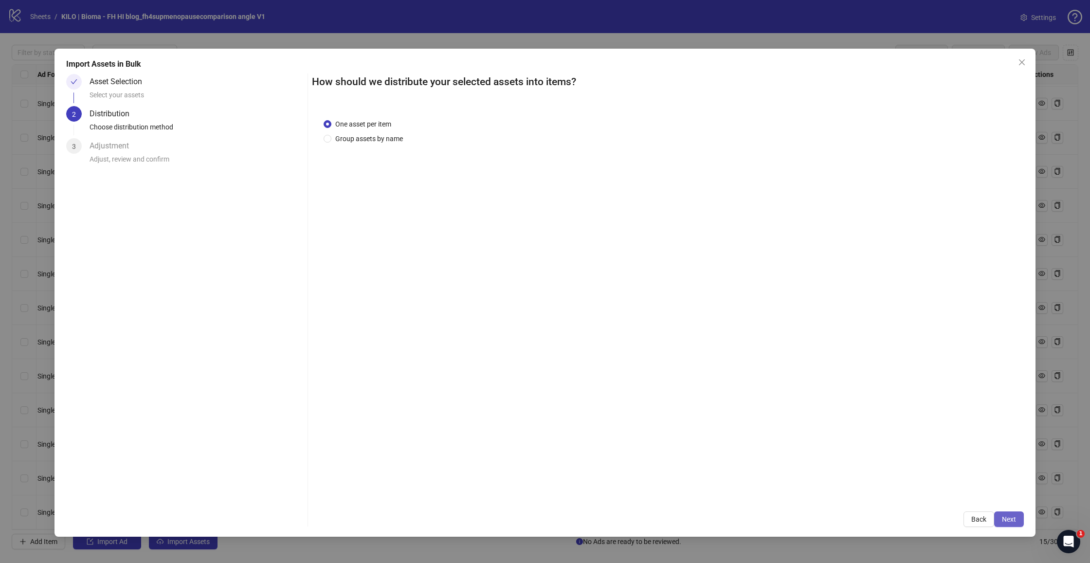
click at [1006, 522] on span "Next" at bounding box center [1009, 520] width 14 height 8
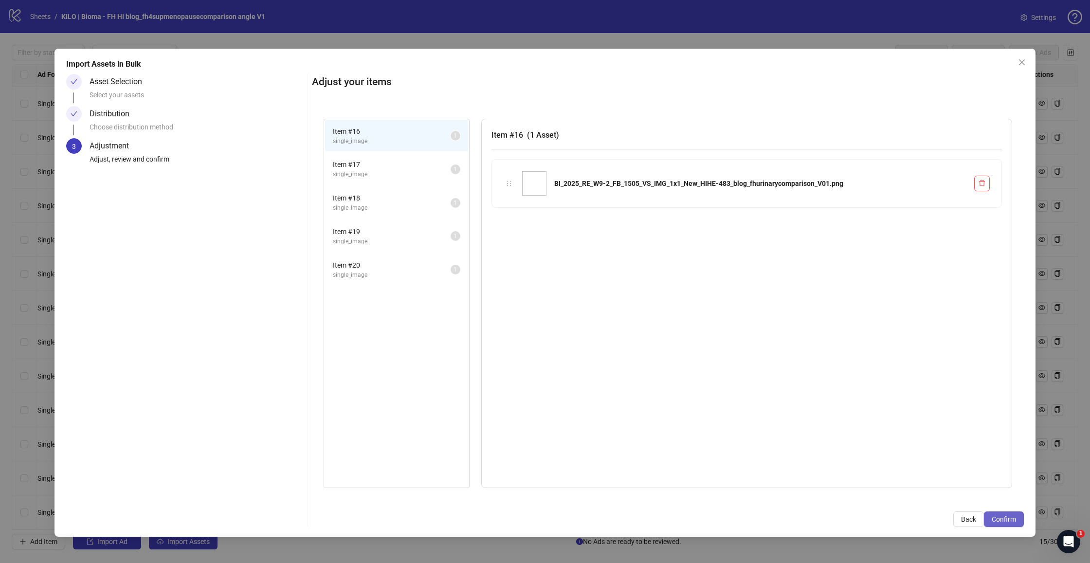
click at [1009, 519] on span "Confirm" at bounding box center [1004, 520] width 24 height 8
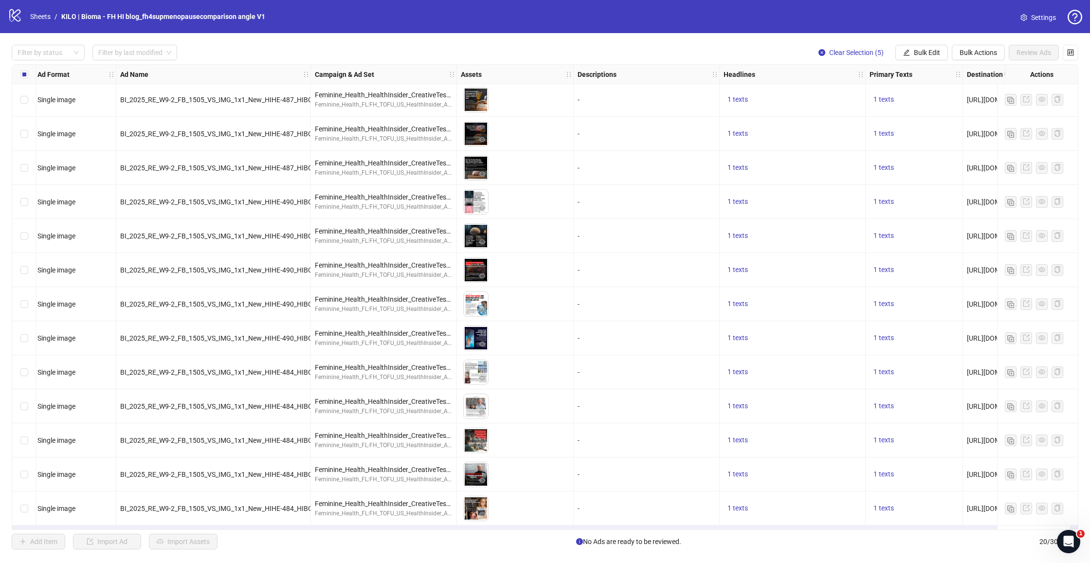
scroll to position [240, 3]
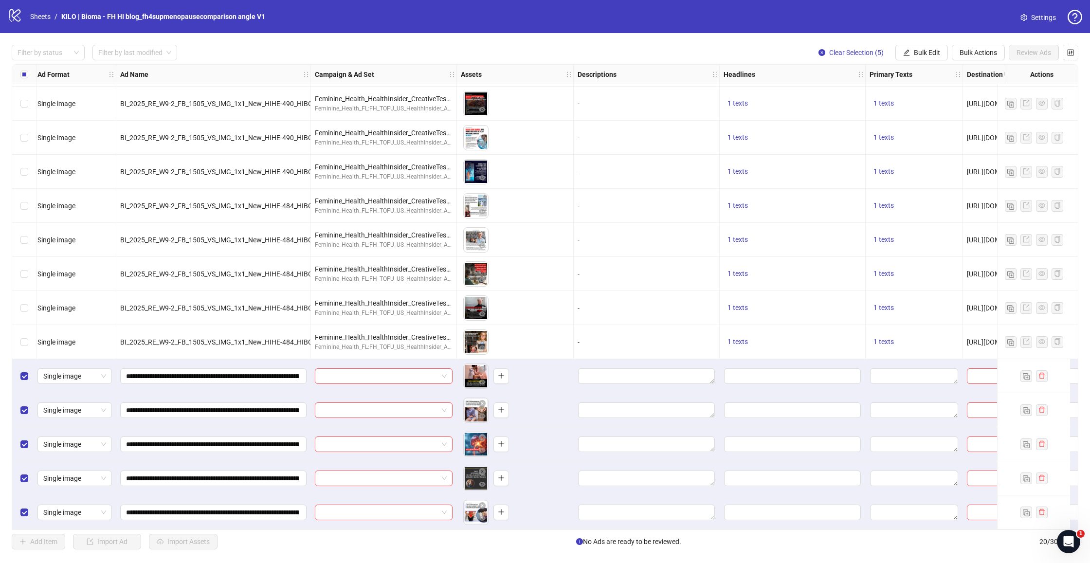
click at [914, 43] on div "Filter by status Filter by last modified Clear Selection (5) Bulk Edit Bulk Act…" at bounding box center [545, 297] width 1090 height 528
click at [910, 48] on button "Bulk Edit" at bounding box center [922, 53] width 53 height 16
click at [913, 106] on span "Campaign & Ad Set" at bounding box center [932, 103] width 58 height 11
click at [858, 94] on input "search" at bounding box center [890, 94] width 174 height 15
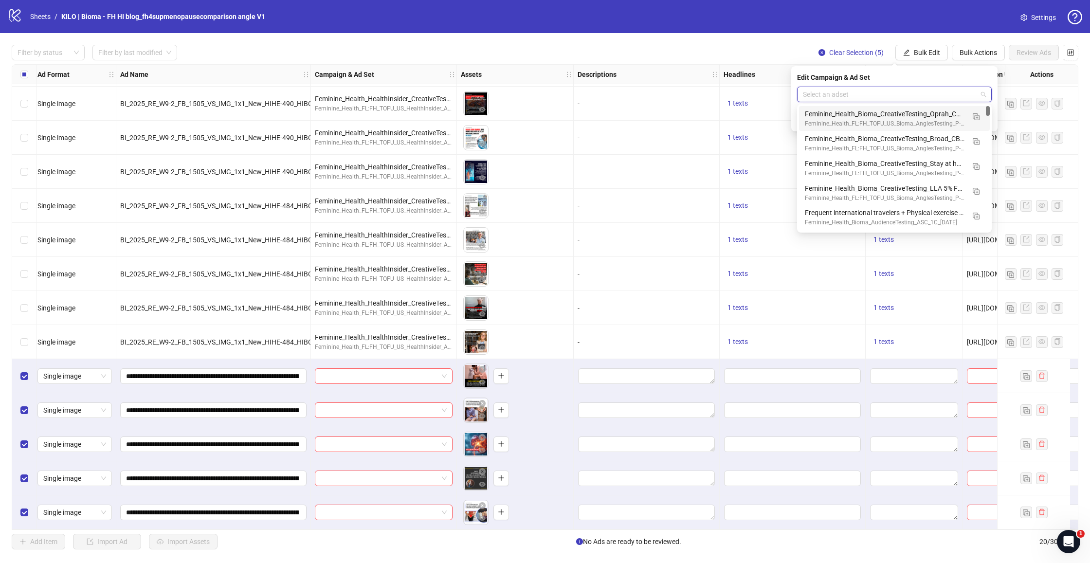
scroll to position [0, 0]
click at [438, 361] on div at bounding box center [384, 376] width 146 height 34
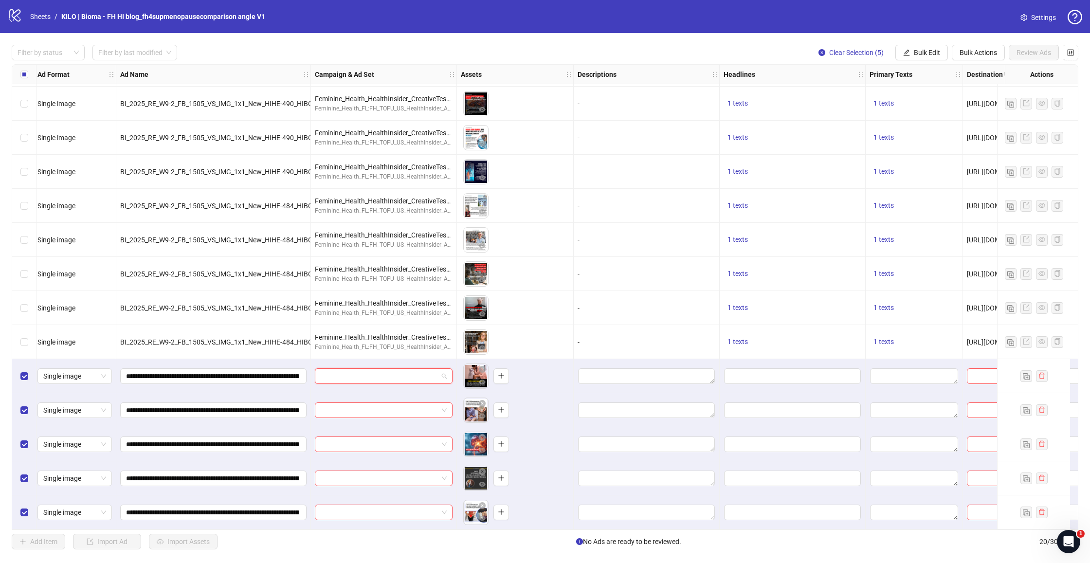
click at [435, 369] on input "search" at bounding box center [379, 376] width 117 height 15
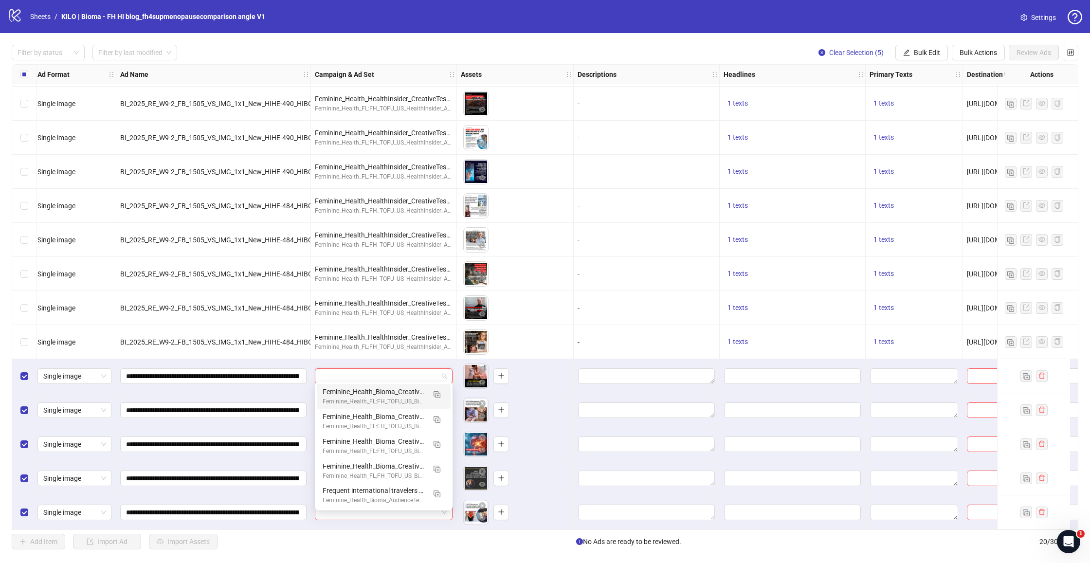
click at [525, 366] on div "To pick up a draggable item, press the space bar. While dragging, use the arrow…" at bounding box center [515, 376] width 109 height 30
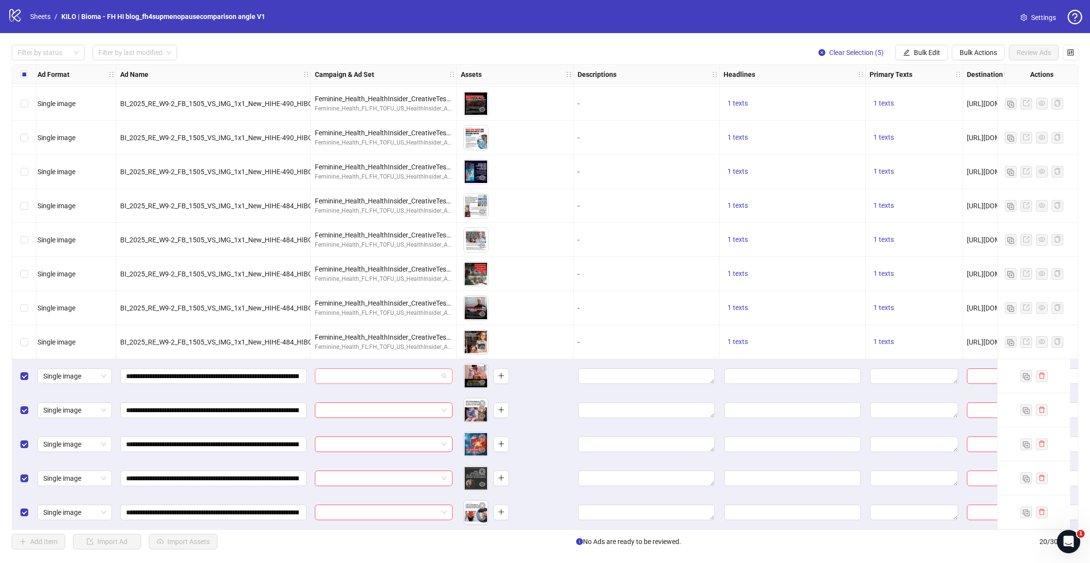
click at [421, 373] on input "search" at bounding box center [379, 376] width 117 height 15
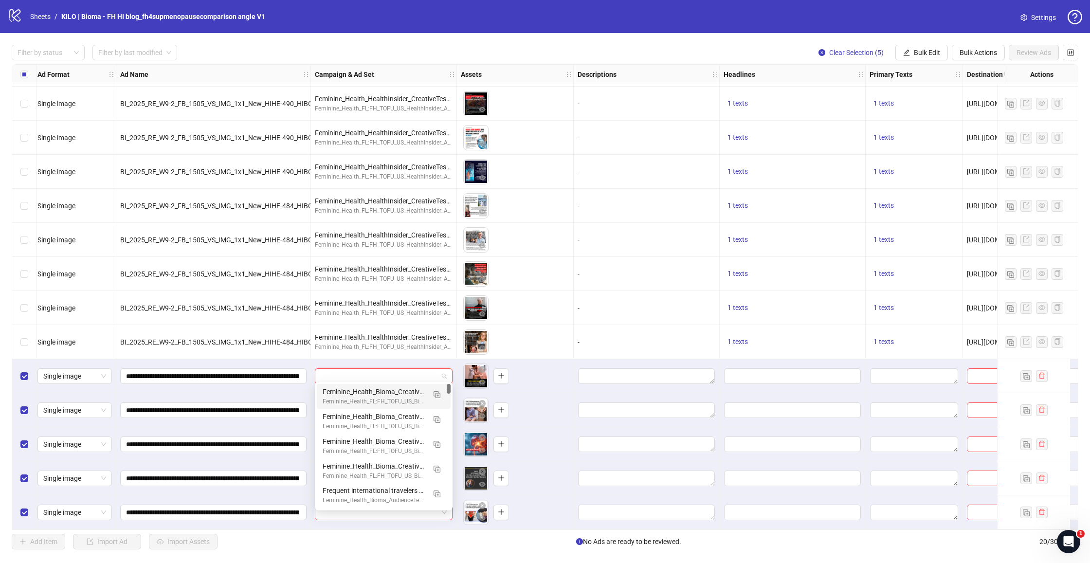
drag, startPoint x: 526, startPoint y: 371, endPoint x: 580, endPoint y: 292, distance: 95.7
click at [526, 371] on div "To pick up a draggable item, press the space bar. While dragging, use the arrow…" at bounding box center [515, 376] width 109 height 30
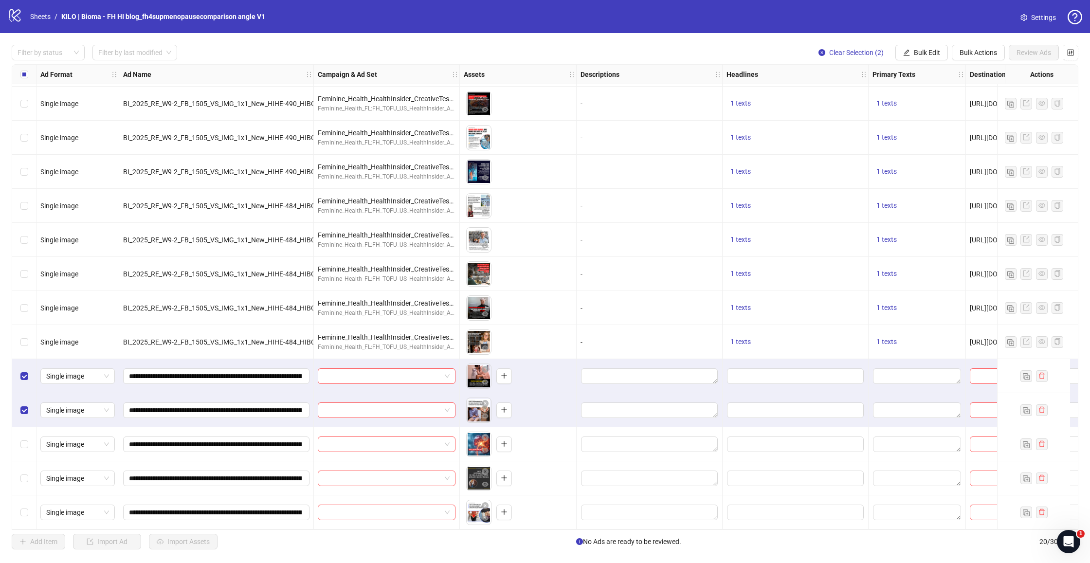
click at [25, 433] on div "Select row 18" at bounding box center [24, 444] width 24 height 34
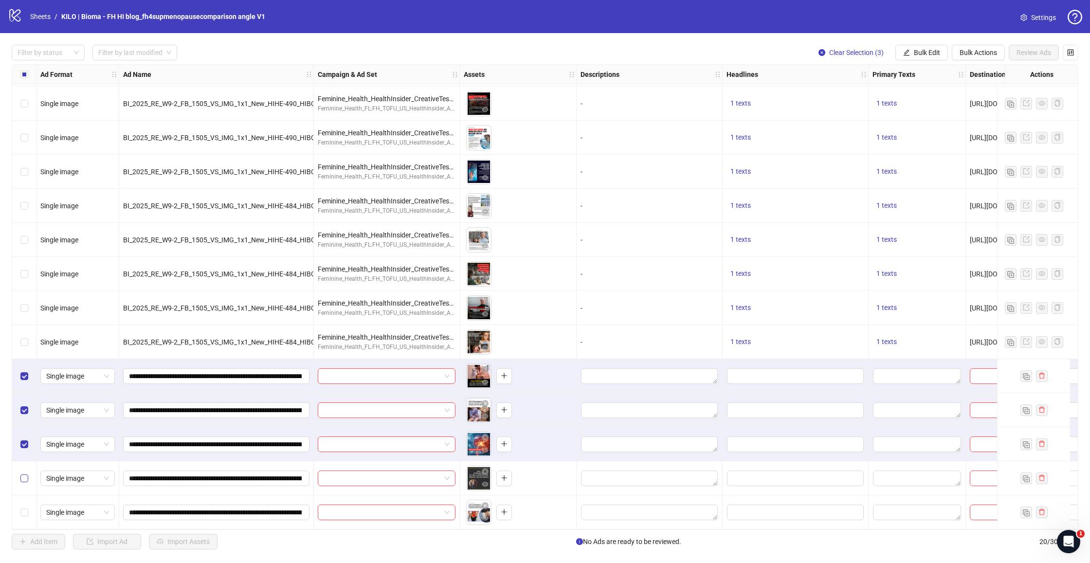
click at [22, 468] on div "Select row 19" at bounding box center [24, 479] width 24 height 34
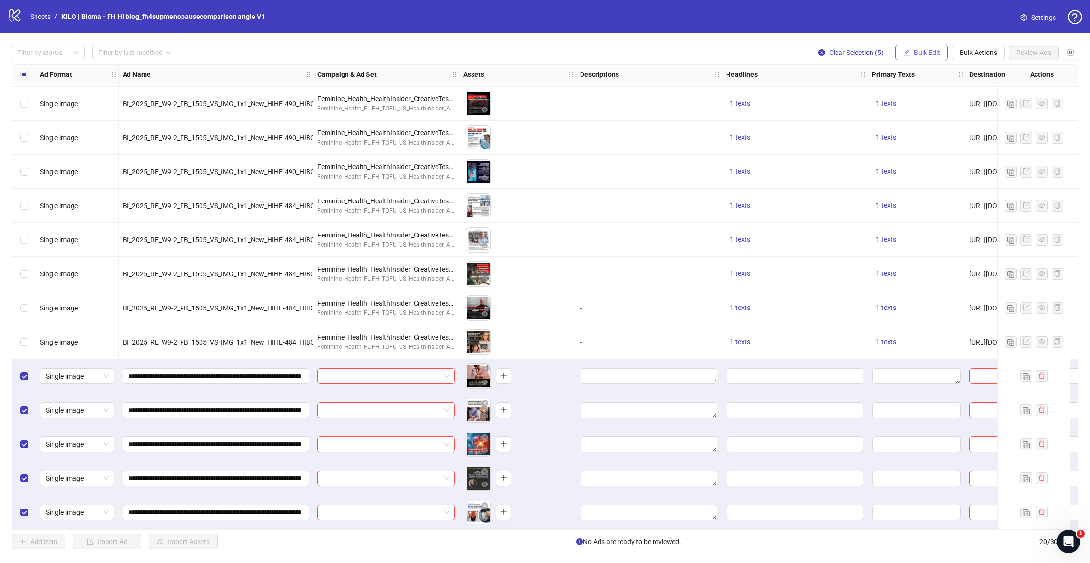
click at [915, 51] on span "Bulk Edit" at bounding box center [927, 53] width 26 height 8
click at [916, 101] on span "Campaign & Ad Set" at bounding box center [932, 103] width 58 height 11
click at [849, 100] on input "search" at bounding box center [890, 94] width 174 height 15
drag, startPoint x: 724, startPoint y: 24, endPoint x: 611, endPoint y: 146, distance: 165.7
click at [725, 23] on div "logo/logo-mobile Sheets / KILO | Bioma - FH HI blog_fh4supmenopausecomparison a…" at bounding box center [545, 17] width 1075 height 18
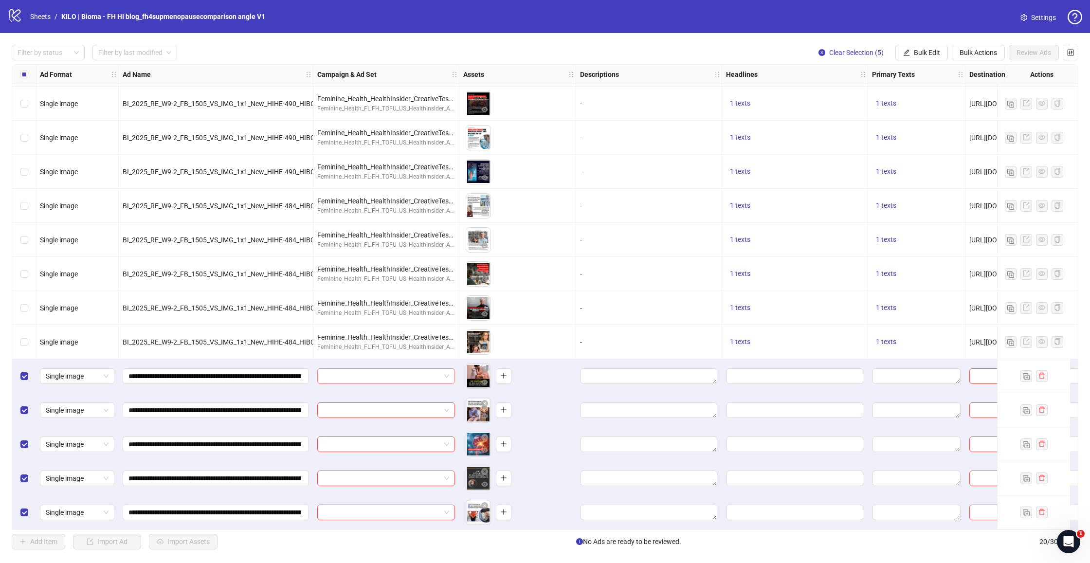
click at [400, 372] on input "search" at bounding box center [381, 376] width 117 height 15
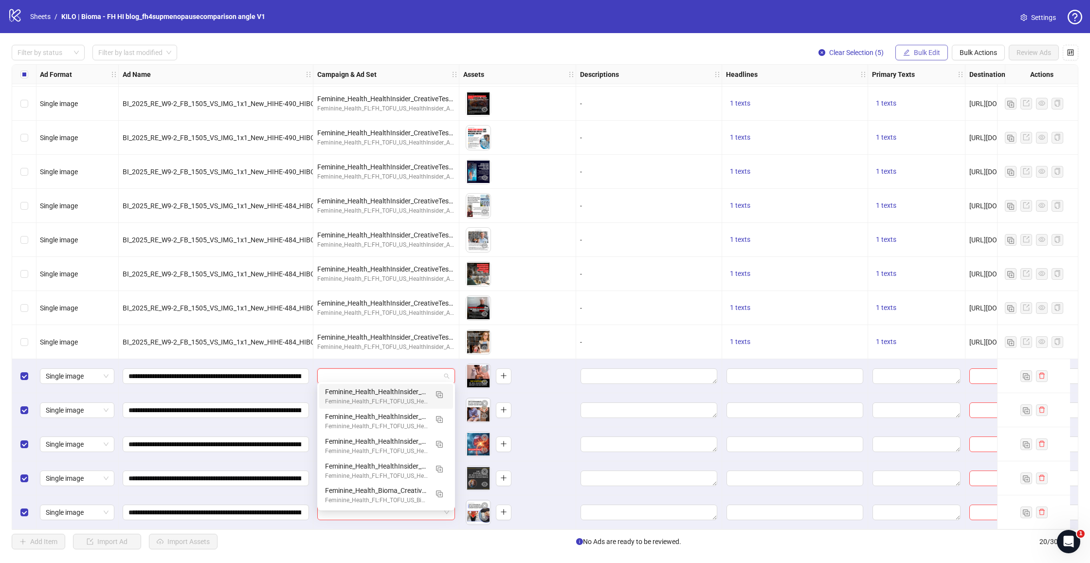
click at [923, 57] on button "Bulk Edit" at bounding box center [922, 53] width 53 height 16
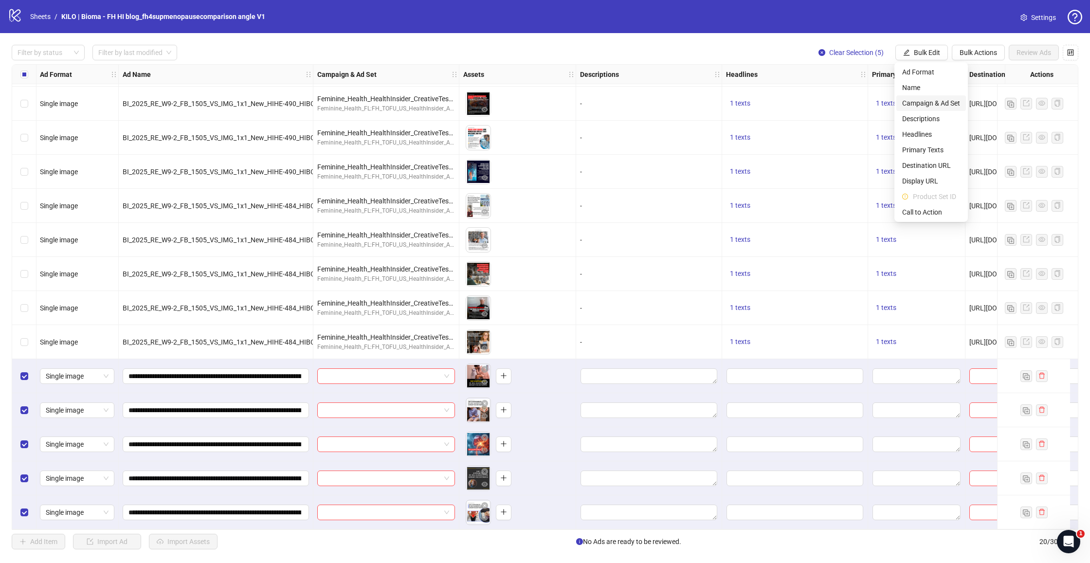
click at [911, 104] on span "Campaign & Ad Set" at bounding box center [932, 103] width 58 height 11
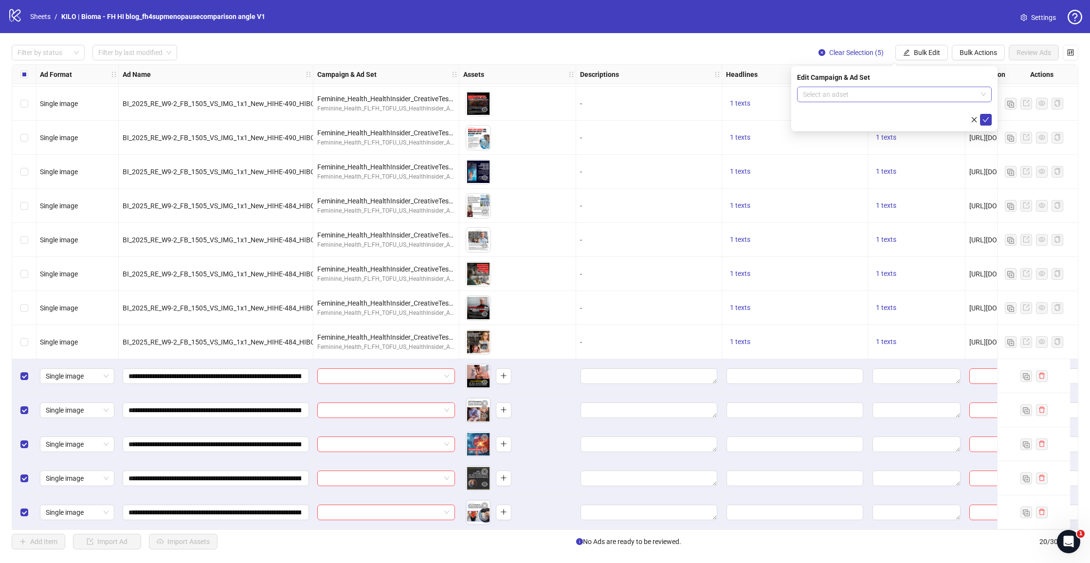
click at [912, 91] on input "search" at bounding box center [890, 94] width 174 height 15
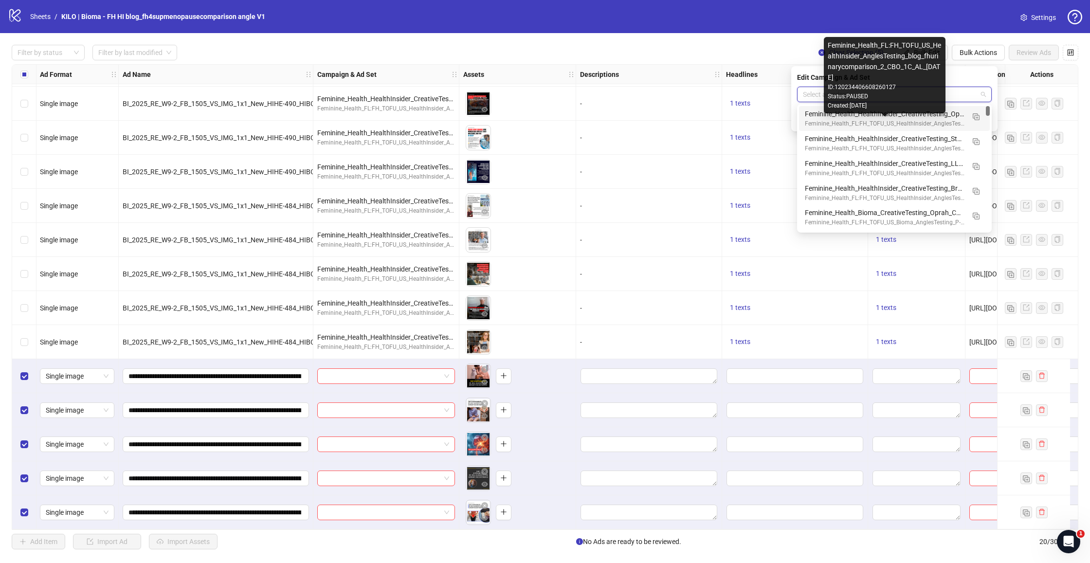
click at [849, 120] on div "Feminine_Health_FL:FH_TOFU_US_HealthInsider_AnglesTesting_blog_fhurinarycompari…" at bounding box center [885, 123] width 160 height 9
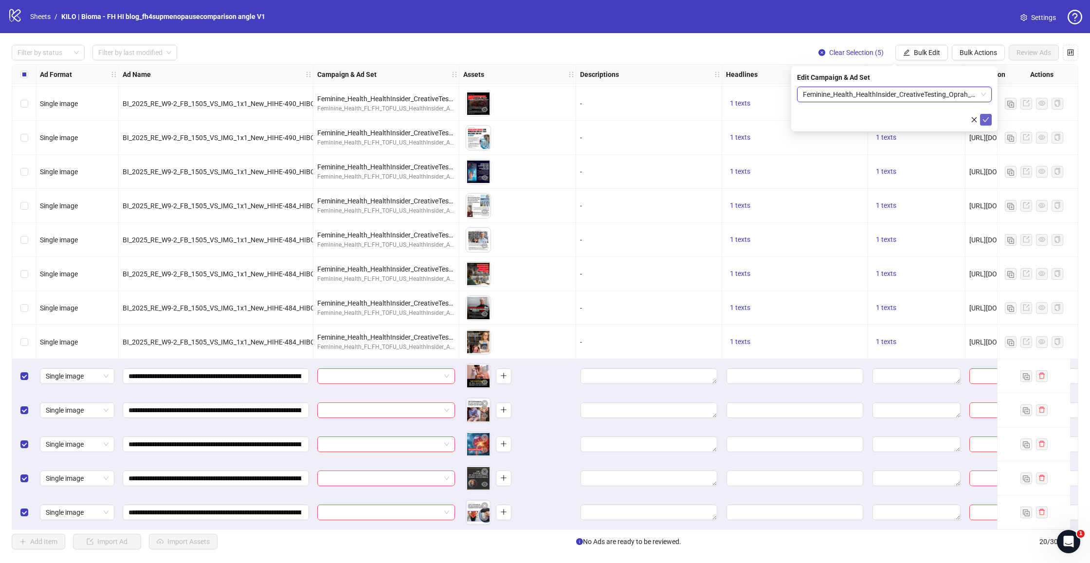
click at [985, 123] on icon "check" at bounding box center [986, 119] width 7 height 7
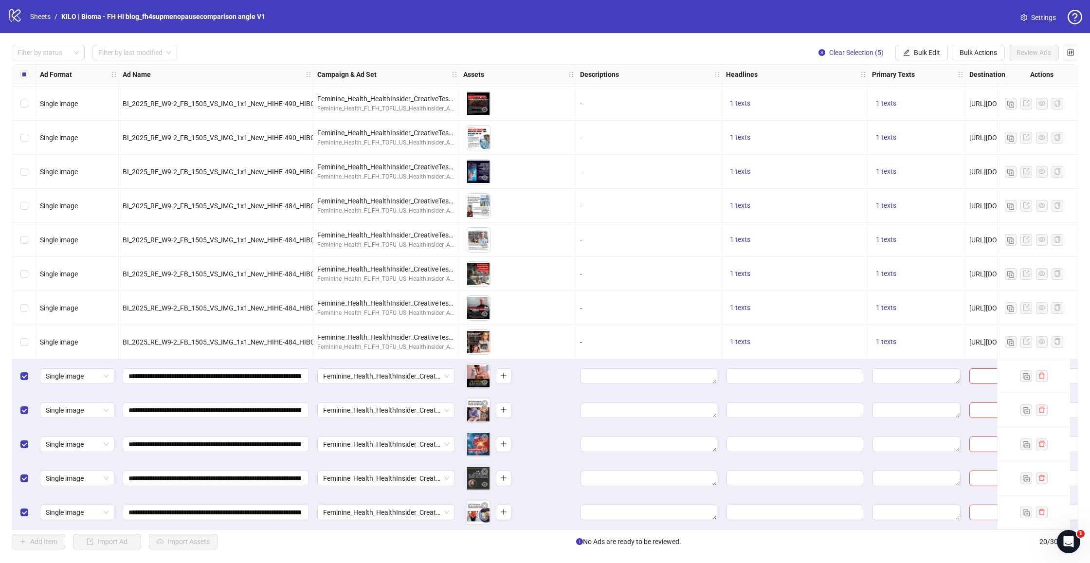
scroll to position [240, 261]
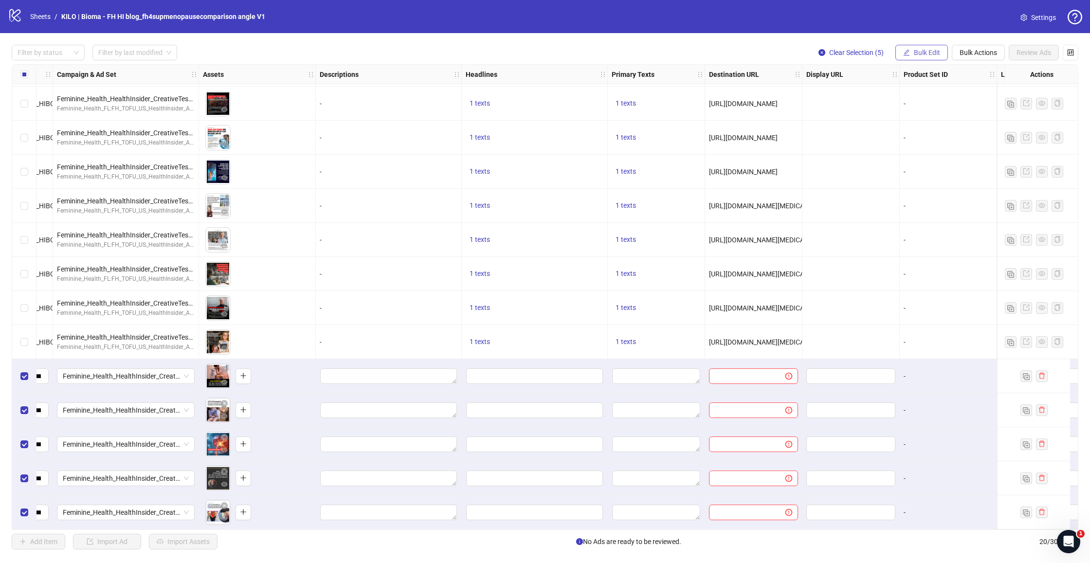
click at [942, 52] on button "Bulk Edit" at bounding box center [922, 53] width 53 height 16
click at [910, 133] on span "Headlines" at bounding box center [932, 134] width 58 height 11
click at [859, 109] on input "Multi-input container - paste or copy values" at bounding box center [894, 112] width 195 height 16
paste input "**********"
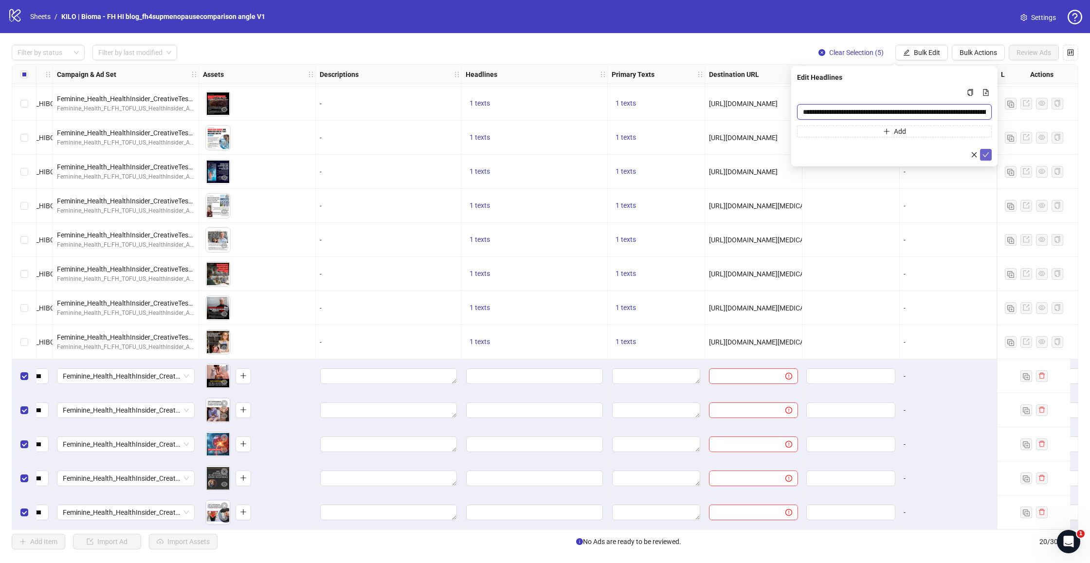
type input "**********"
click at [983, 152] on icon "check" at bounding box center [986, 154] width 7 height 7
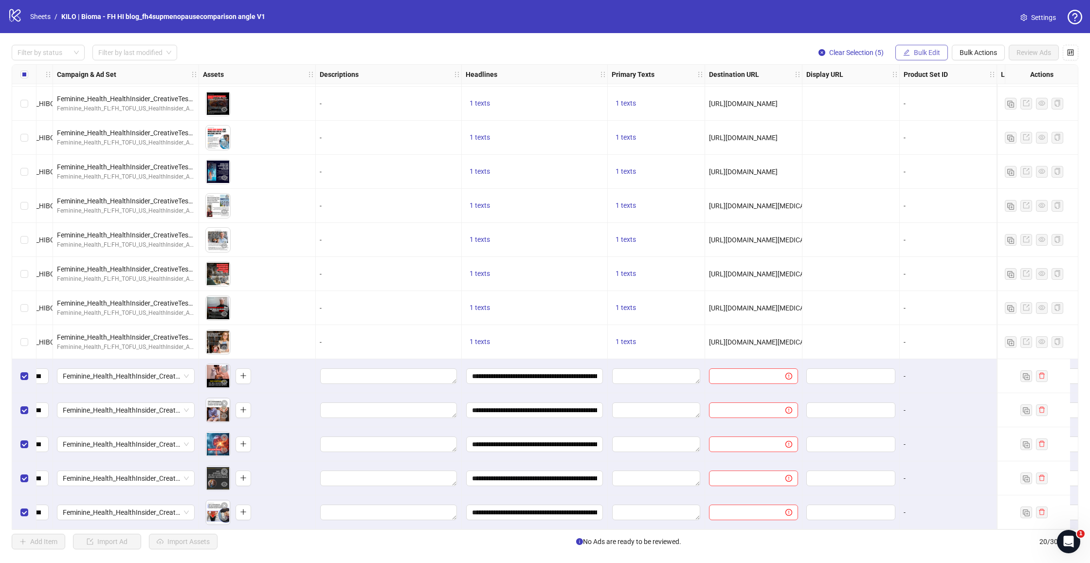
click at [924, 56] on span "Bulk Edit" at bounding box center [927, 53] width 26 height 8
click at [921, 147] on span "Primary Texts" at bounding box center [932, 150] width 58 height 11
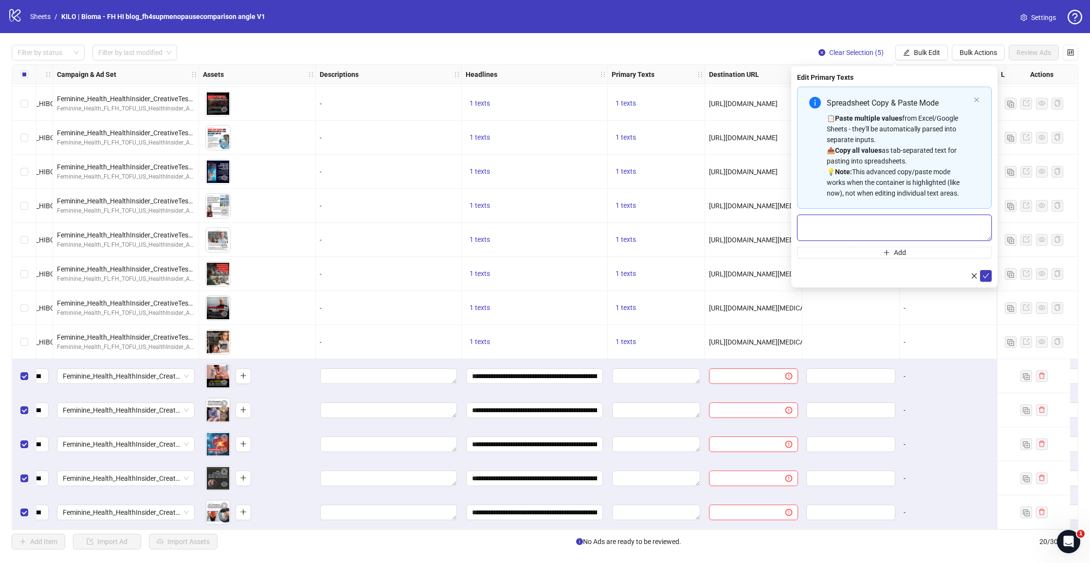
click at [870, 221] on textarea "Multi-text input container - paste or copy values" at bounding box center [894, 228] width 195 height 26
paste textarea "**********"
type textarea "**********"
click at [985, 276] on icon "check" at bounding box center [986, 276] width 7 height 7
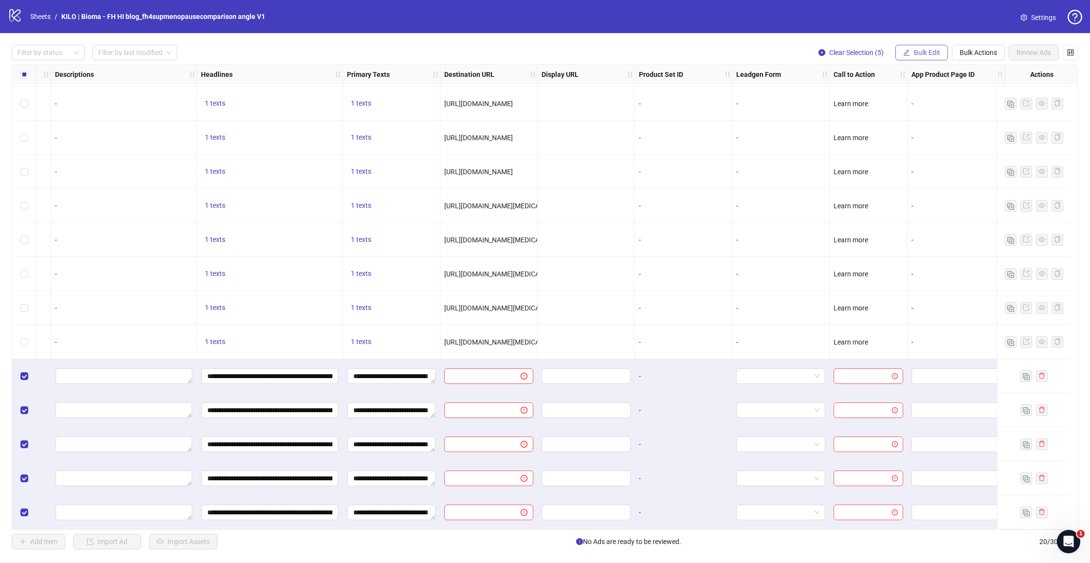
click at [927, 53] on span "Bulk Edit" at bounding box center [927, 53] width 26 height 8
drag, startPoint x: 926, startPoint y: 210, endPoint x: 908, endPoint y: 193, distance: 24.8
click at [925, 210] on span "Call to Action" at bounding box center [932, 212] width 58 height 11
click at [847, 95] on input "search" at bounding box center [890, 94] width 174 height 15
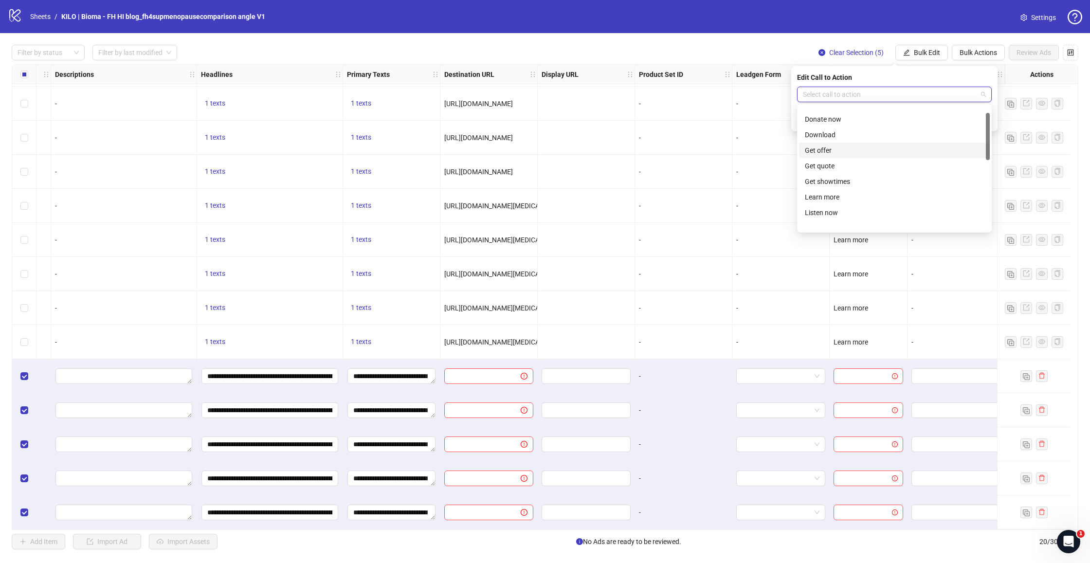
scroll to position [116, 0]
click at [836, 135] on div "Learn more" at bounding box center [894, 137] width 179 height 11
click at [987, 117] on icon "check" at bounding box center [986, 119] width 7 height 7
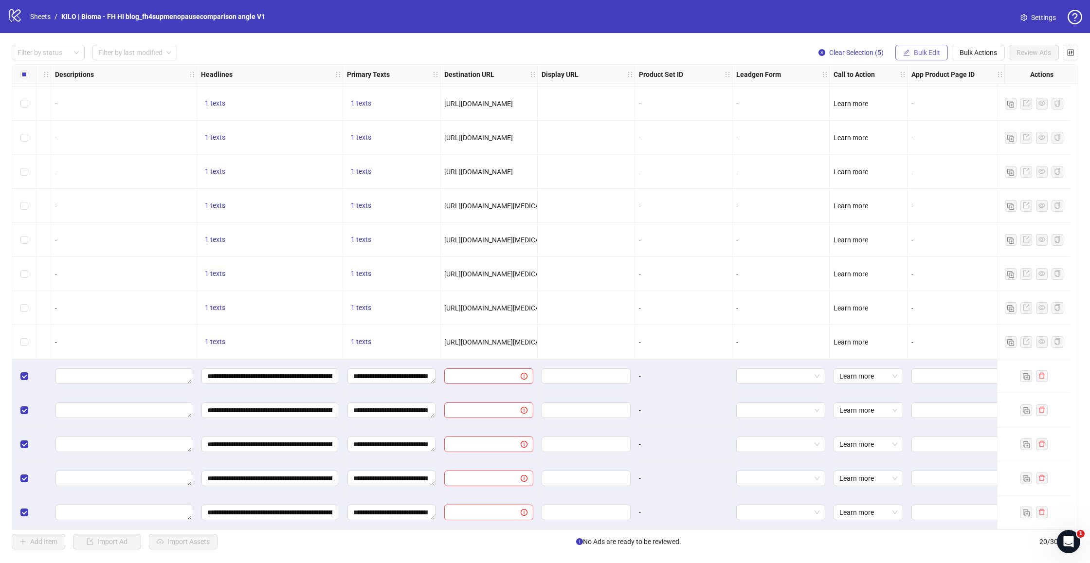
click at [922, 57] on button "Bulk Edit" at bounding box center [922, 53] width 53 height 16
click at [931, 168] on span "Destination URL" at bounding box center [932, 165] width 58 height 11
click at [883, 94] on input "text" at bounding box center [890, 94] width 175 height 11
paste input "**********"
type input "**********"
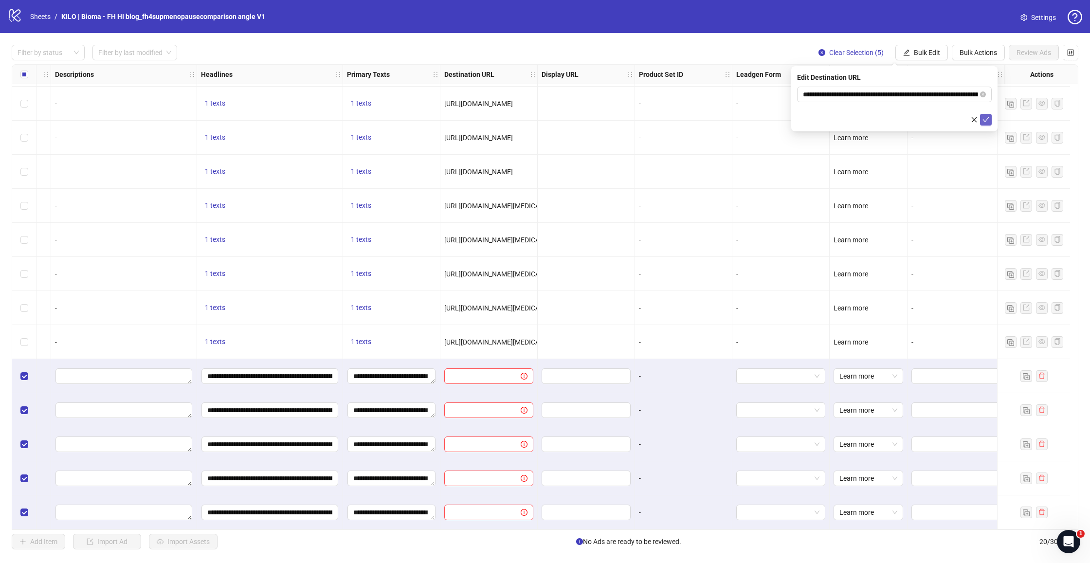
click at [990, 119] on button "submit" at bounding box center [986, 120] width 12 height 12
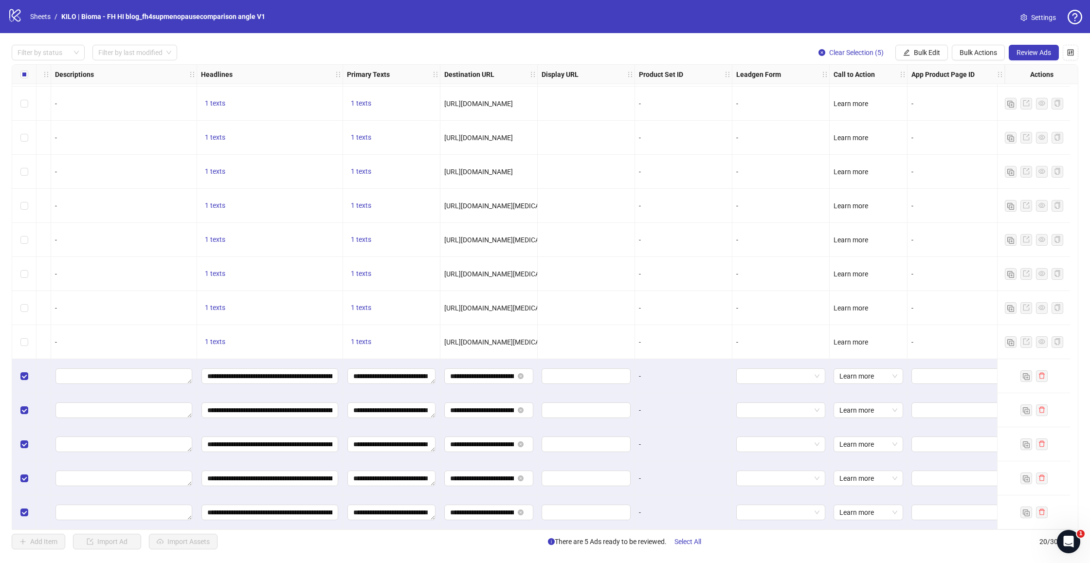
scroll to position [240, 534]
click at [1031, 53] on span "Review Ads" at bounding box center [1034, 53] width 35 height 8
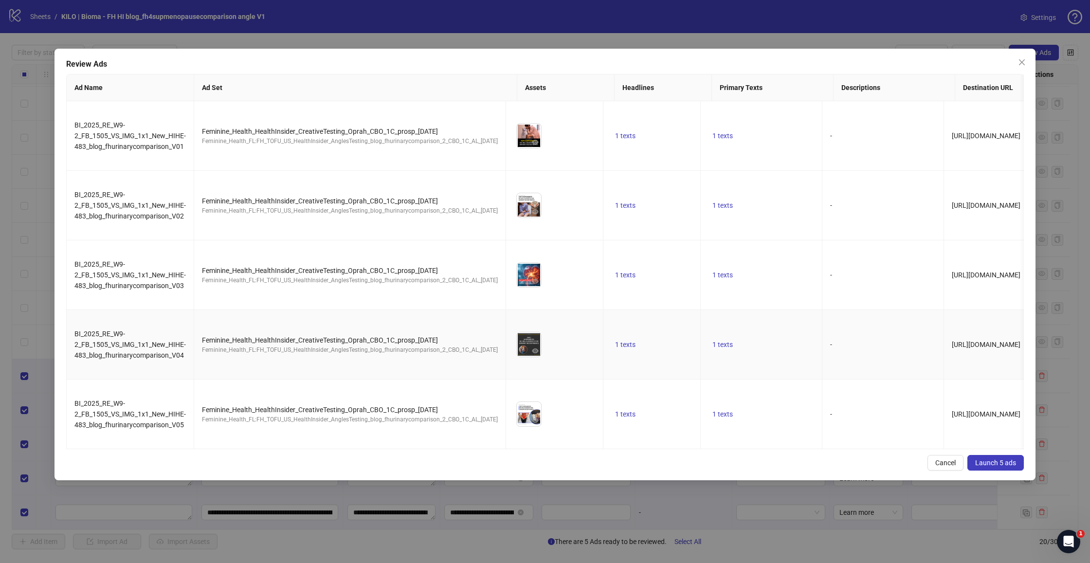
scroll to position [0, 0]
click at [993, 461] on span "Launch 5 ads" at bounding box center [996, 463] width 41 height 8
